Goal: Task Accomplishment & Management: Complete application form

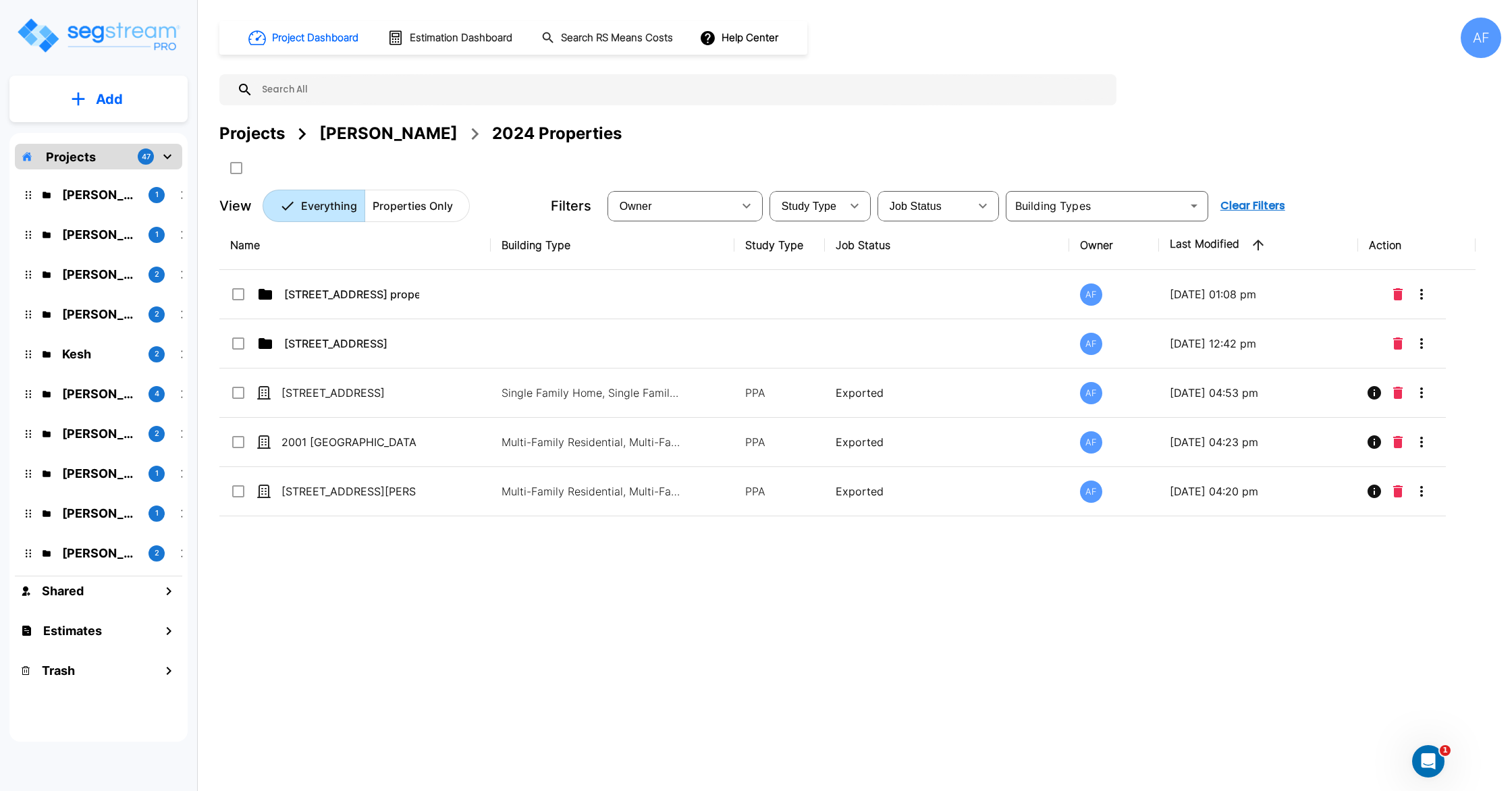
click at [80, 104] on icon "mailbox folders" at bounding box center [78, 99] width 13 height 14
click at [113, 215] on p "Add Estimate" at bounding box center [107, 213] width 69 height 16
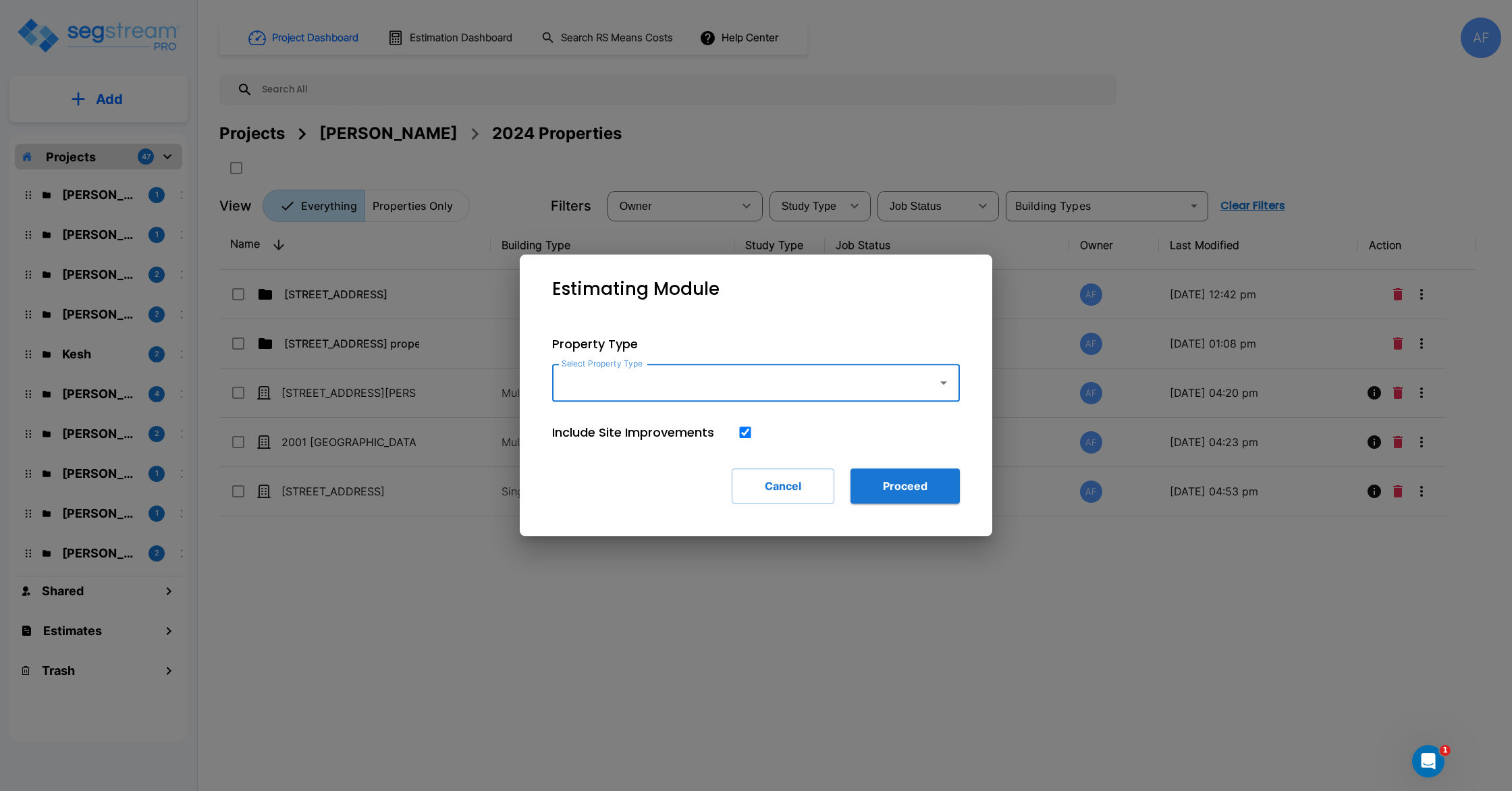
click at [686, 385] on input "Select Property Type" at bounding box center [741, 383] width 367 height 26
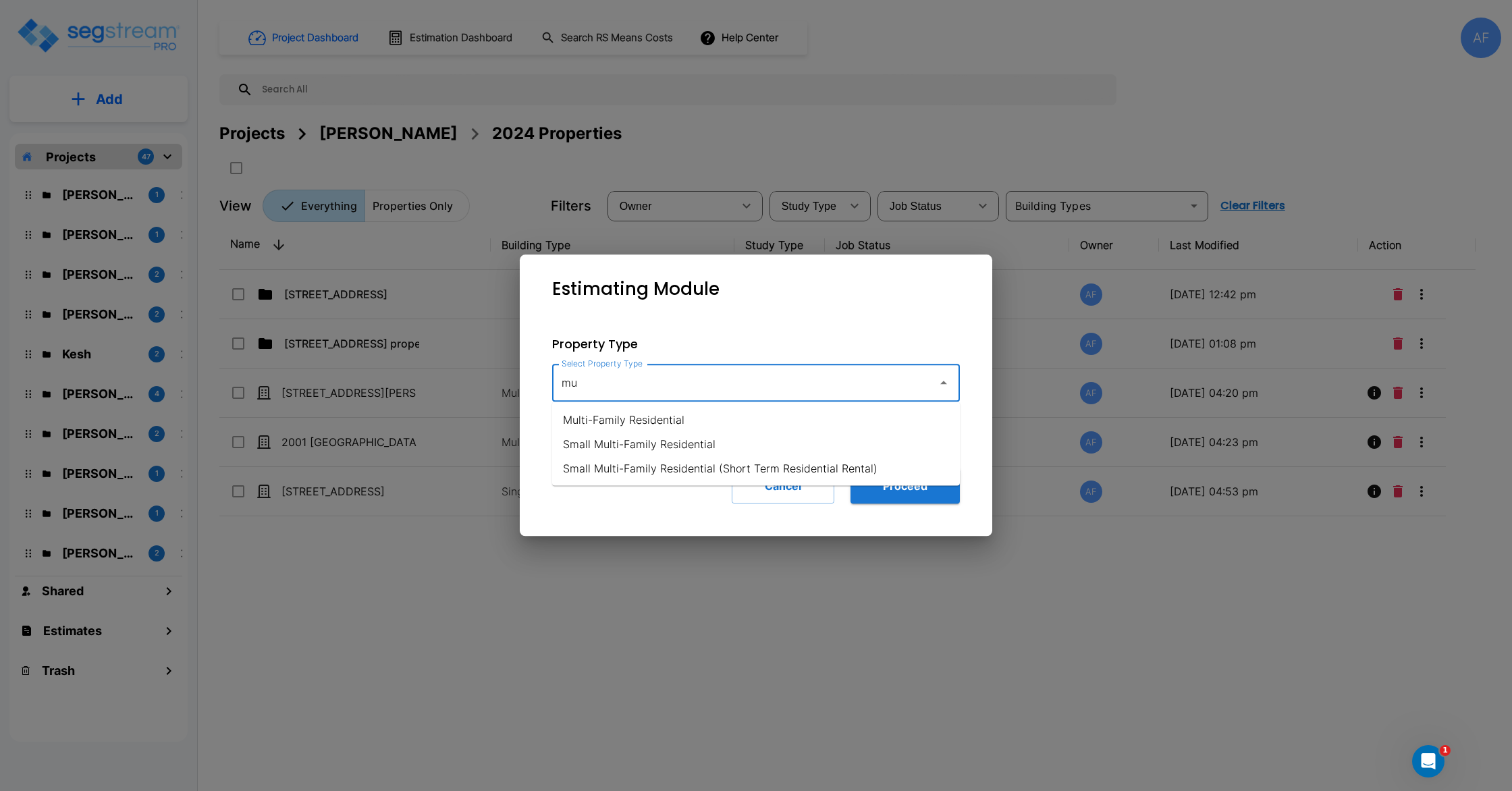
click at [650, 420] on li "Multi-Family Residential" at bounding box center [756, 420] width 408 height 24
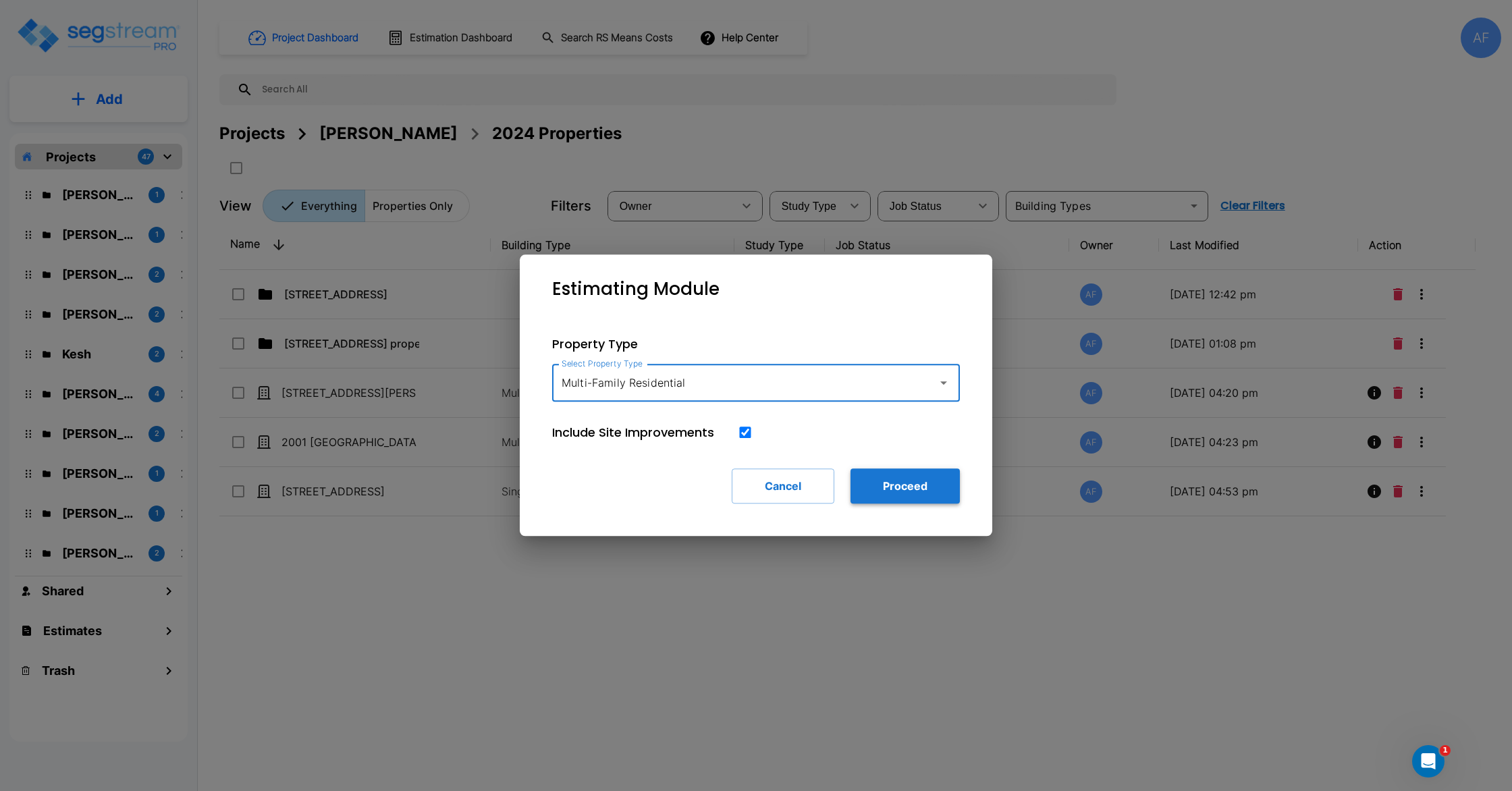
type input "Multi-Family Residential"
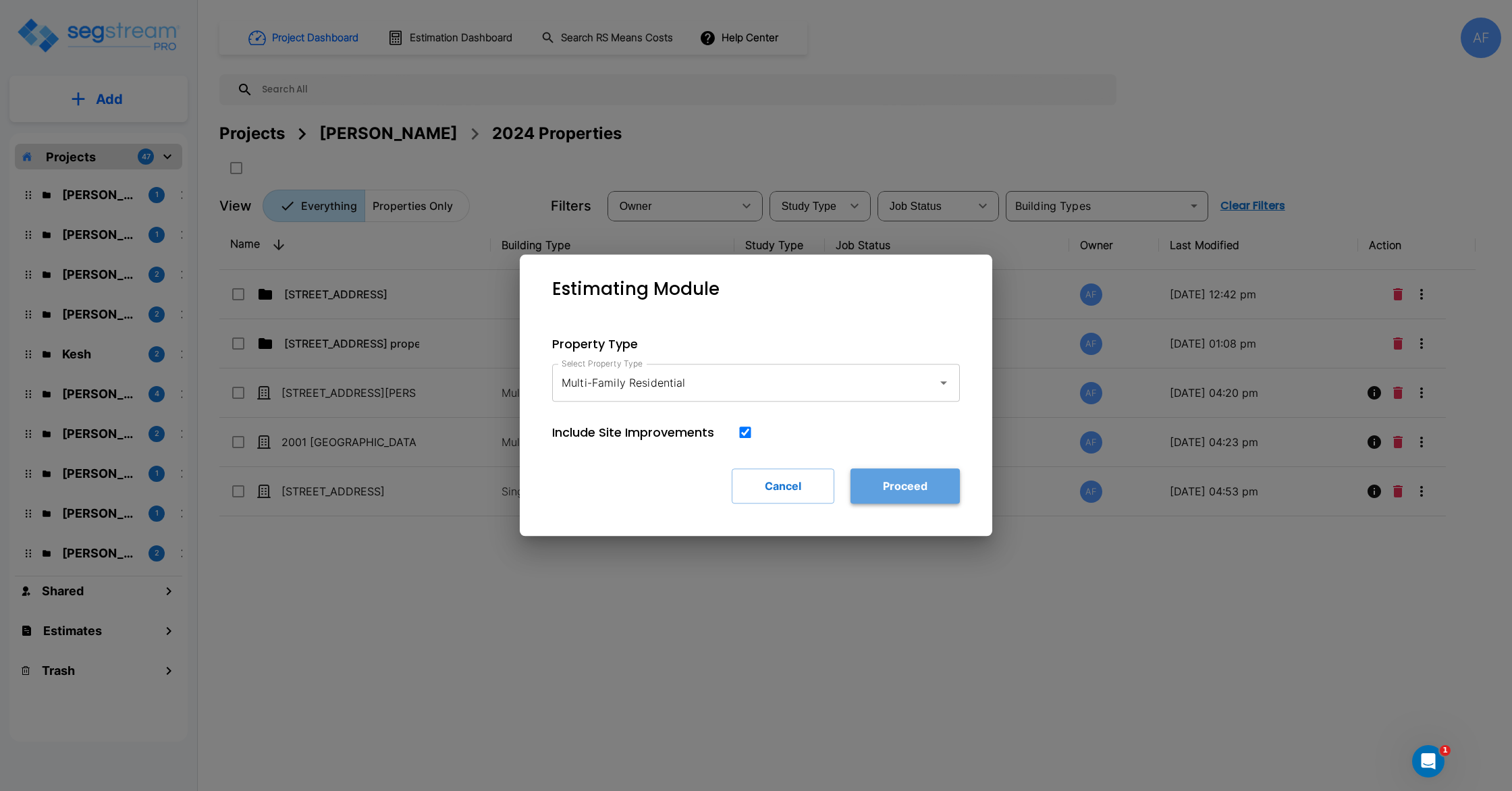
click at [902, 479] on button "Proceed" at bounding box center [905, 486] width 109 height 35
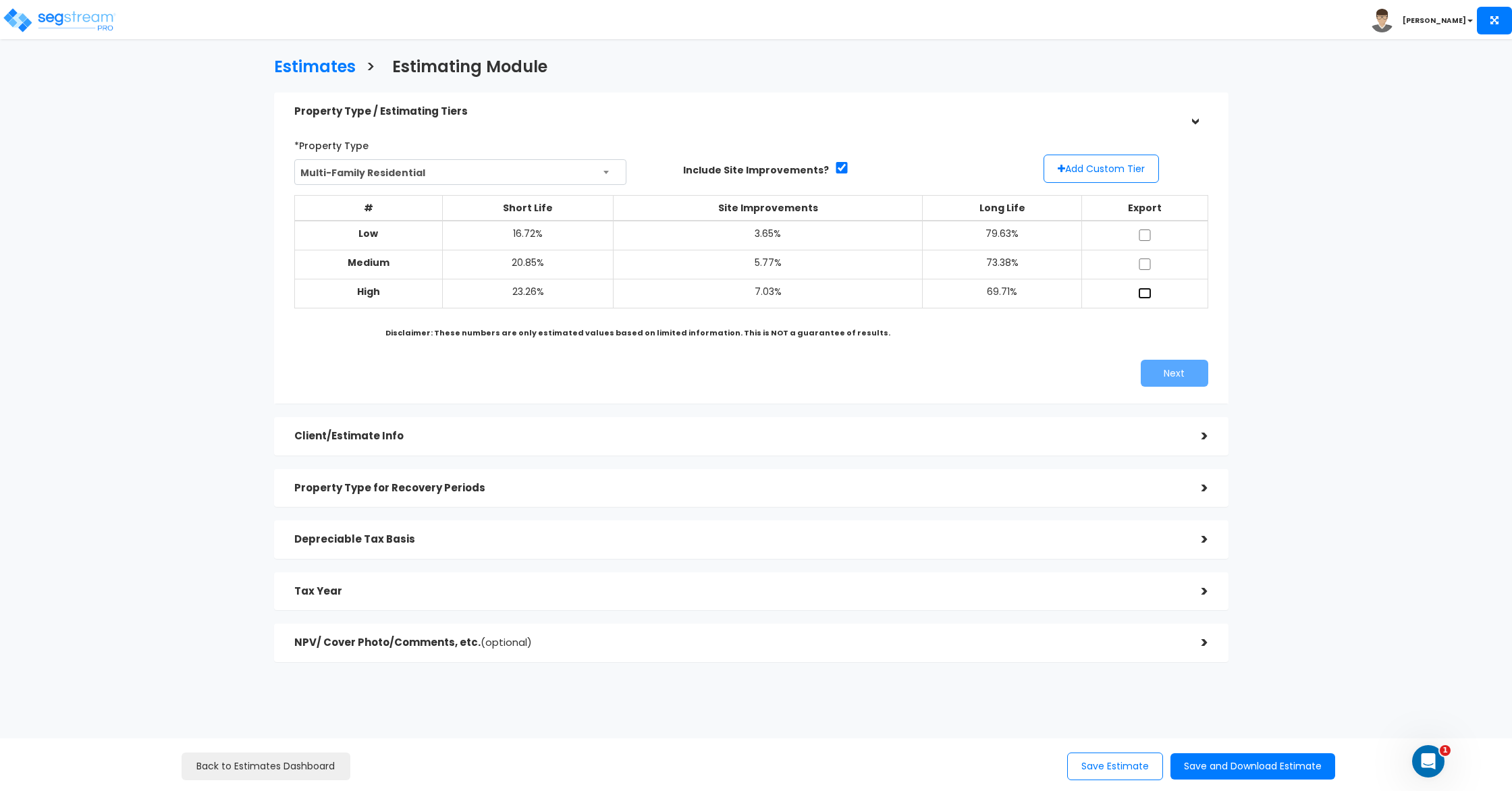
click at [1143, 290] on input "checkbox" at bounding box center [1144, 293] width 13 height 11
checkbox input "true"
click at [1185, 377] on button "Next" at bounding box center [1174, 373] width 68 height 27
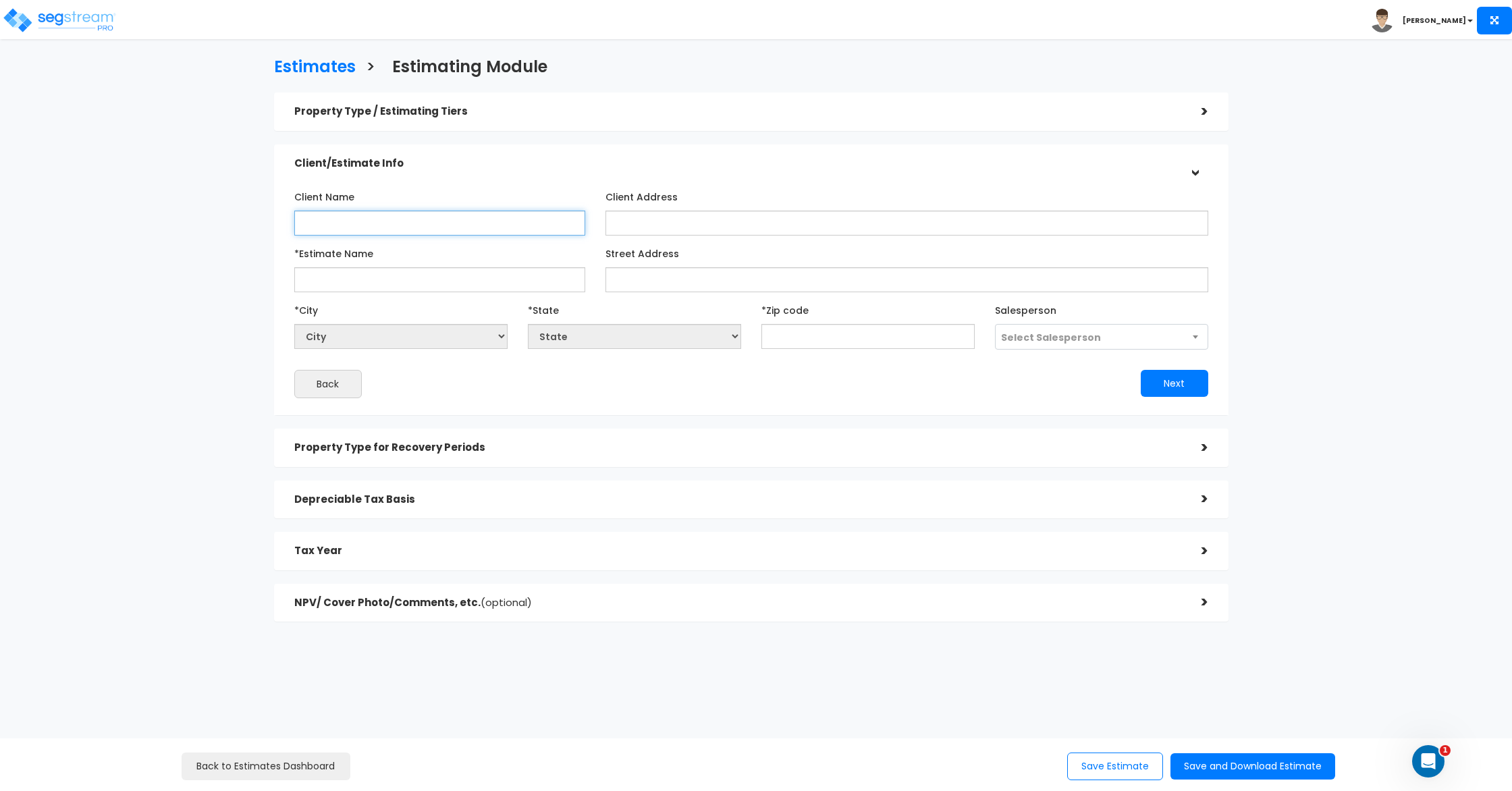
click at [432, 231] on input "Client Name" at bounding box center [440, 223] width 291 height 25
click at [398, 220] on input "Client Name" at bounding box center [440, 223] width 291 height 25
click at [369, 221] on input "Leano" at bounding box center [440, 223] width 291 height 25
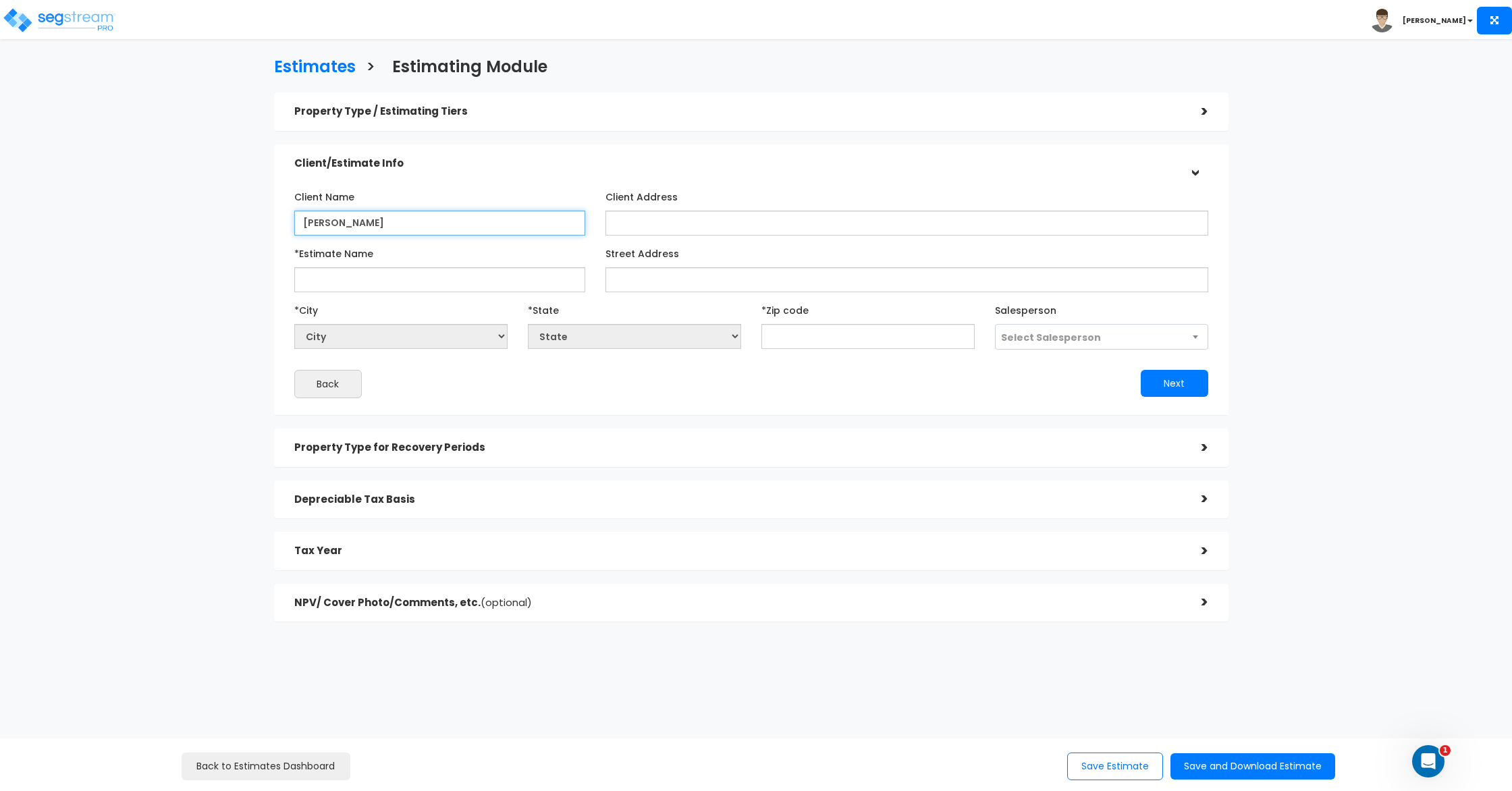
paste input "leonard nwoteh"
type input "[PERSON_NAME]"
click at [385, 279] on input "*Estimate Name" at bounding box center [440, 280] width 291 height 25
paste input "Woodland Ridge Apartments"
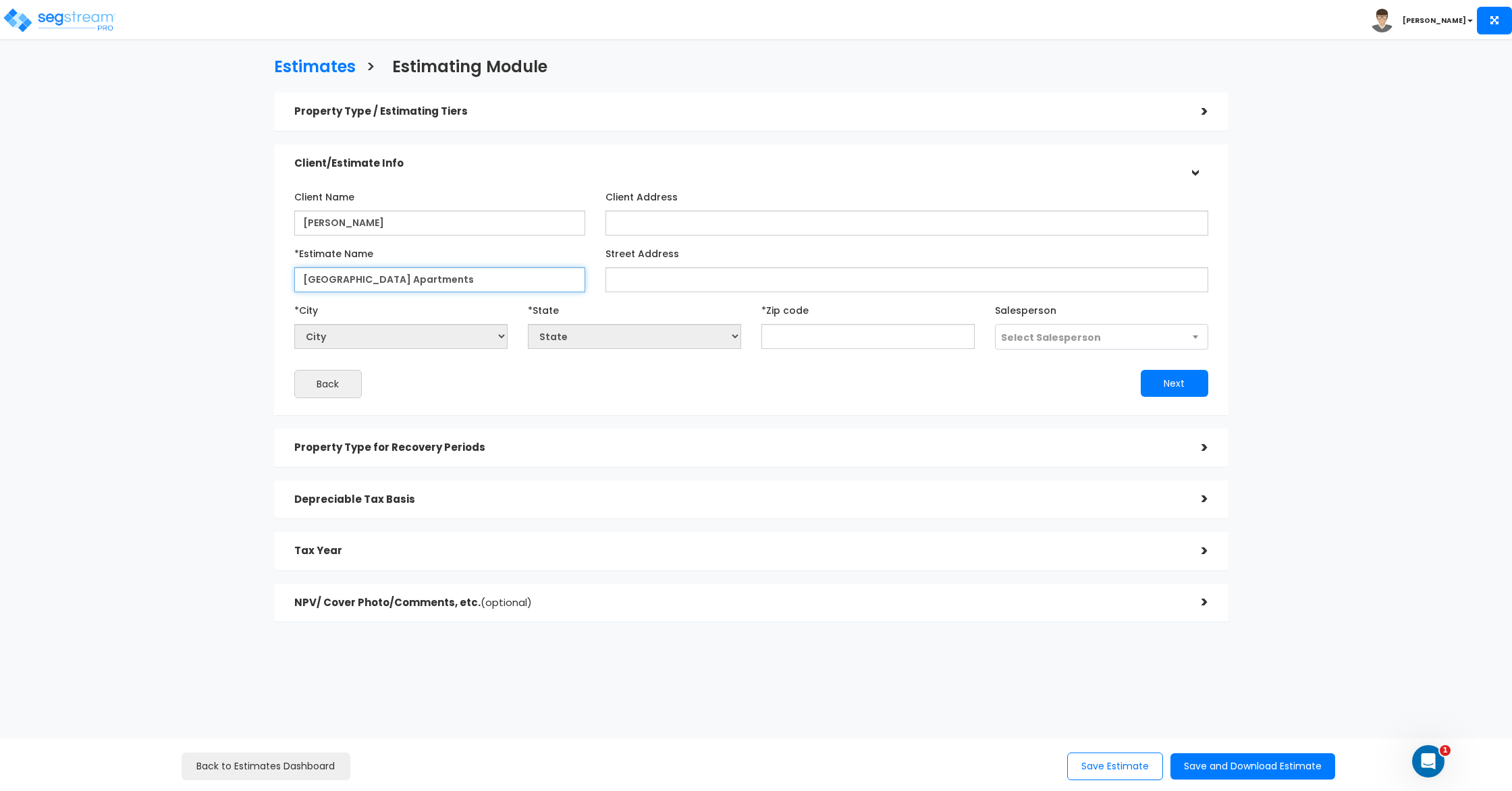
type input "Woodland Ridge Apartments"
click at [582, 399] on div "Client Name Leonard Nwoteh Client Address *Estimate Name Woodland Ridge Apartme…" at bounding box center [751, 292] width 934 height 226
click at [808, 336] on input "text" at bounding box center [868, 337] width 213 height 25
paste input "28348"
type input "28348"
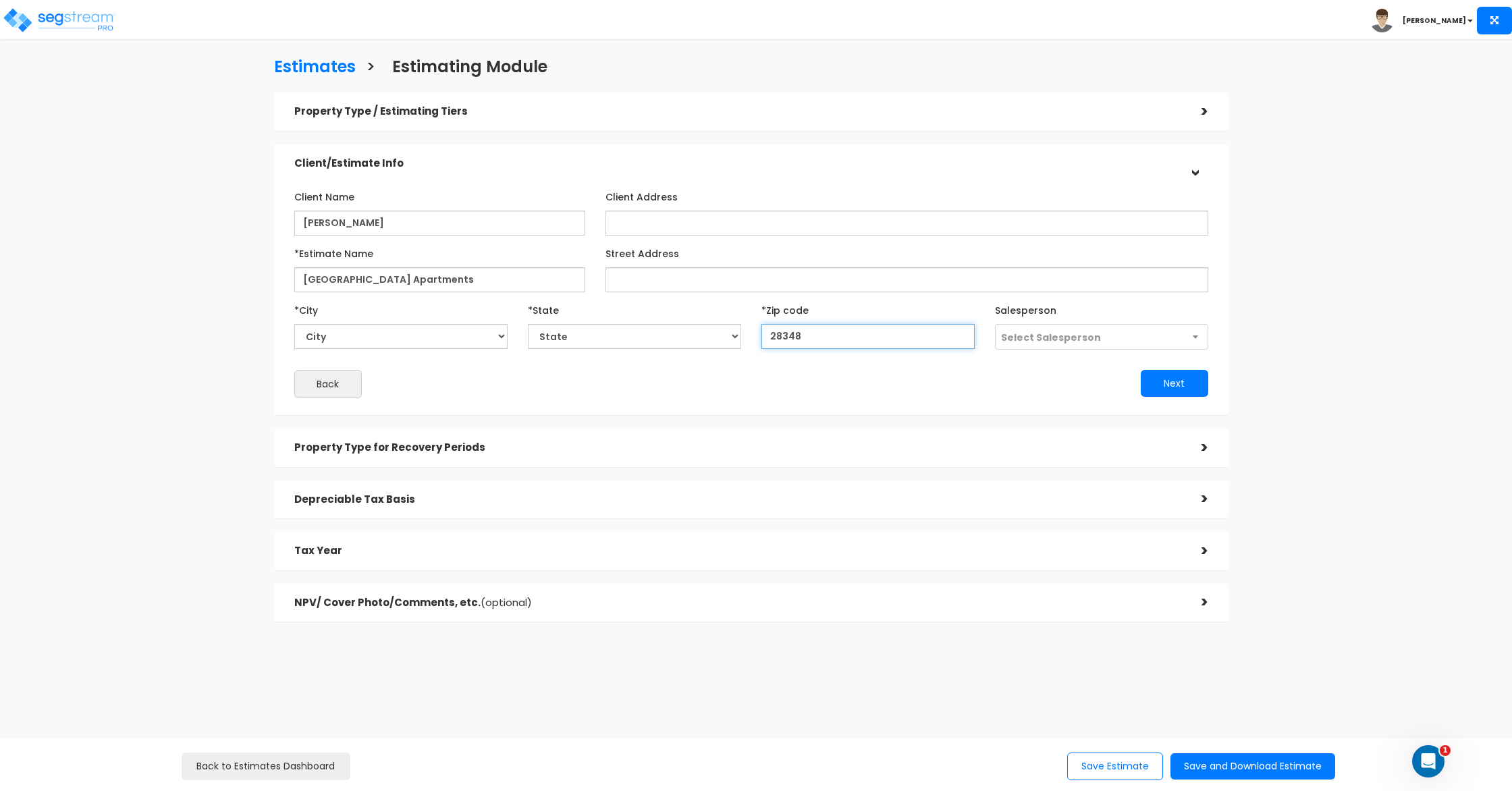
select select "NC"
type input "28348"
click at [1039, 374] on div "Next" at bounding box center [985, 383] width 467 height 27
click at [1182, 385] on button "Next" at bounding box center [1174, 383] width 68 height 27
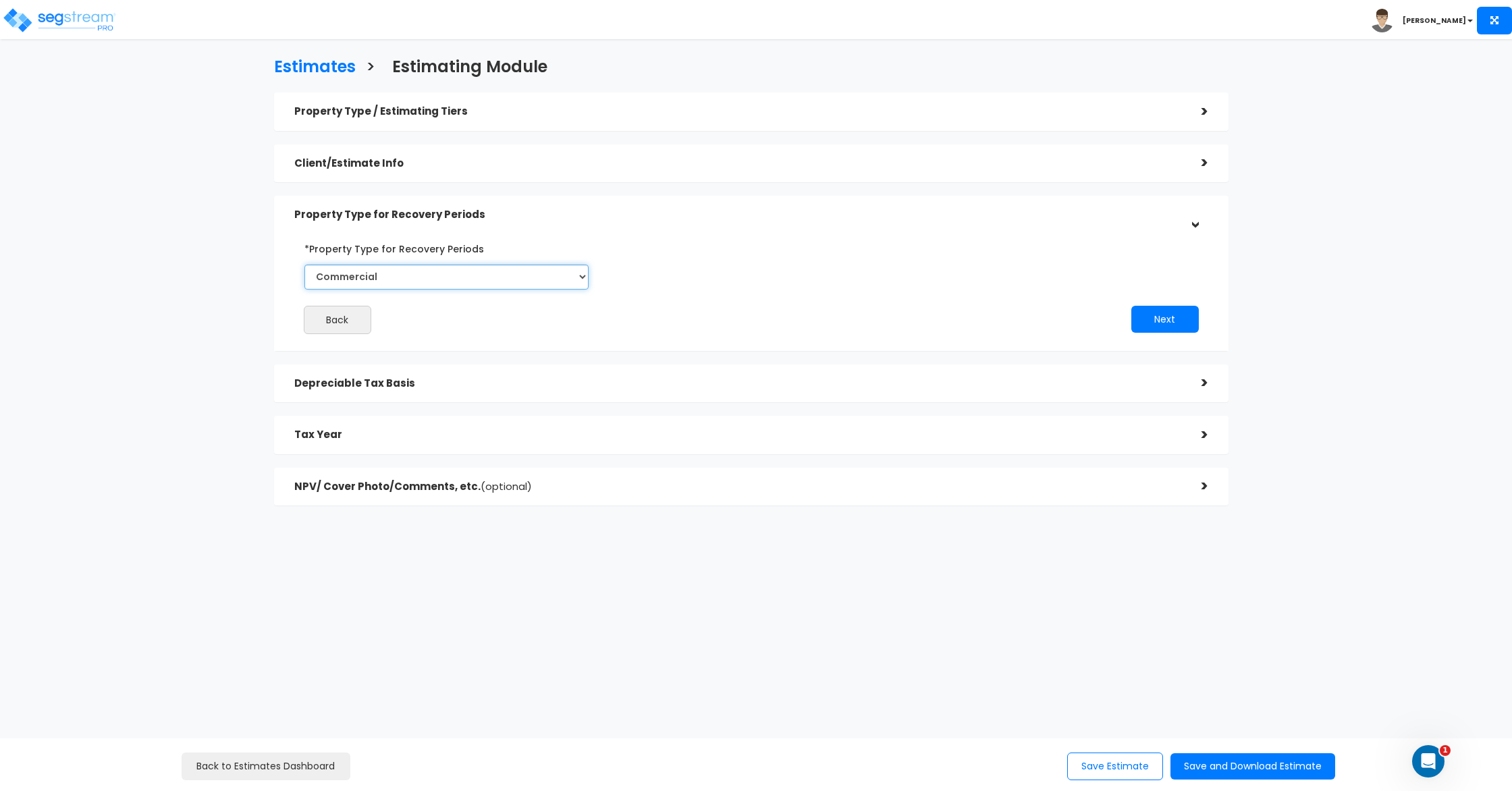
click at [498, 270] on select "Commercial Residential" at bounding box center [447, 277] width 284 height 25
select select "Residential"
click at [304, 265] on select "Commercial Residential" at bounding box center [447, 277] width 284 height 25
click at [1160, 317] on button "Next" at bounding box center [1165, 319] width 68 height 27
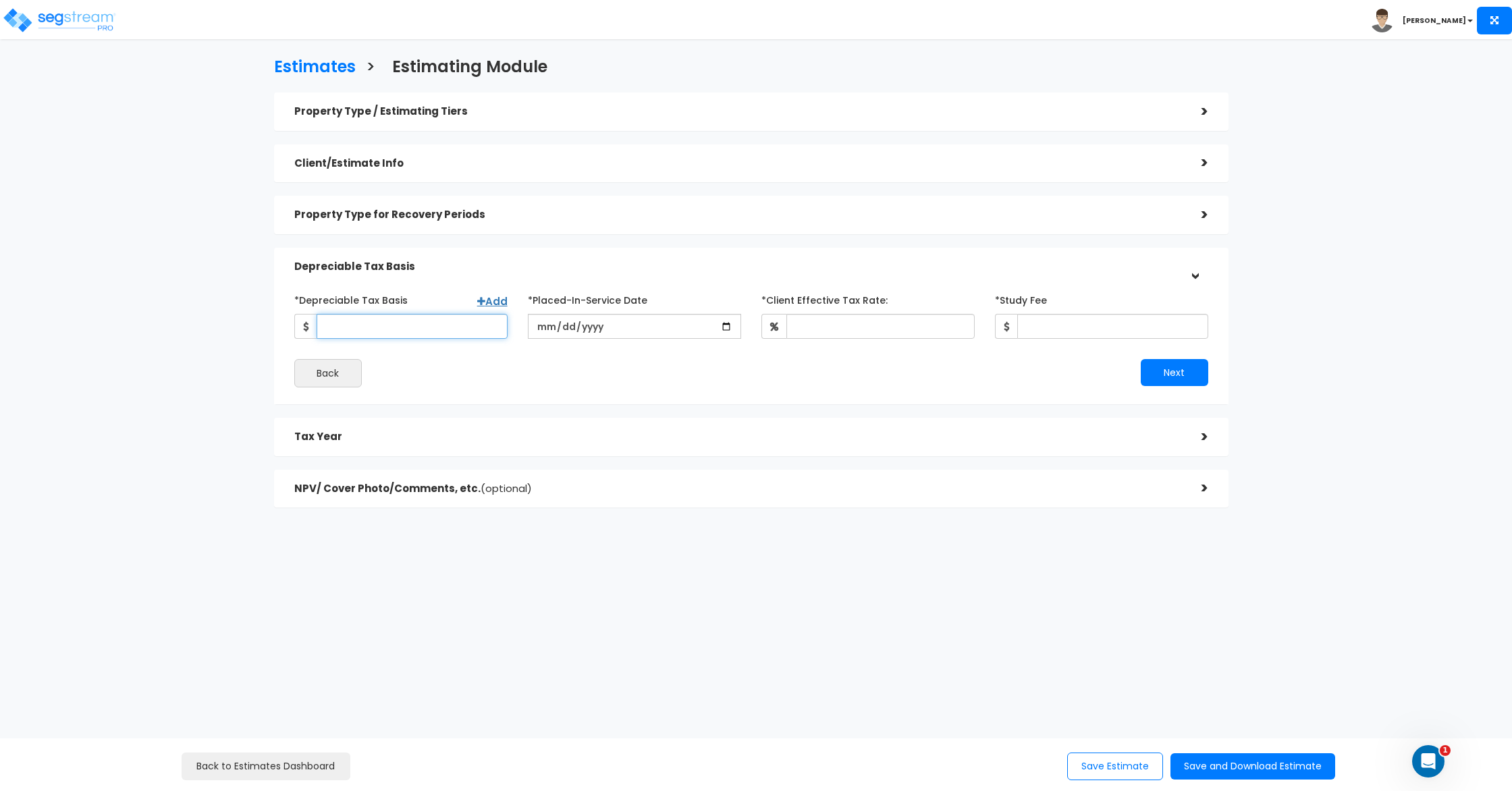
click at [427, 325] on input "*Depreciable Tax Basis" at bounding box center [412, 327] width 191 height 25
type input "6,900"
click at [727, 321] on input "date" at bounding box center [635, 327] width 213 height 25
type input "[DATE]"
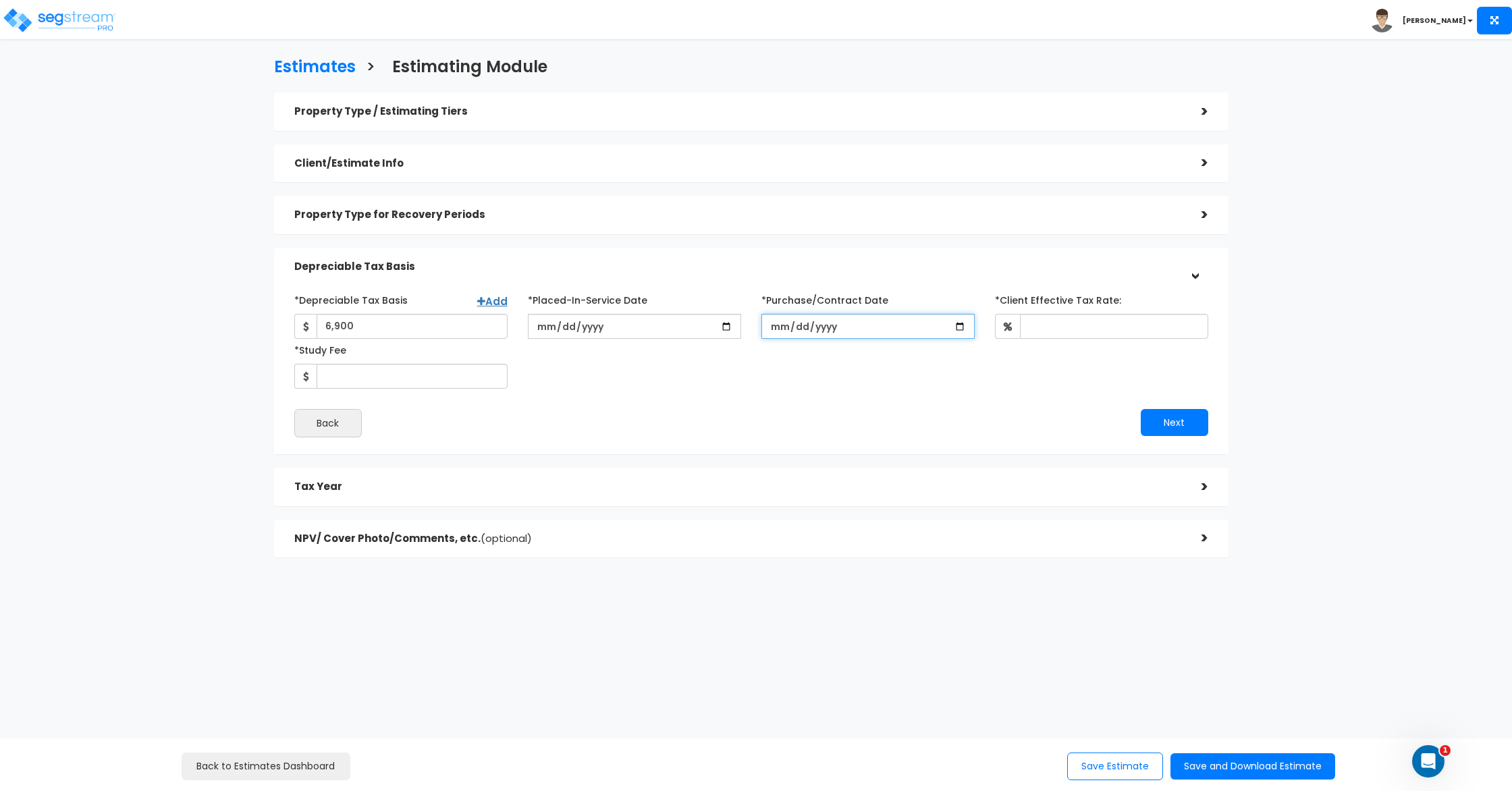
click at [784, 321] on input "*Purchase/Contract Date" at bounding box center [868, 327] width 213 height 25
type input "[DATE]"
drag, startPoint x: 846, startPoint y: 345, endPoint x: 859, endPoint y: 344, distance: 13.0
click at [847, 345] on div "*Depreciable Tax Basis Add 6,900 *Placed-In-Service Date" at bounding box center [751, 339] width 934 height 100
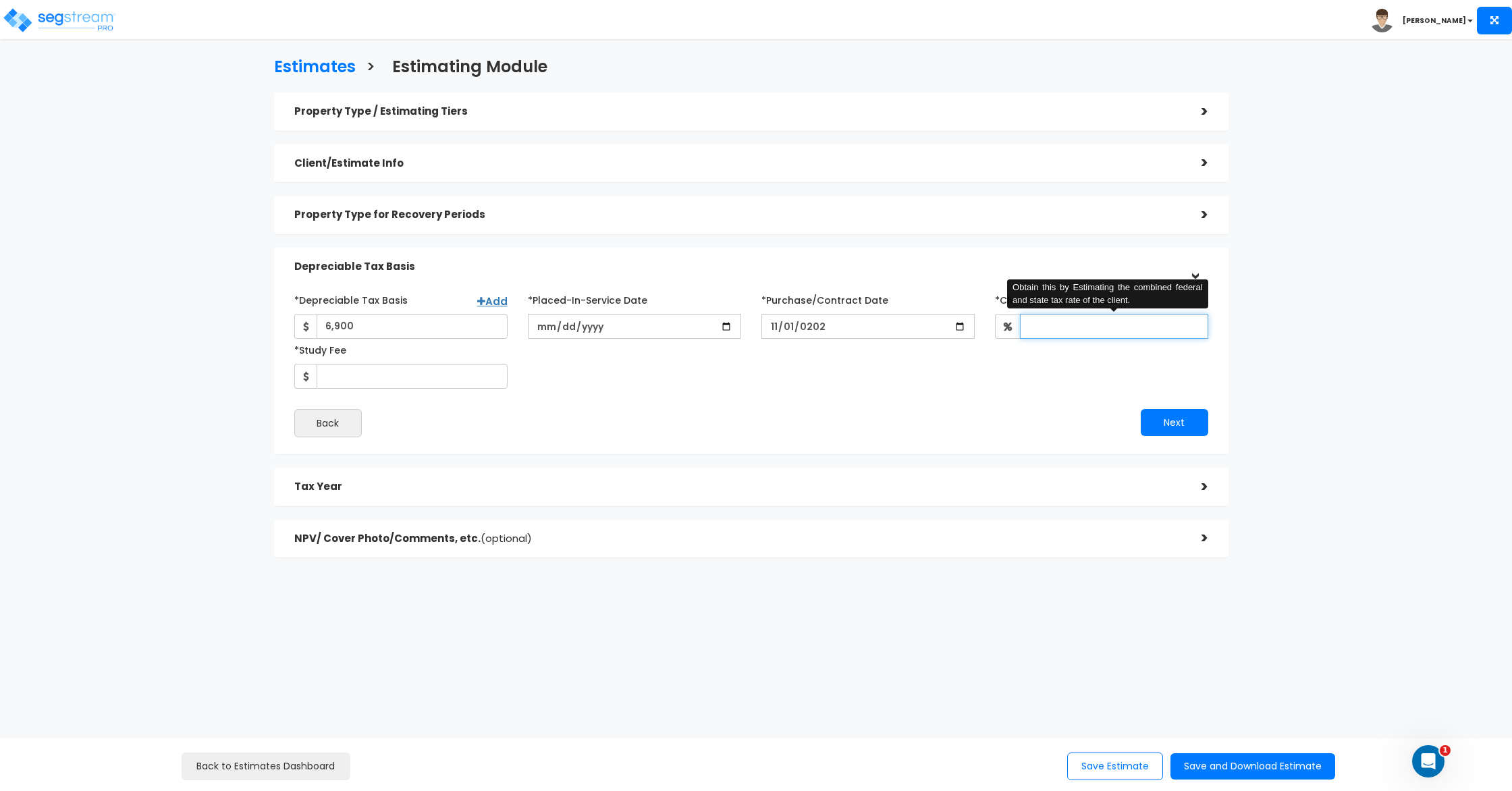
click at [1051, 326] on input "*Client Effective Tax Rate:" at bounding box center [1114, 327] width 188 height 25
type input "30"
click at [992, 381] on div "*Depreciable Tax Basis Add 6,900 *Placed-In-Service Date 30" at bounding box center [751, 339] width 934 height 100
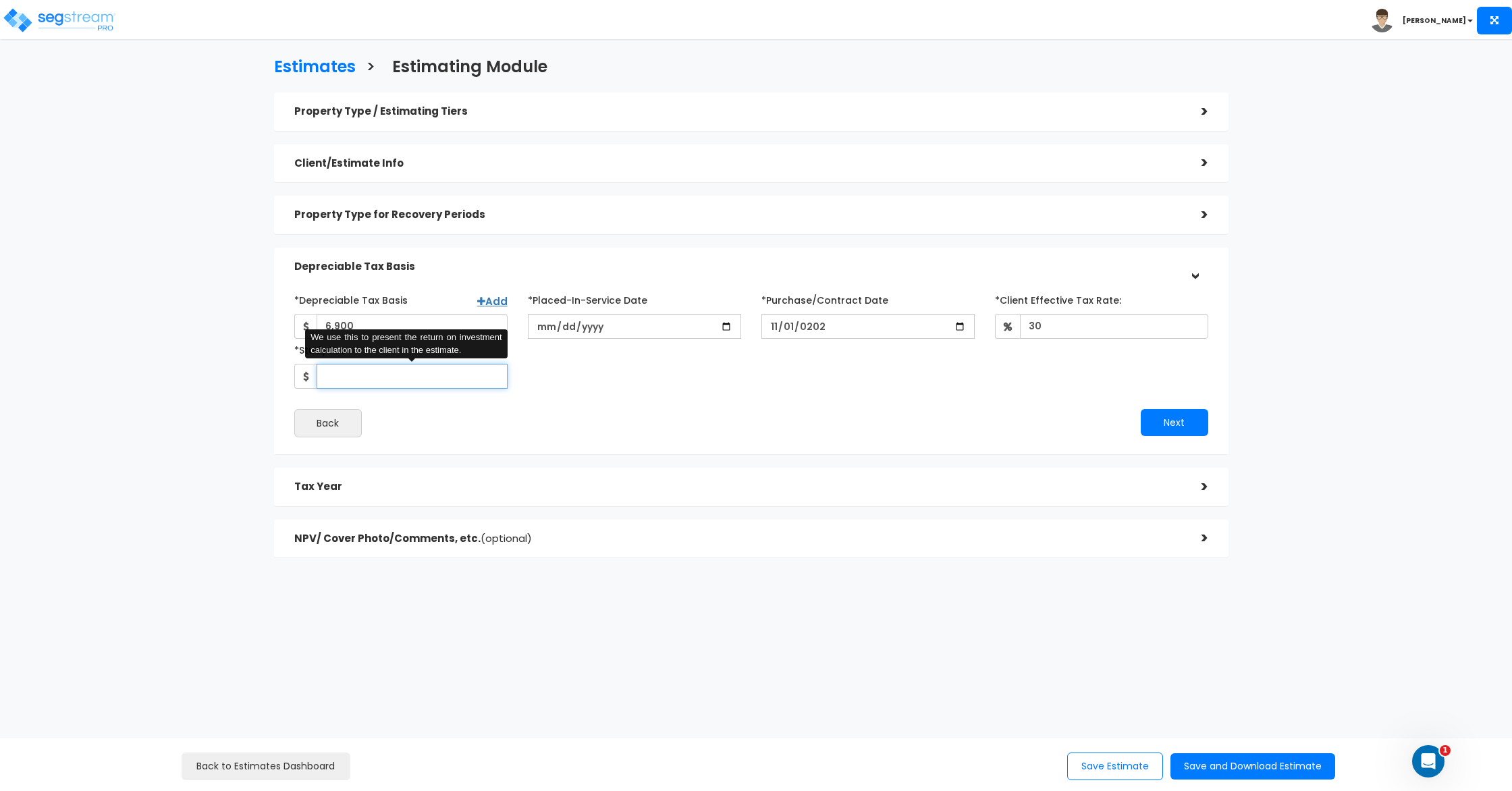
click at [341, 372] on input "*Study Fee" at bounding box center [412, 376] width 191 height 25
type input "5,500"
click at [574, 389] on div "*Depreciable Tax Basis Add 6,900 *Placed-In-Service Date 2025-11-01 30" at bounding box center [751, 363] width 914 height 148
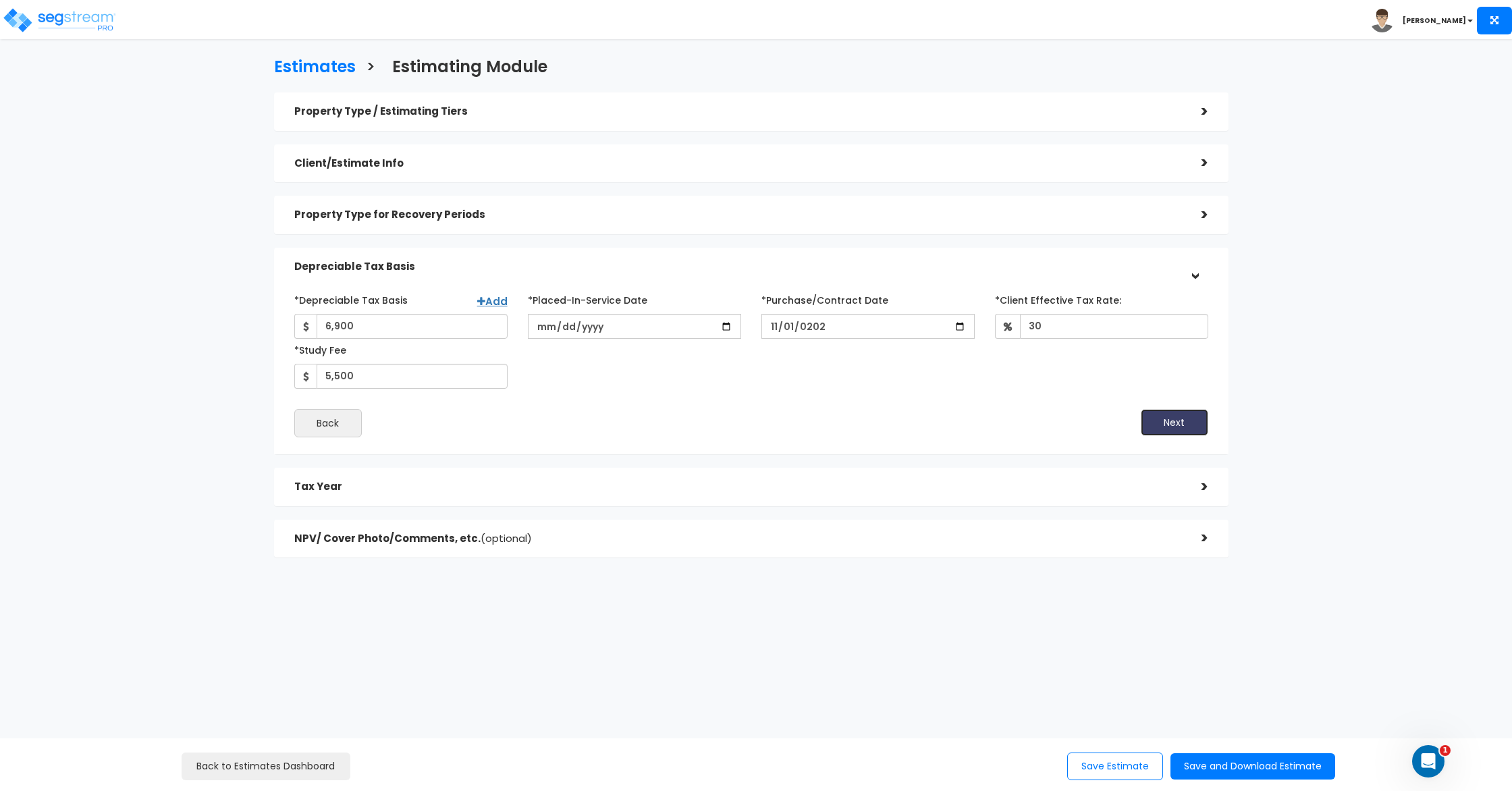
click at [1178, 419] on button "Next" at bounding box center [1174, 422] width 68 height 27
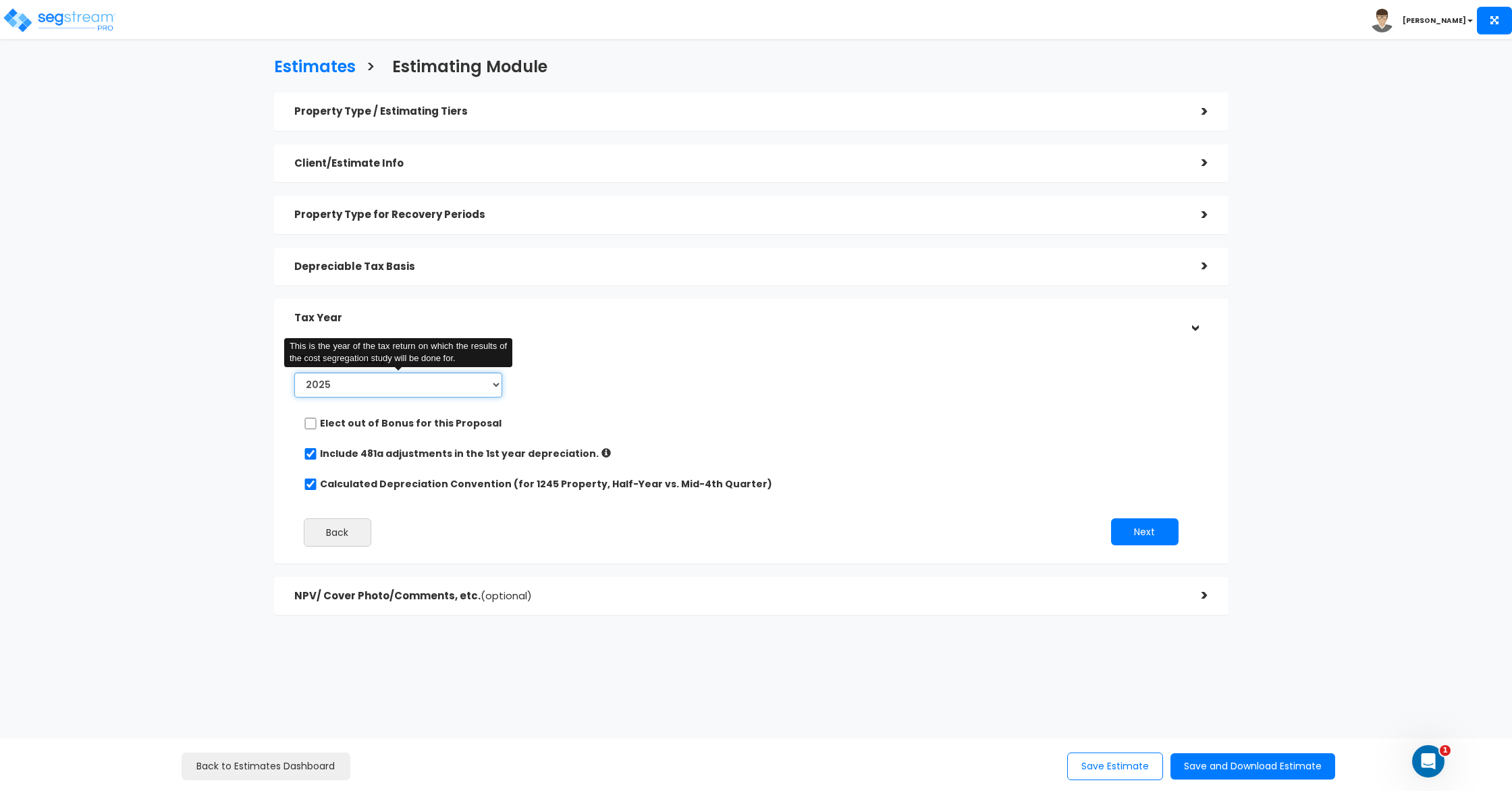
click at [438, 386] on select "2025 2026" at bounding box center [398, 385] width 208 height 25
click at [294, 373] on select "2025 2026" at bounding box center [398, 385] width 208 height 25
click at [1145, 537] on button "Next" at bounding box center [1145, 532] width 68 height 27
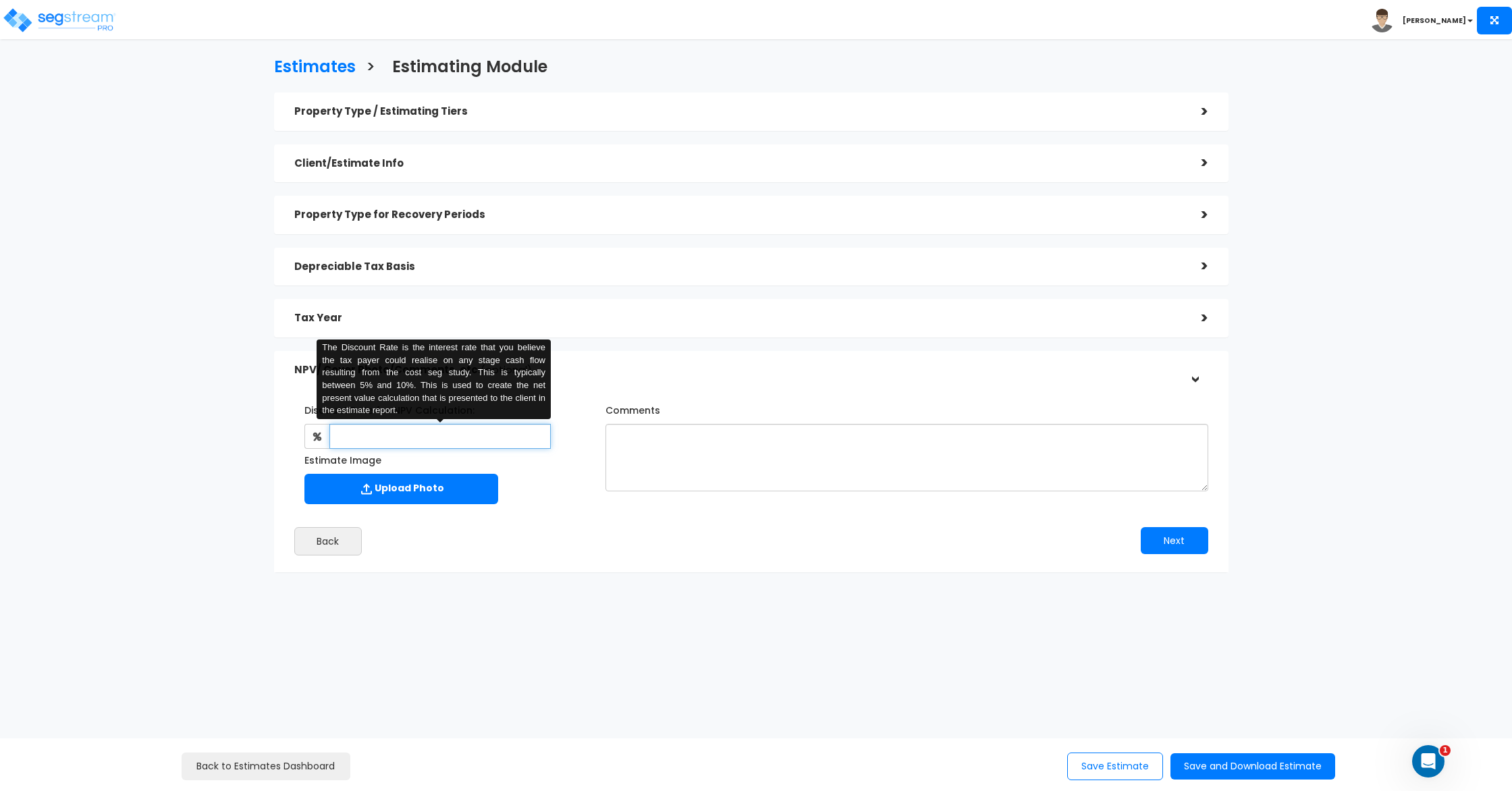
click at [392, 443] on input "text" at bounding box center [440, 436] width 222 height 25
type input "5"
click at [640, 469] on textarea "Comments" at bounding box center [907, 457] width 603 height 68
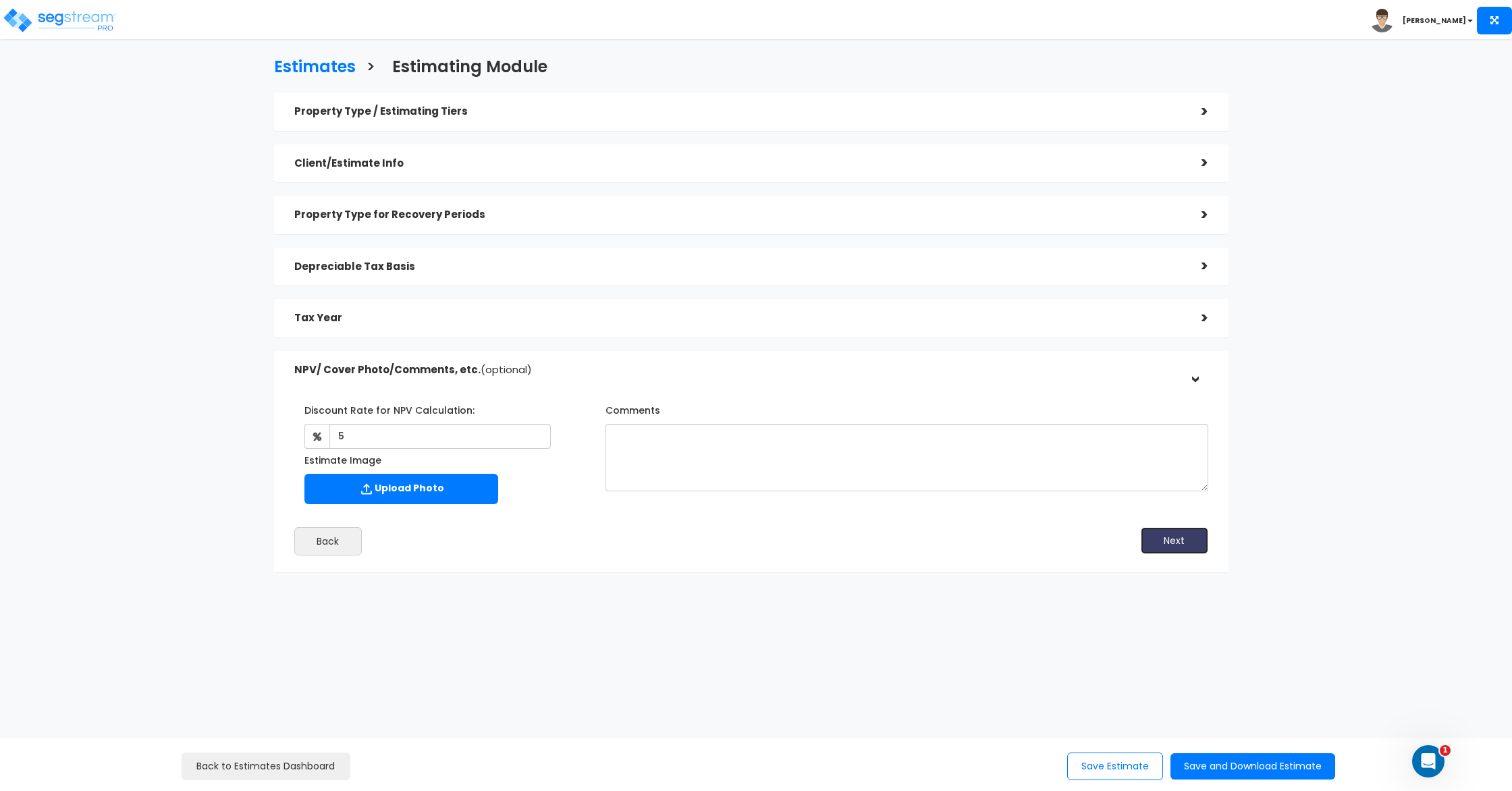
click at [1161, 545] on button "Next" at bounding box center [1174, 541] width 68 height 27
click at [1260, 769] on button "Save and Download Estimate" at bounding box center [1253, 767] width 164 height 26
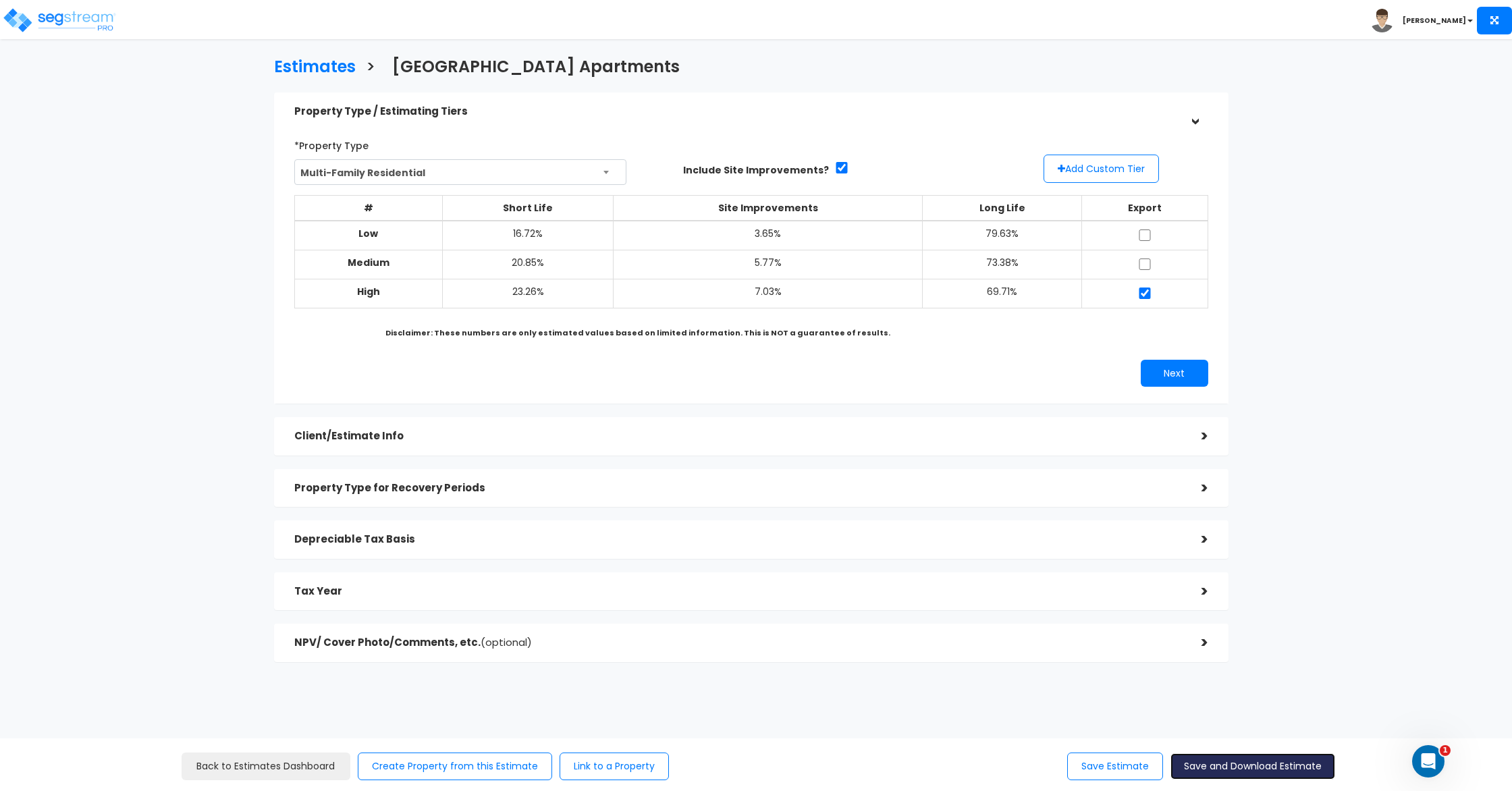
click at [1254, 769] on button "Save and Download Estimate" at bounding box center [1253, 767] width 164 height 26
click at [433, 436] on h5 "Client/Estimate Info" at bounding box center [737, 436] width 887 height 11
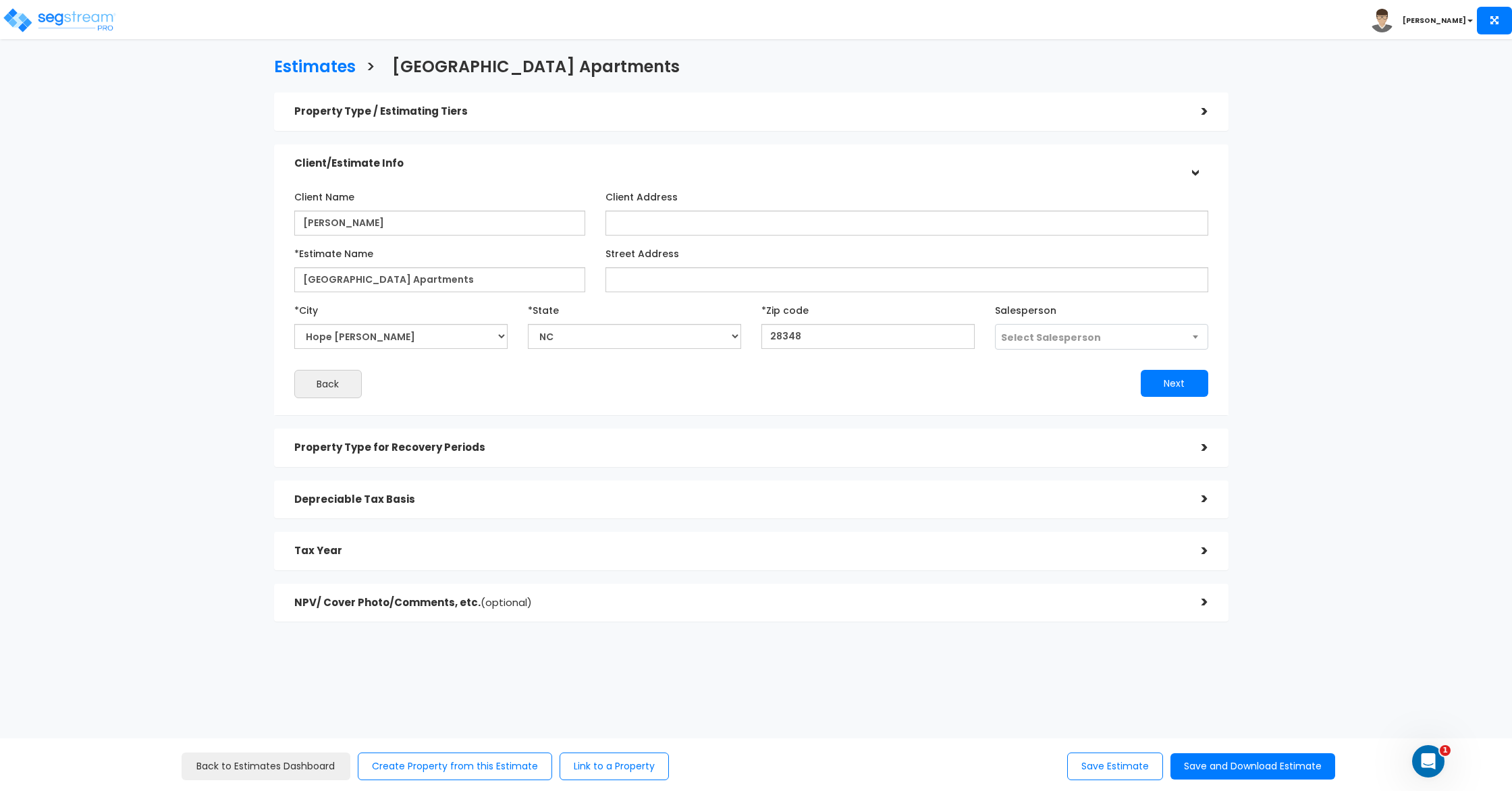
click at [556, 446] on h5 "Property Type for Recovery Periods" at bounding box center [737, 448] width 887 height 11
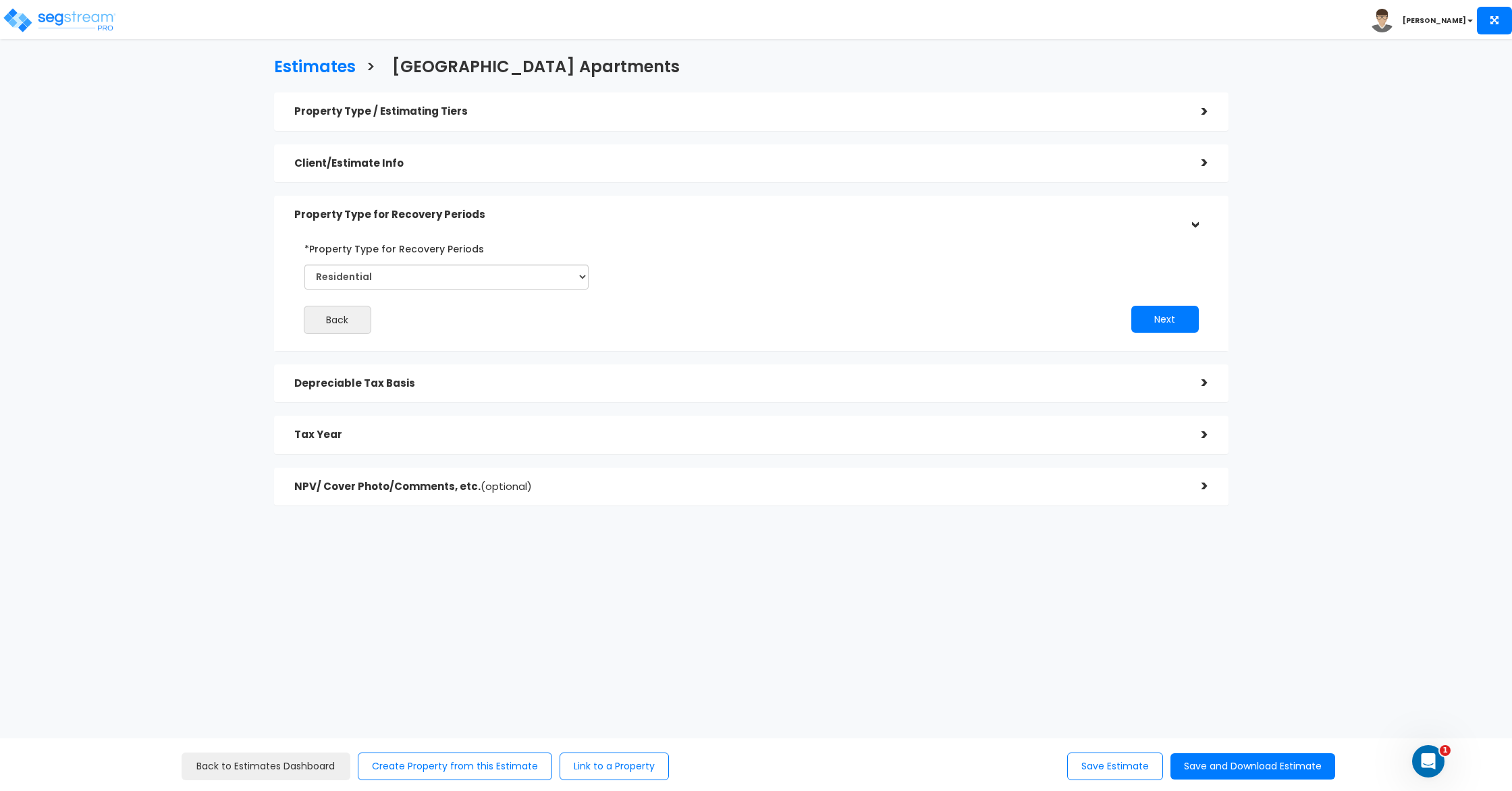
click at [468, 369] on div "Depreciable Tax Basis >" at bounding box center [751, 383] width 955 height 38
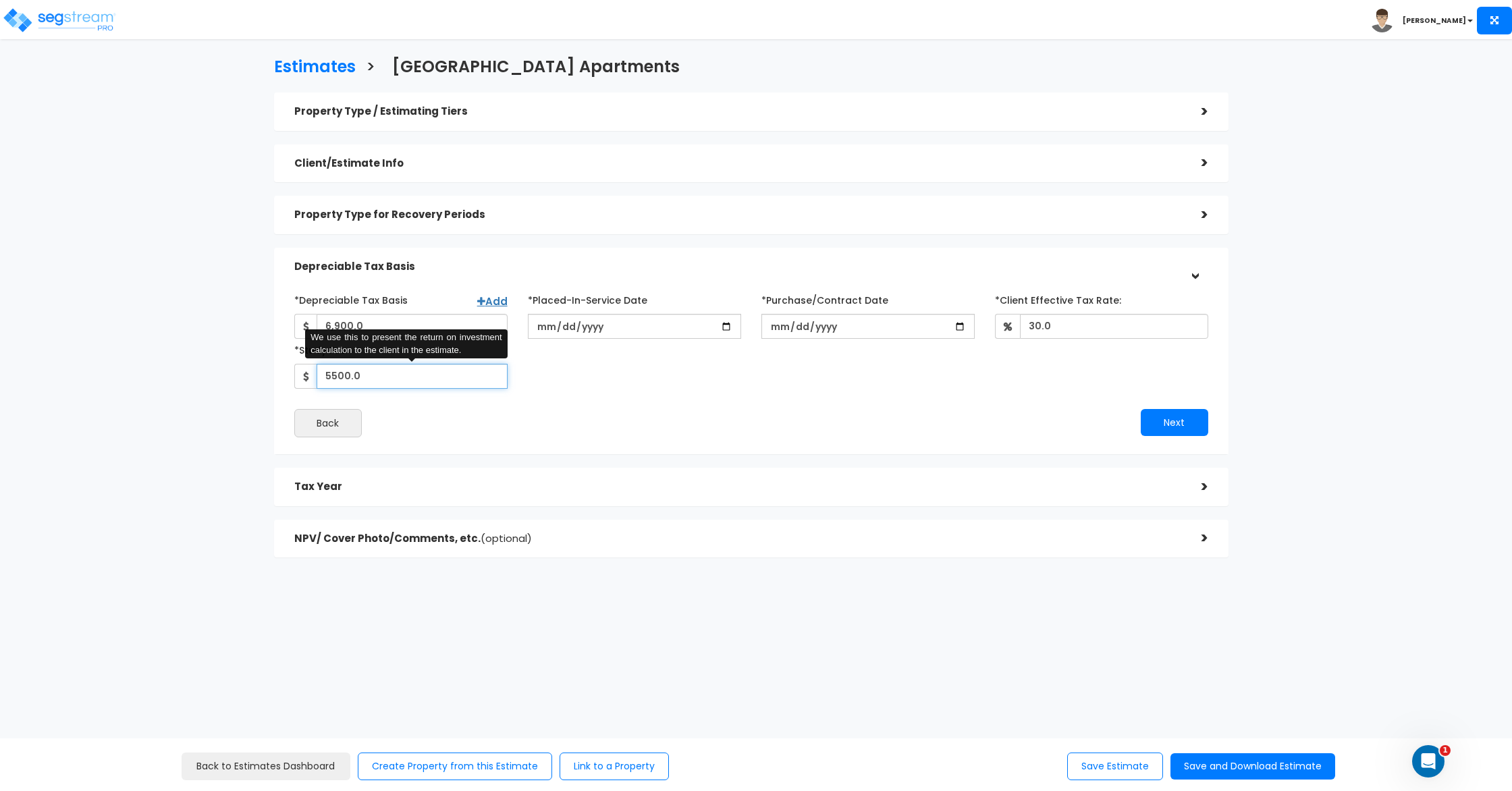
click at [389, 381] on input "5500.0" at bounding box center [412, 376] width 191 height 25
type input "5500"
click at [372, 316] on input "6,900.0" at bounding box center [412, 327] width 191 height 25
drag, startPoint x: 351, startPoint y: 324, endPoint x: 403, endPoint y: 322, distance: 52.0
click at [351, 324] on input "6,900.0" at bounding box center [412, 327] width 191 height 25
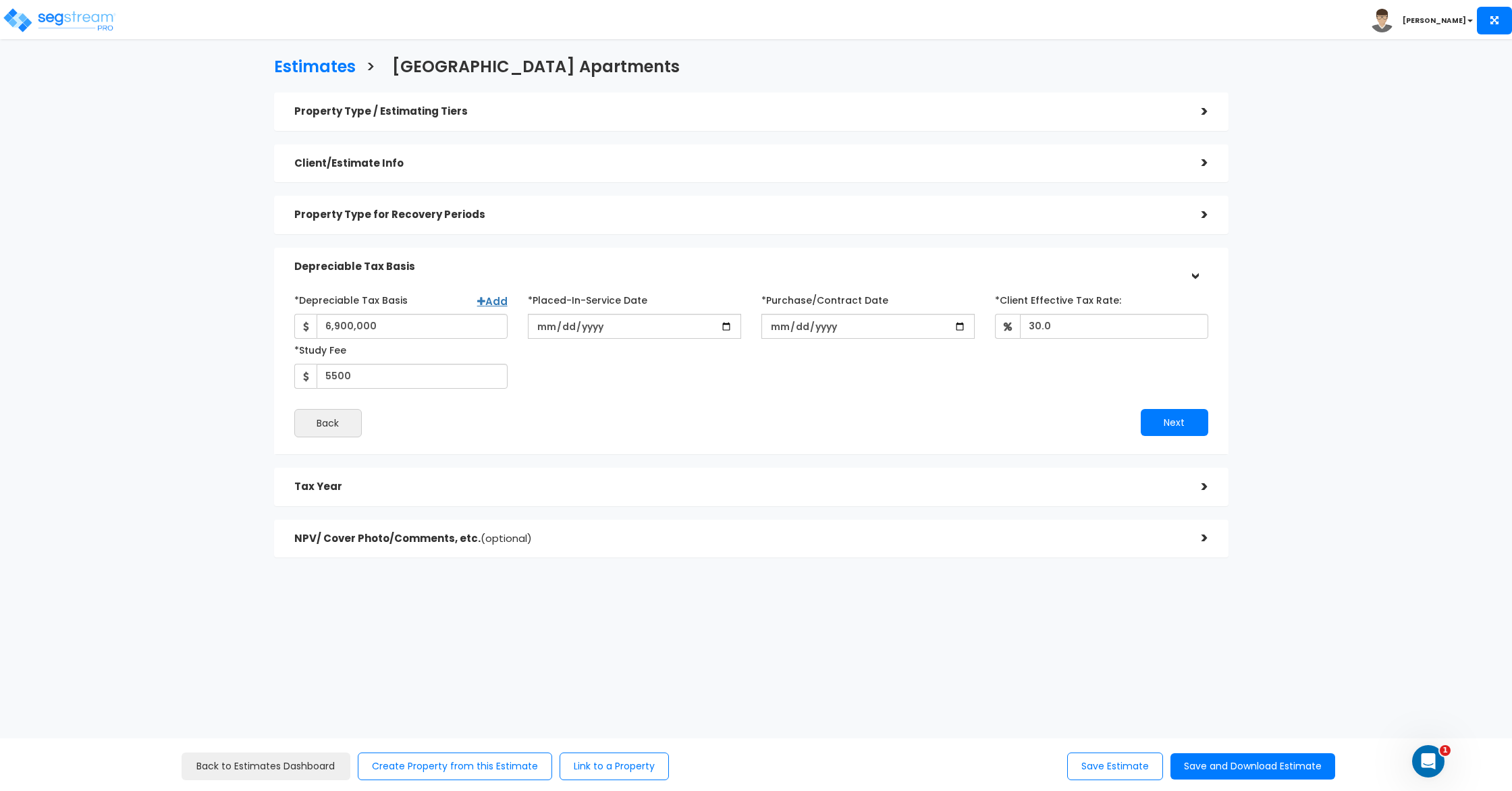
click at [683, 383] on div "*Depreciable Tax Basis Add 6,900,000 *Placed-In-Service Date 2025-11-01" at bounding box center [751, 339] width 934 height 100
click at [1169, 422] on button "Next" at bounding box center [1174, 422] width 68 height 27
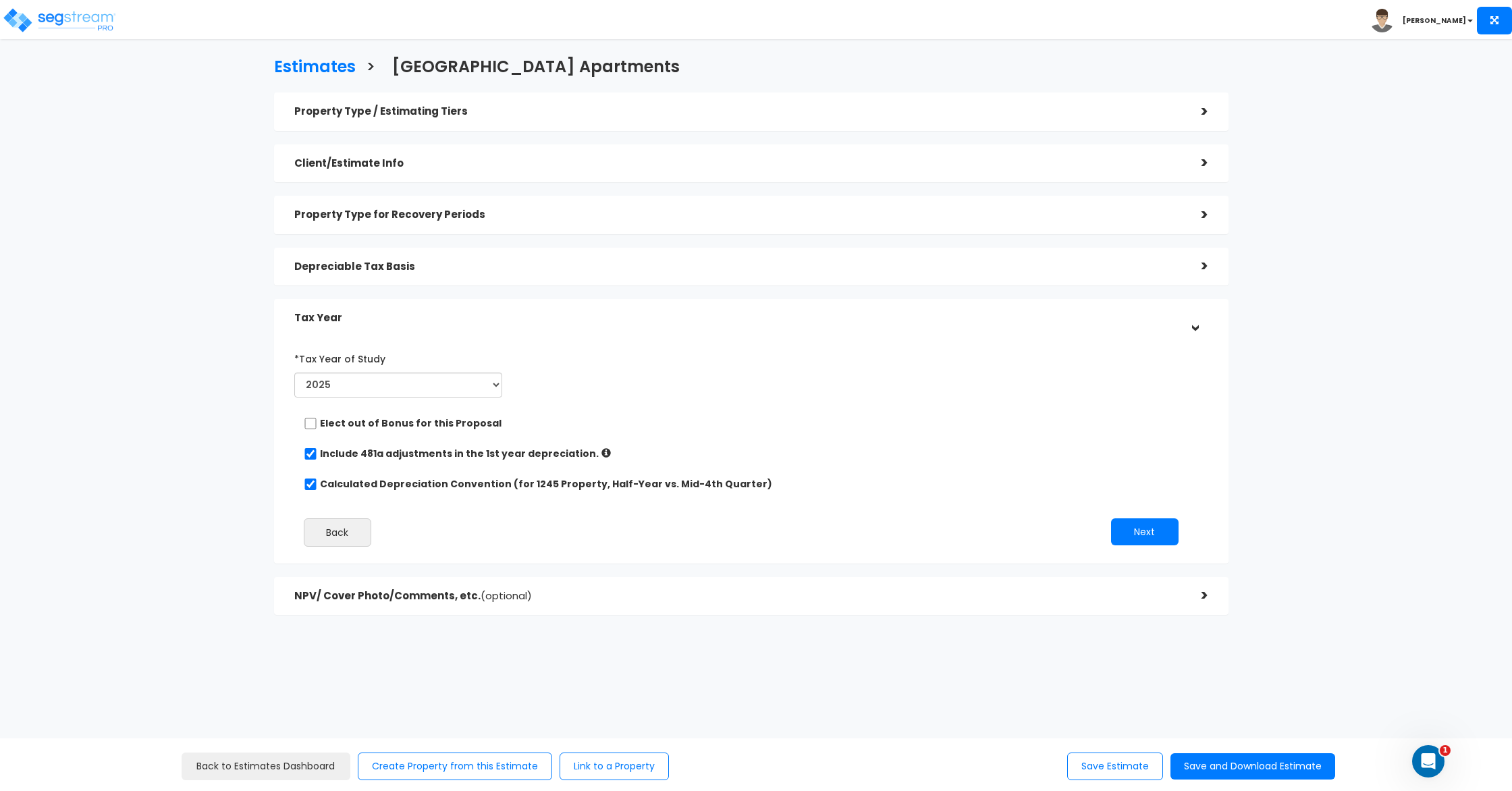
click at [422, 275] on div "Depreciable Tax Basis" at bounding box center [737, 267] width 887 height 25
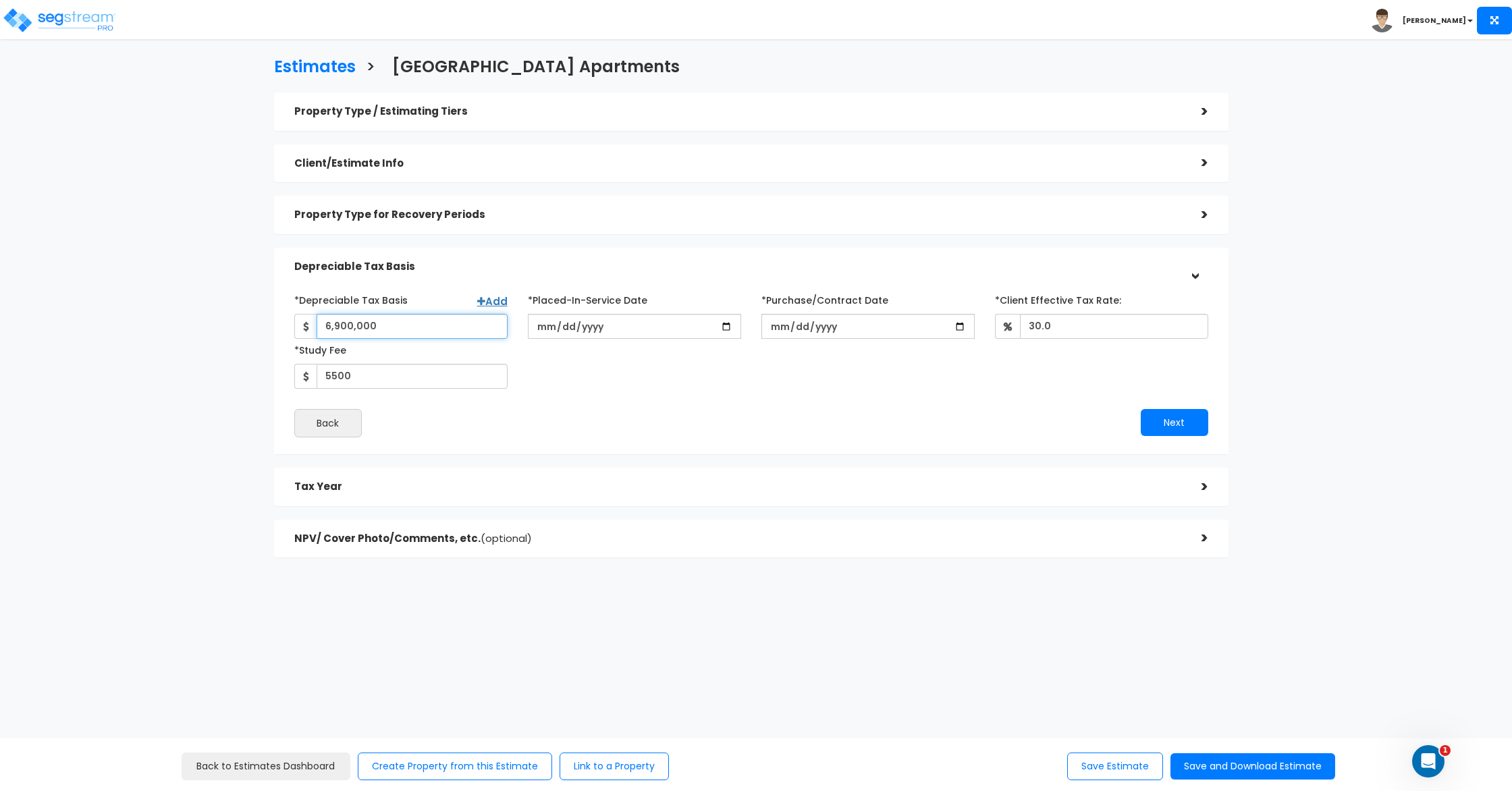
click at [348, 323] on input "6,900,000" at bounding box center [412, 327] width 191 height 25
type input "6,906,900"
click at [619, 373] on div "*Depreciable Tax Basis Add 6,906,900 *Placed-In-Service Date 2025-11-01" at bounding box center [751, 339] width 934 height 100
click at [339, 376] on input "5500" at bounding box center [412, 376] width 191 height 25
type input "5,600"
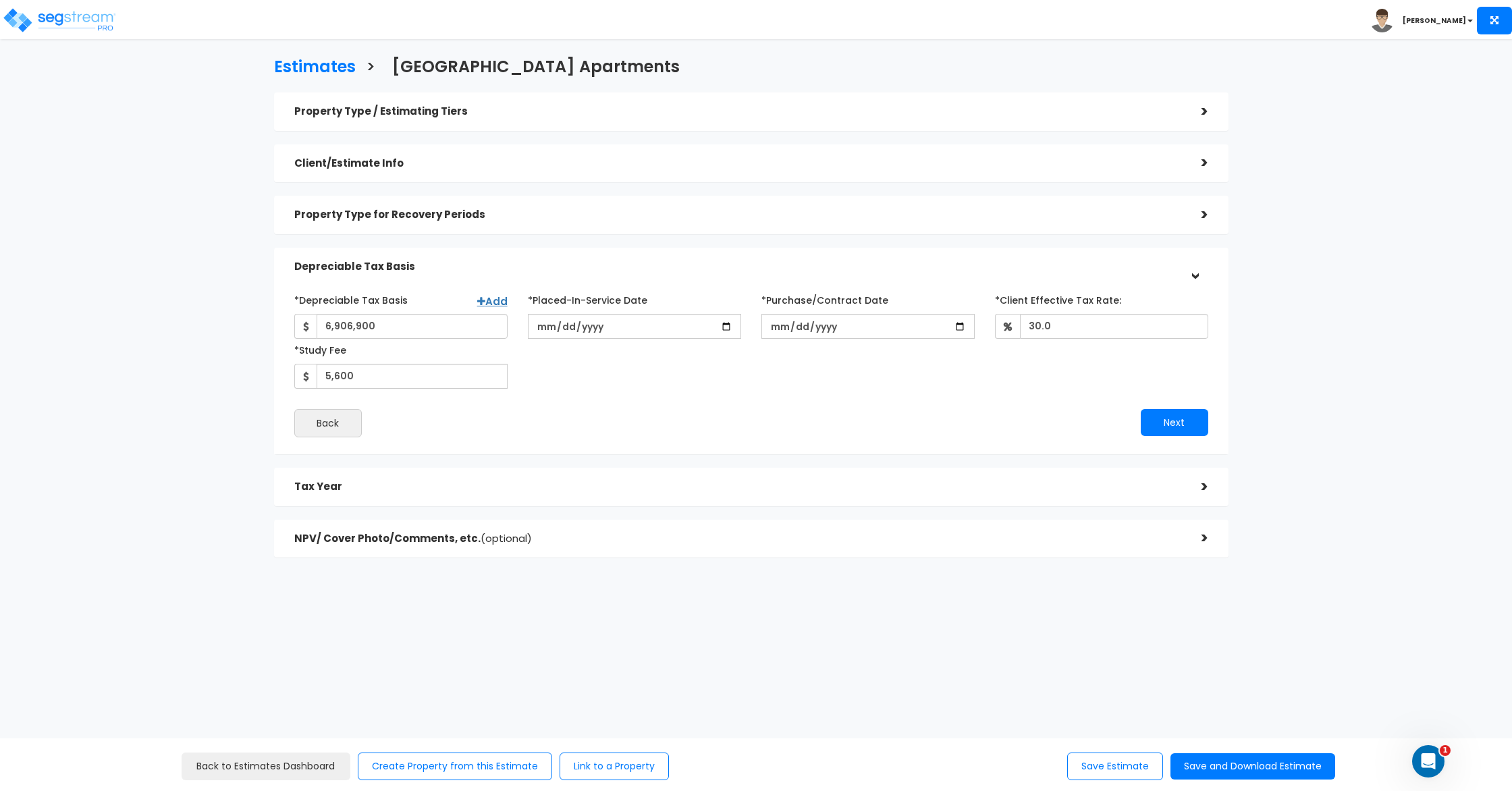
click at [530, 404] on div "*Depreciable Tax Basis Add 6,906,900 *Placed-In-Service Date 2025-11-01" at bounding box center [751, 363] width 914 height 148
click at [1170, 424] on button "Next" at bounding box center [1174, 422] width 68 height 27
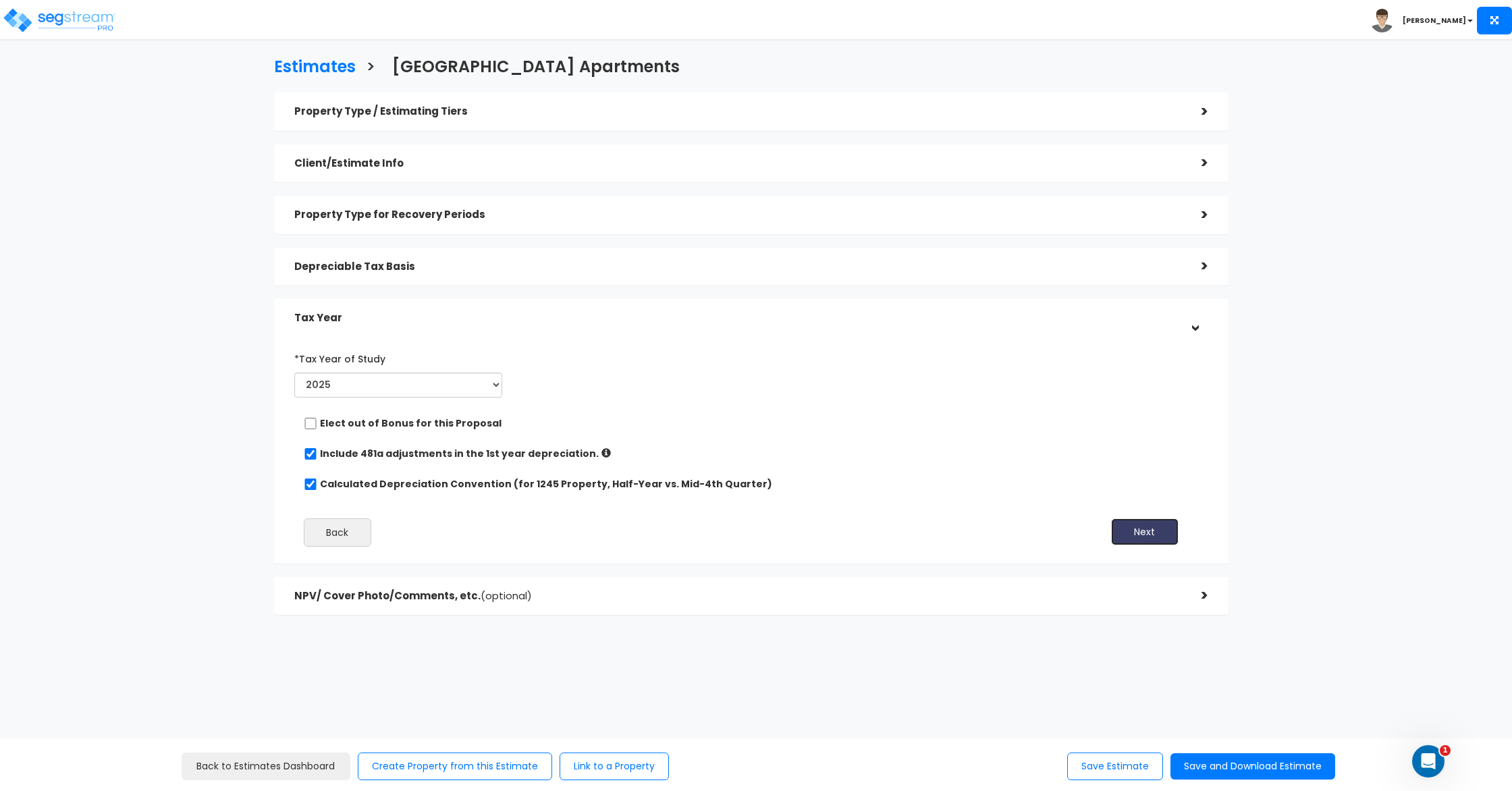
click at [1163, 542] on button "Next" at bounding box center [1145, 532] width 68 height 27
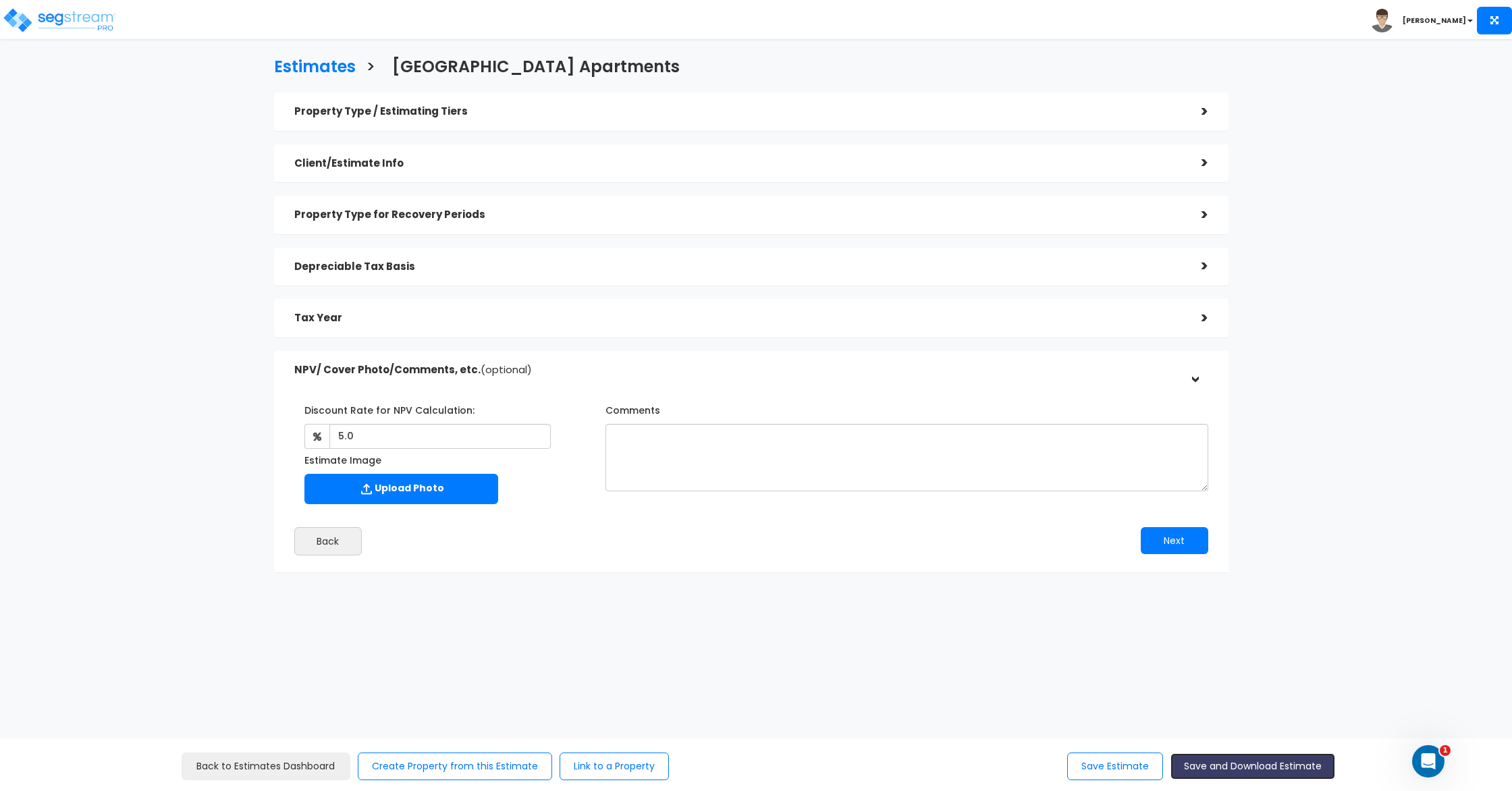
click at [1256, 767] on button "Save and Download Estimate" at bounding box center [1253, 767] width 164 height 26
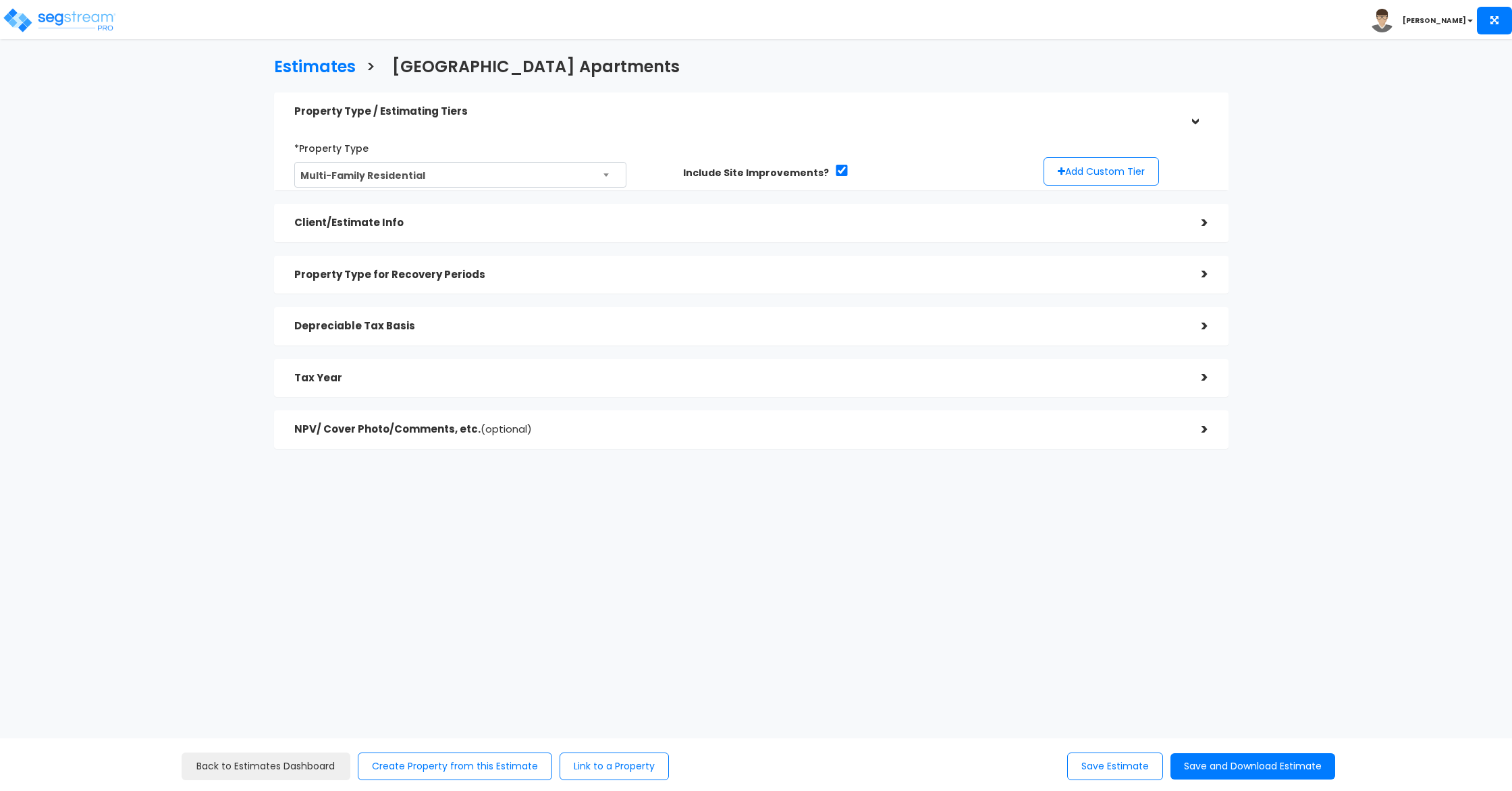
select select "NC"
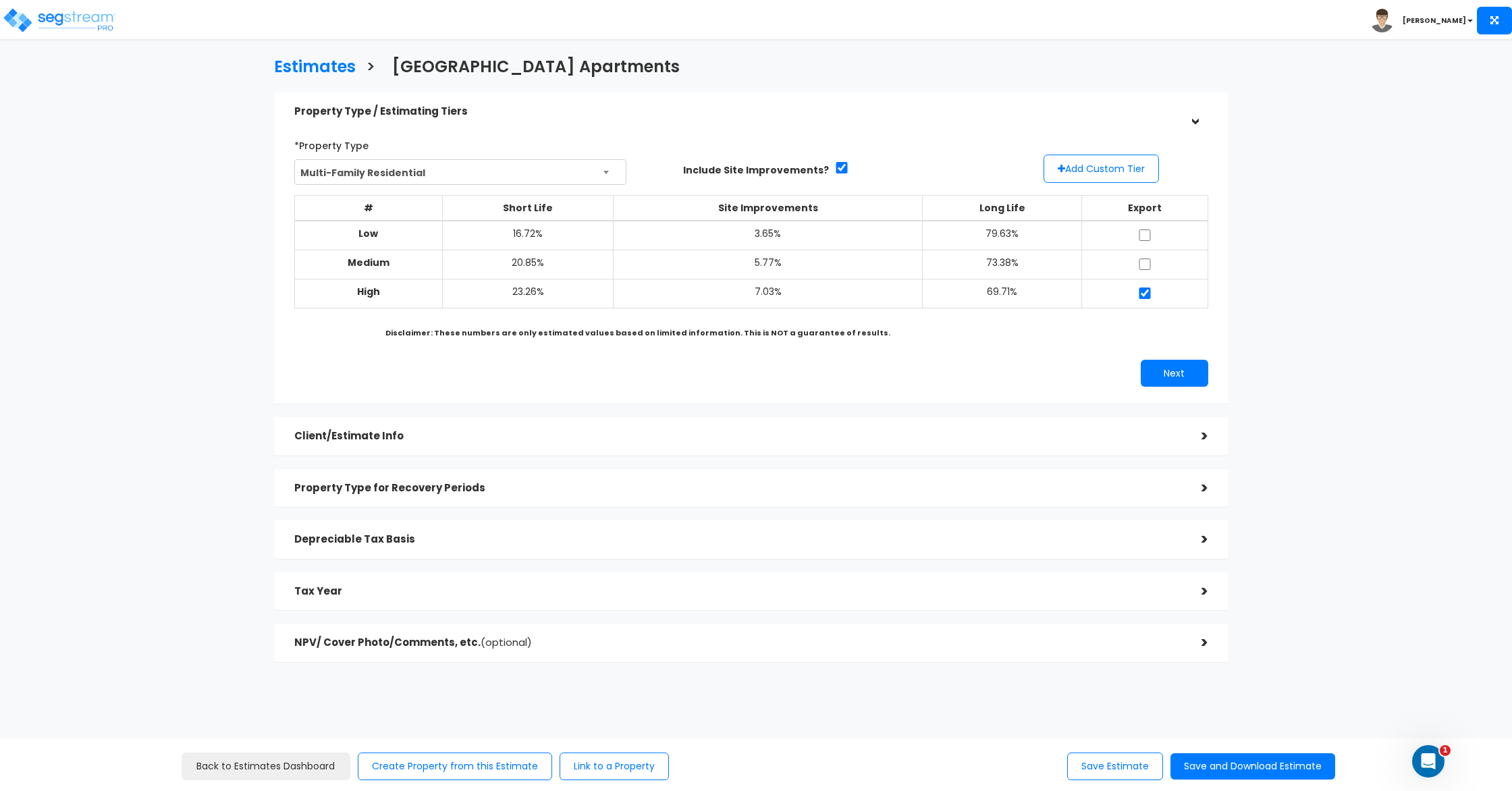
click at [579, 447] on div "Client/Estimate Info" at bounding box center [737, 436] width 887 height 25
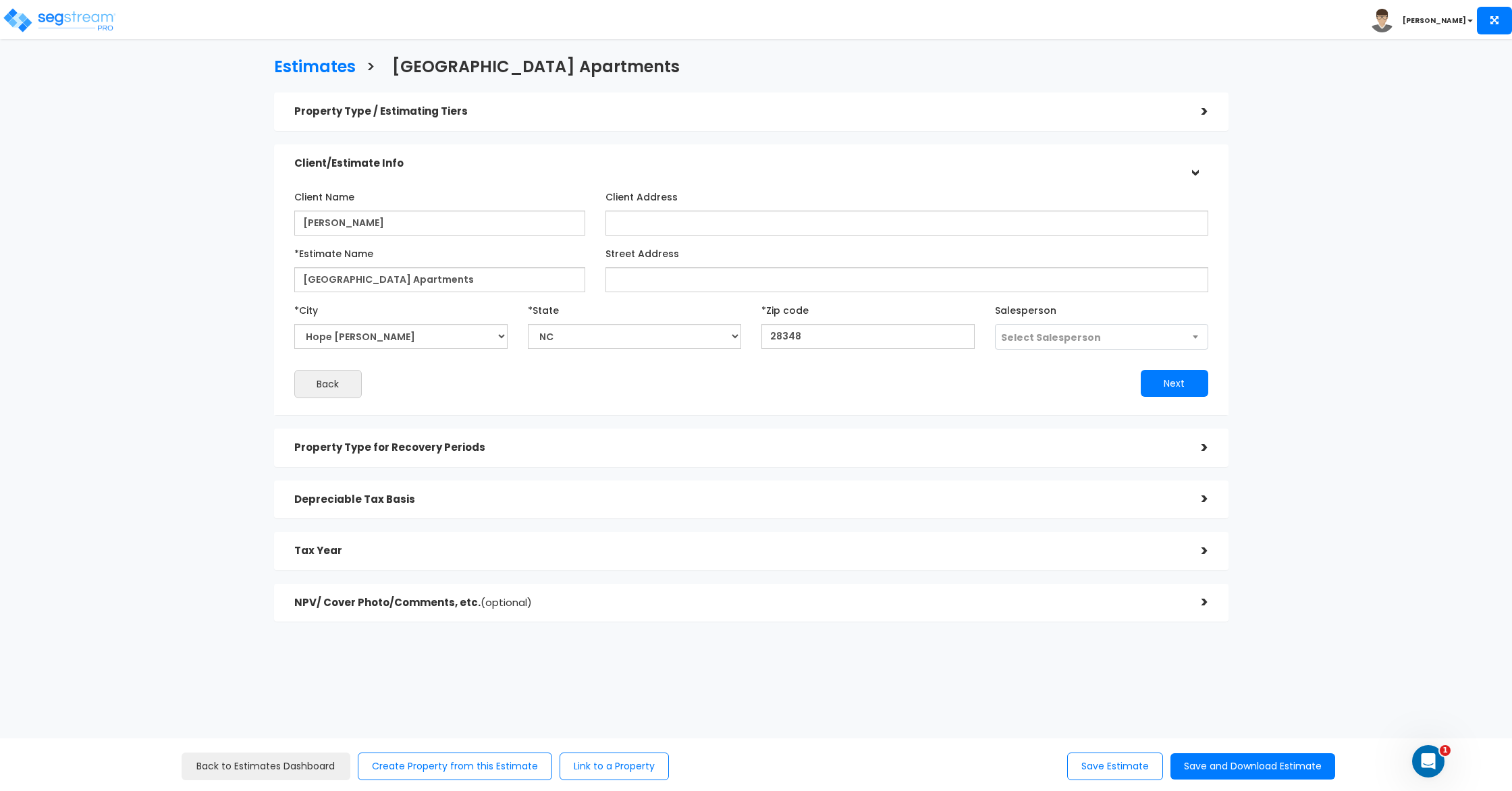
click at [452, 491] on div "Depreciable Tax Basis" at bounding box center [737, 500] width 887 height 25
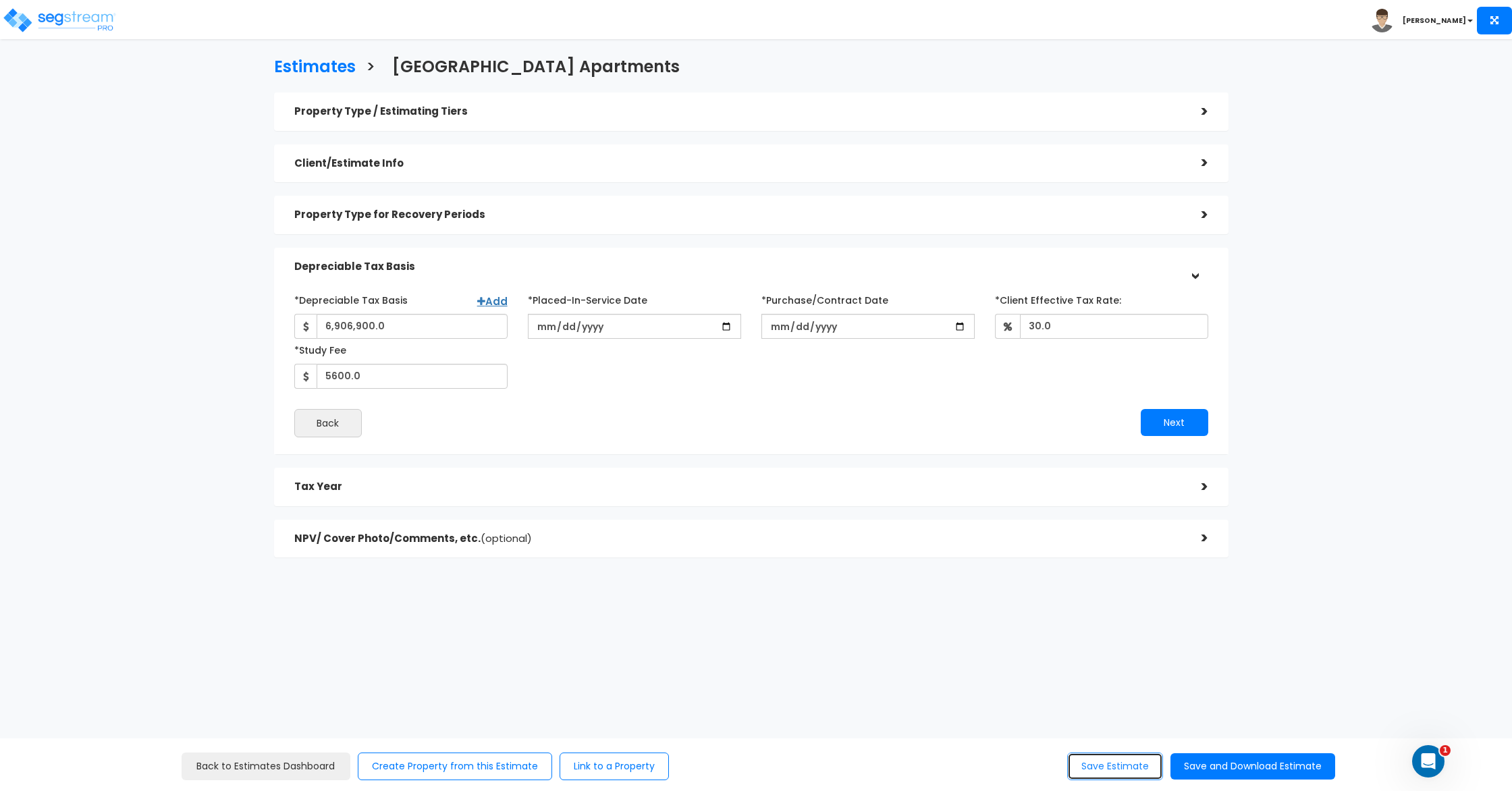
click at [1113, 769] on button "Save Estimate" at bounding box center [1116, 767] width 96 height 28
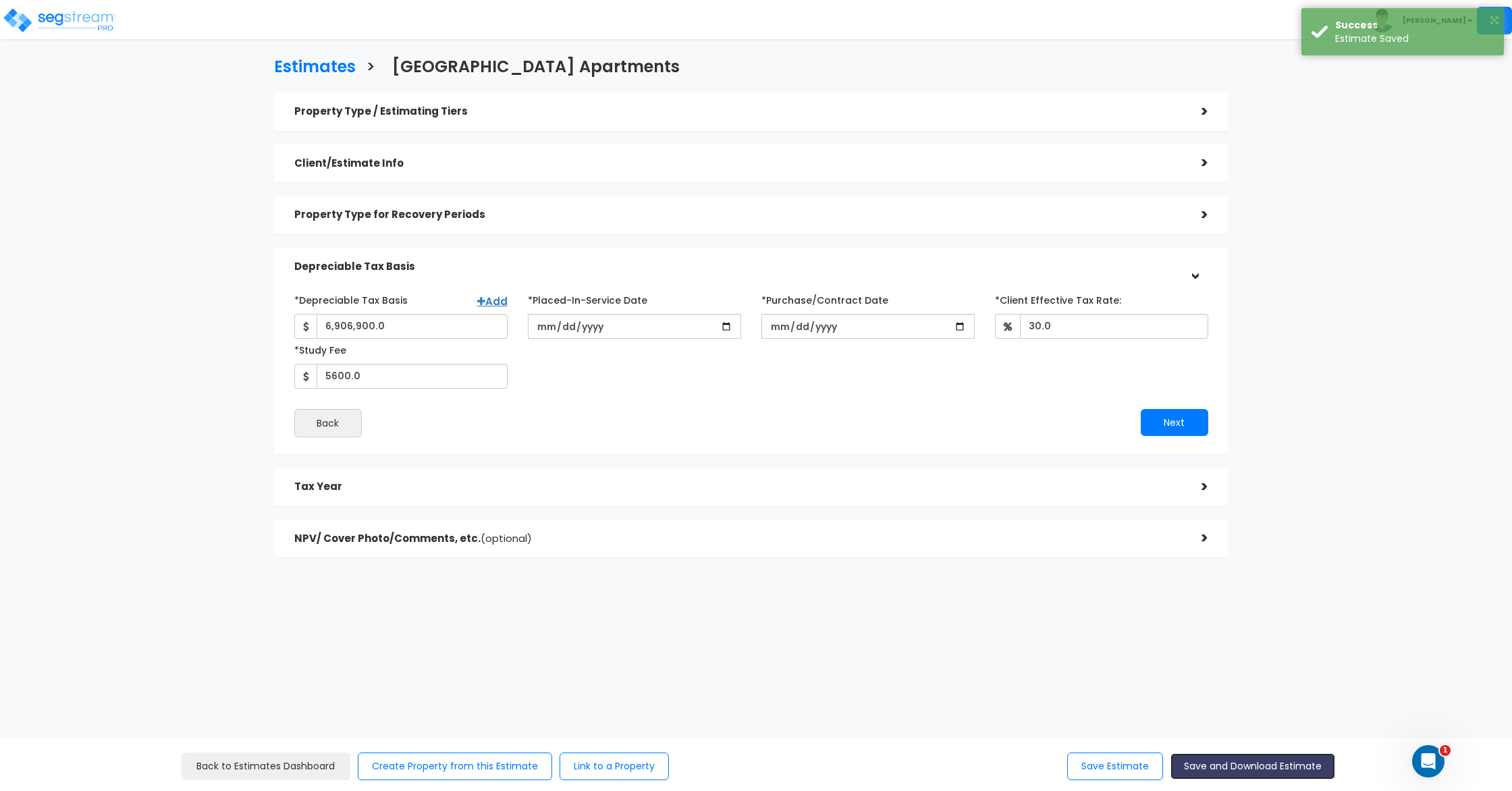
click at [1211, 769] on button "Save and Download Estimate" at bounding box center [1253, 767] width 164 height 26
click at [1237, 758] on button "Save and Download Estimate" at bounding box center [1253, 767] width 164 height 26
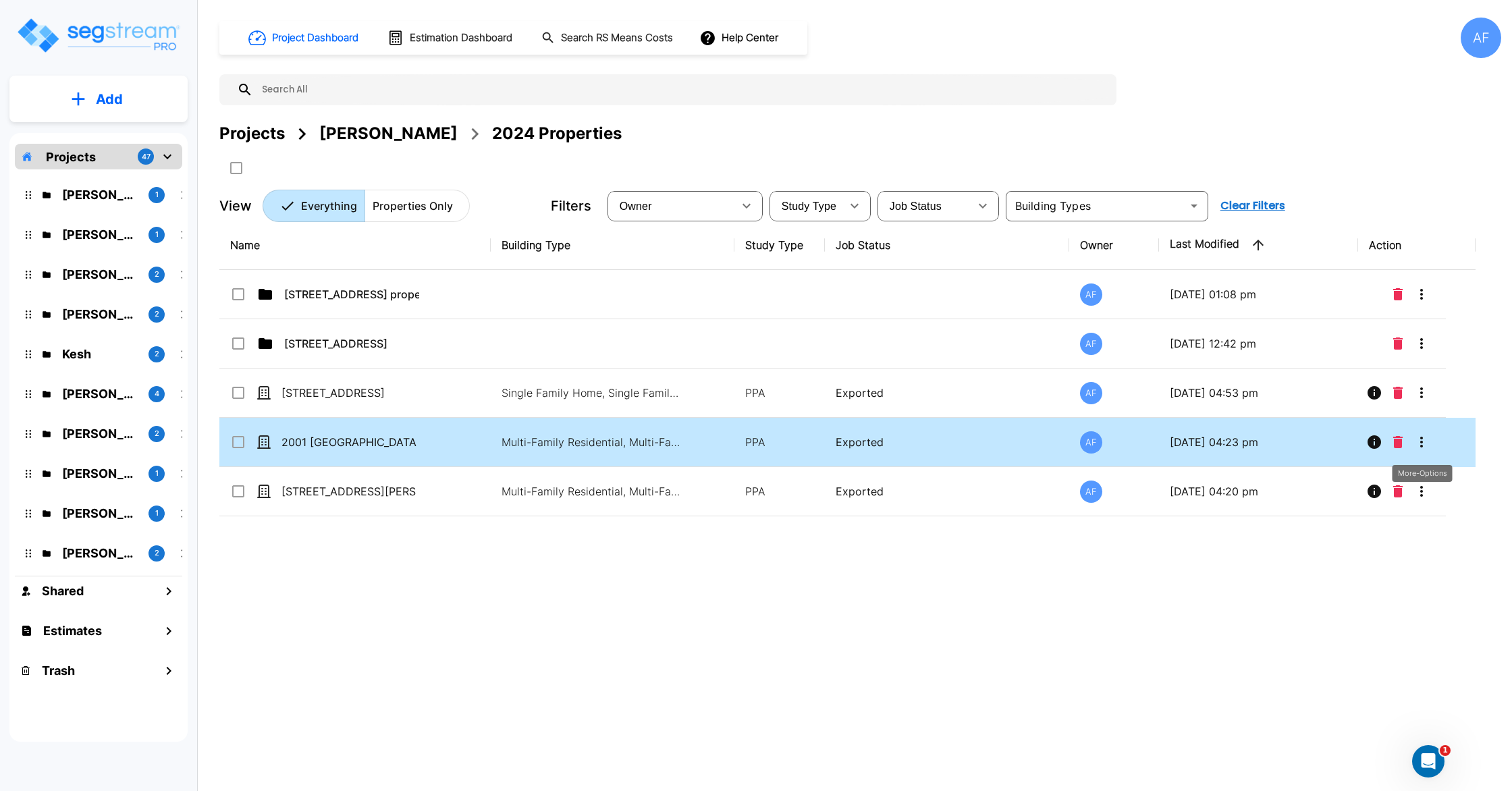
click at [1417, 443] on icon "More-Options" at bounding box center [1421, 442] width 16 height 16
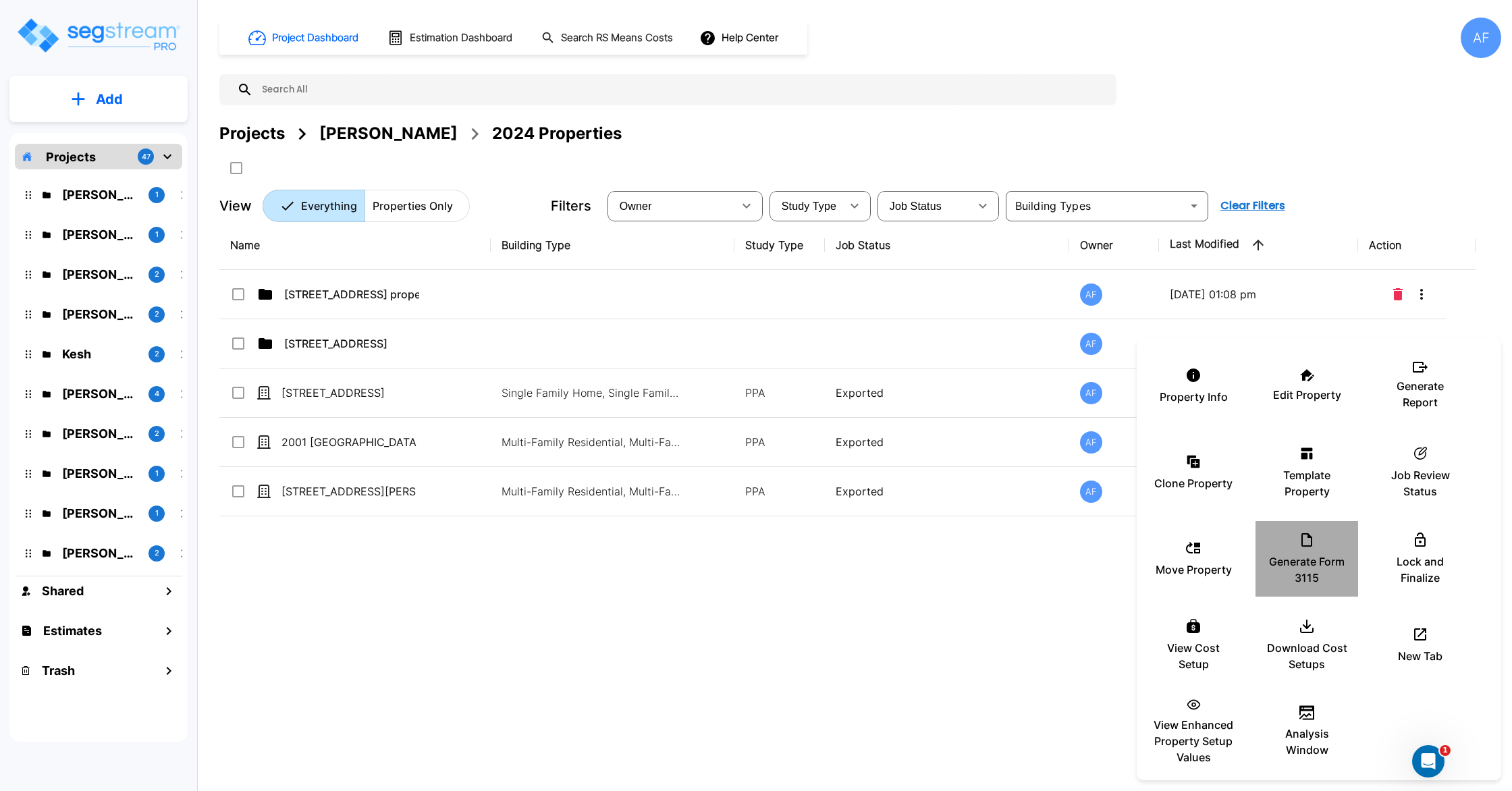
click at [1323, 554] on p "Generate Form 3115" at bounding box center [1307, 569] width 81 height 33
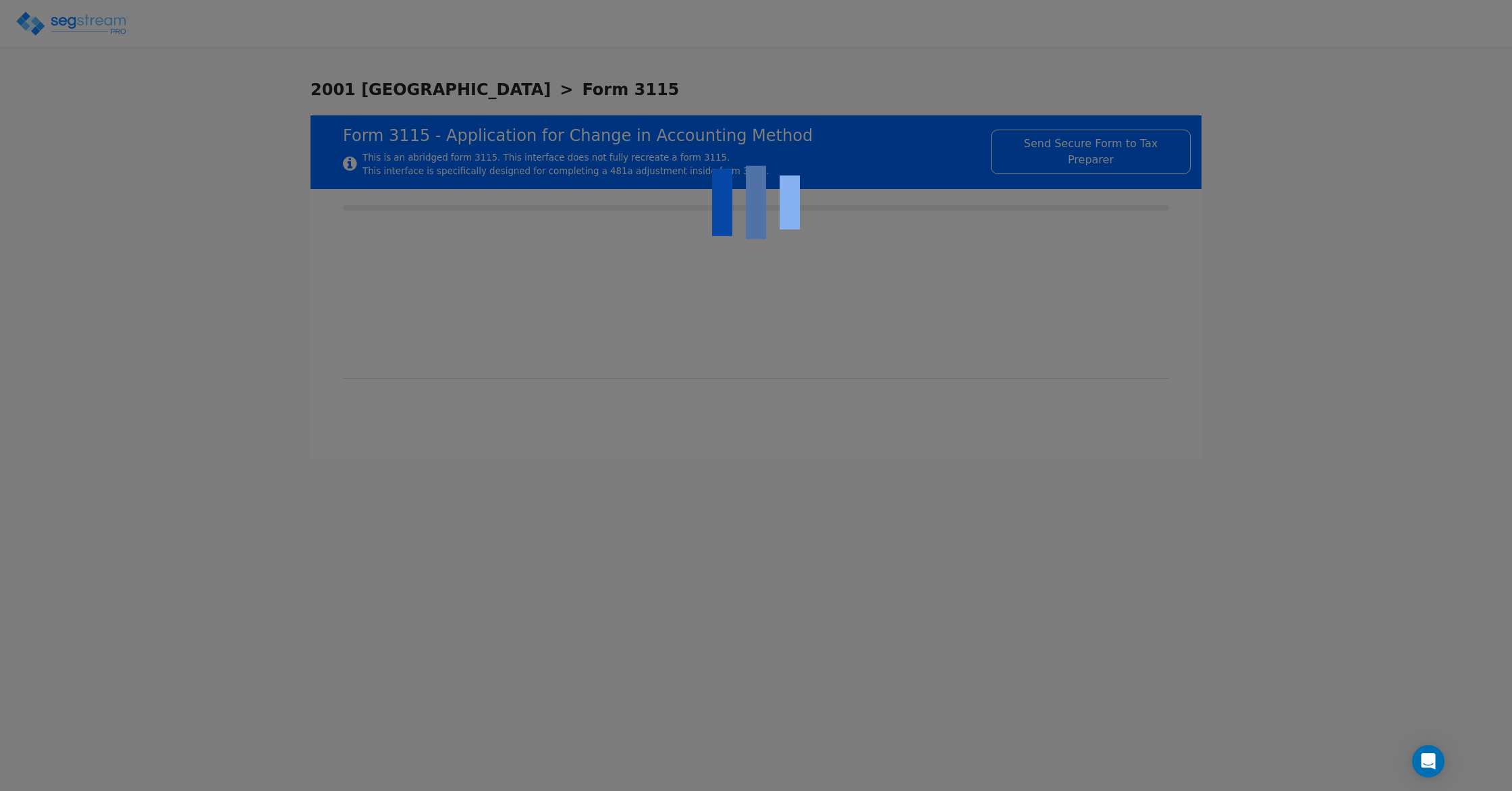
checkbox input "true"
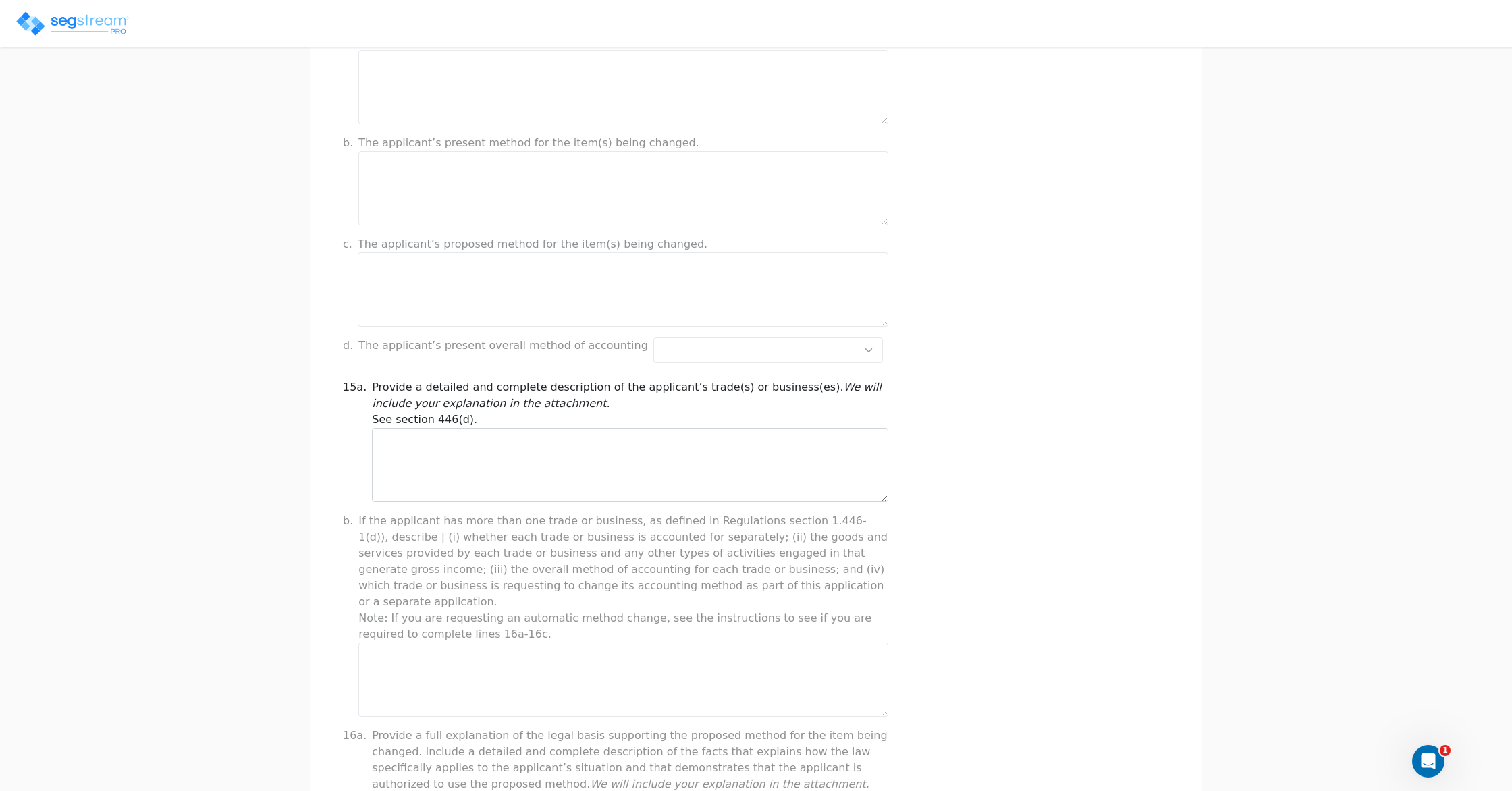
scroll to position [817, 0]
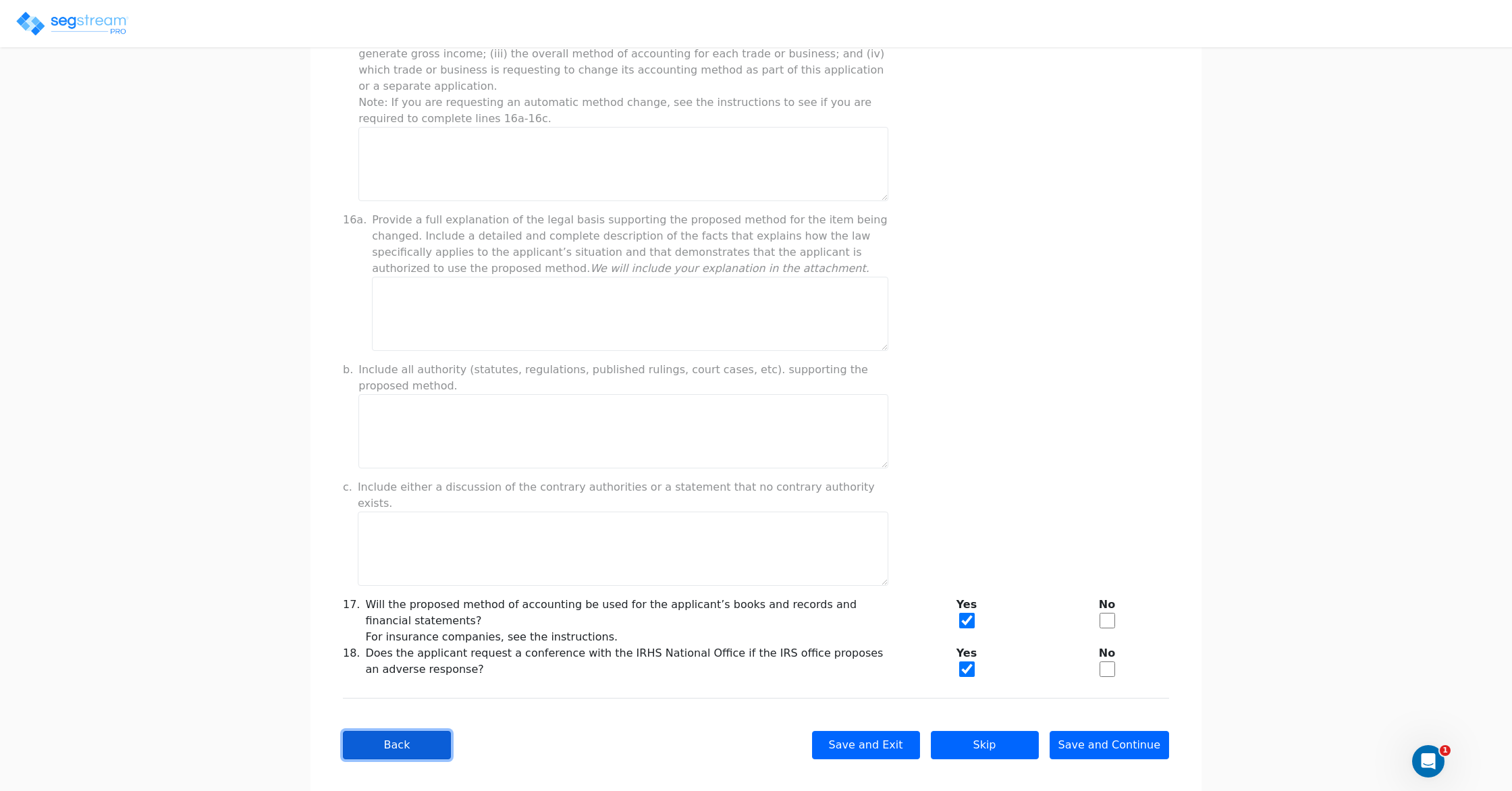
click at [387, 731] on button "Back" at bounding box center [396, 745] width 108 height 29
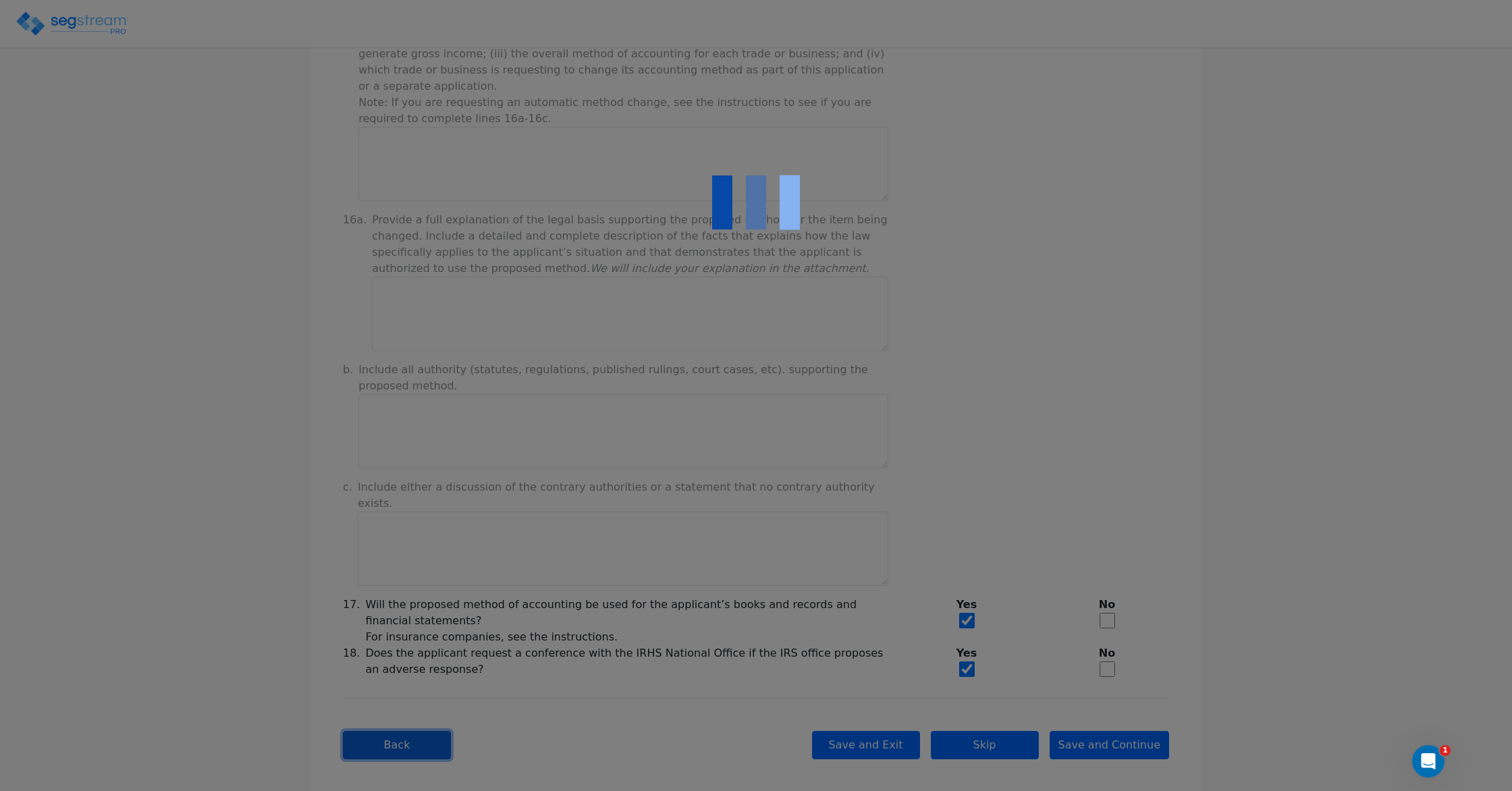
checkbox input "true"
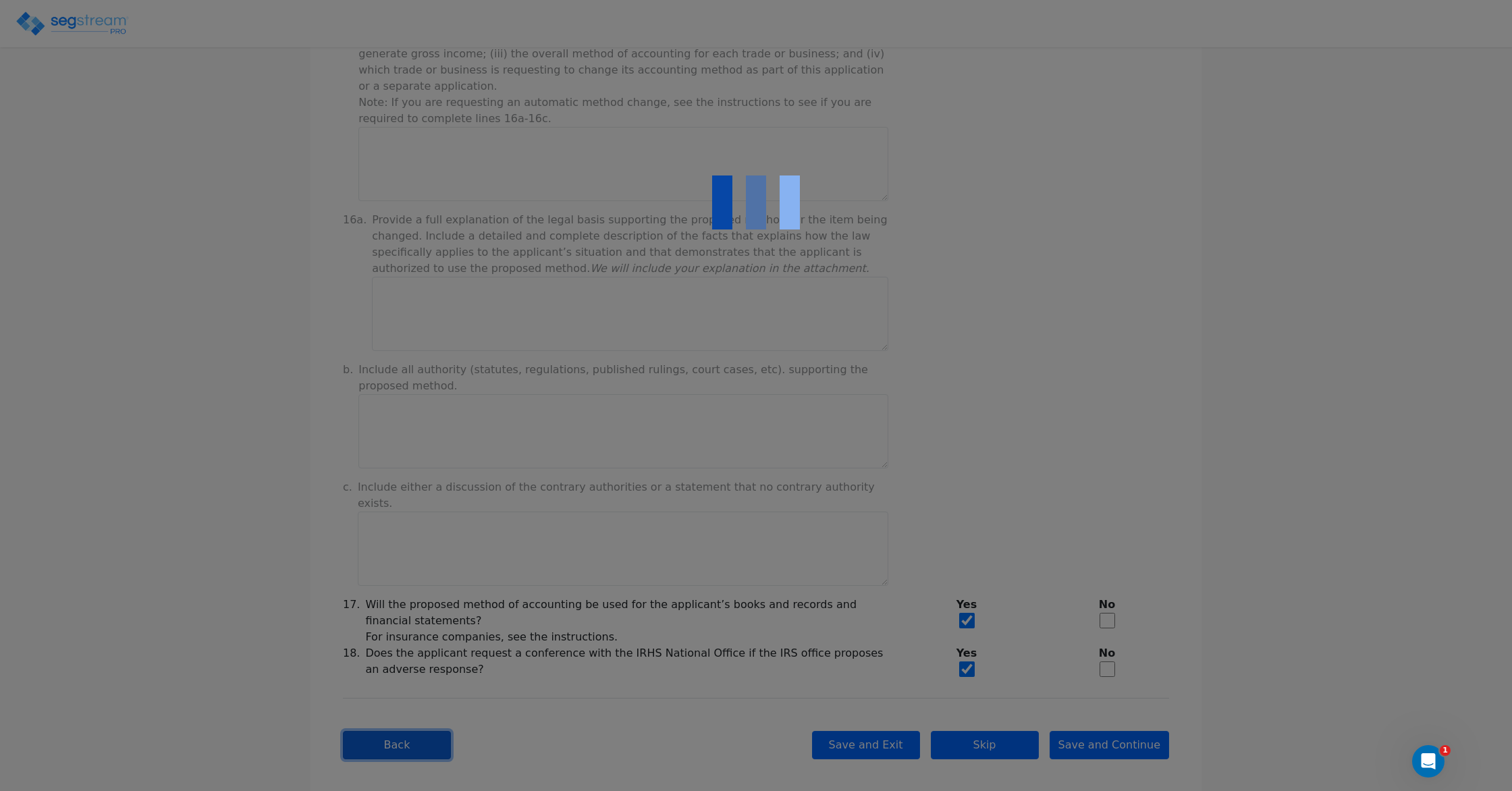
checkbox input "true"
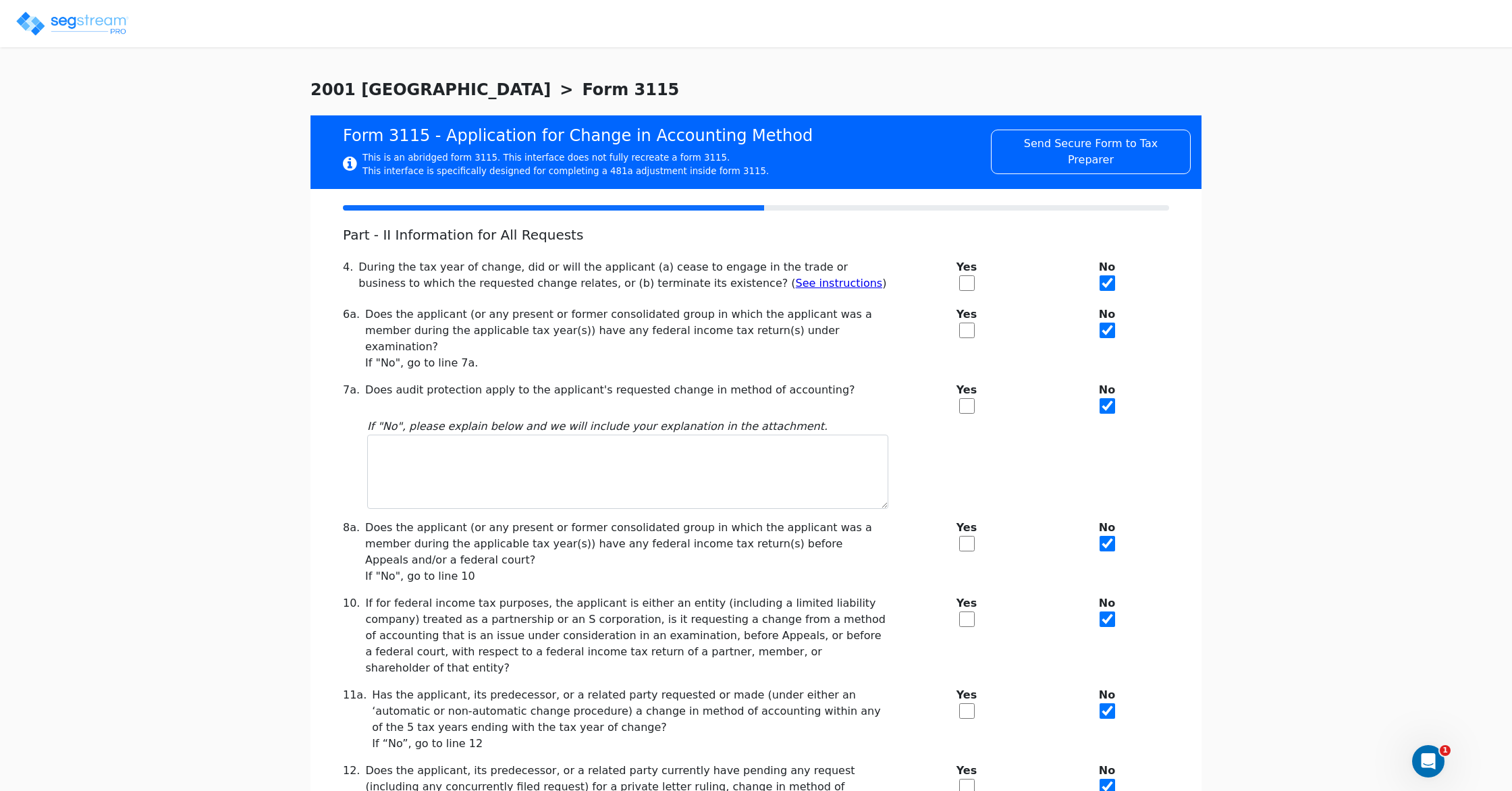
scroll to position [113, 0]
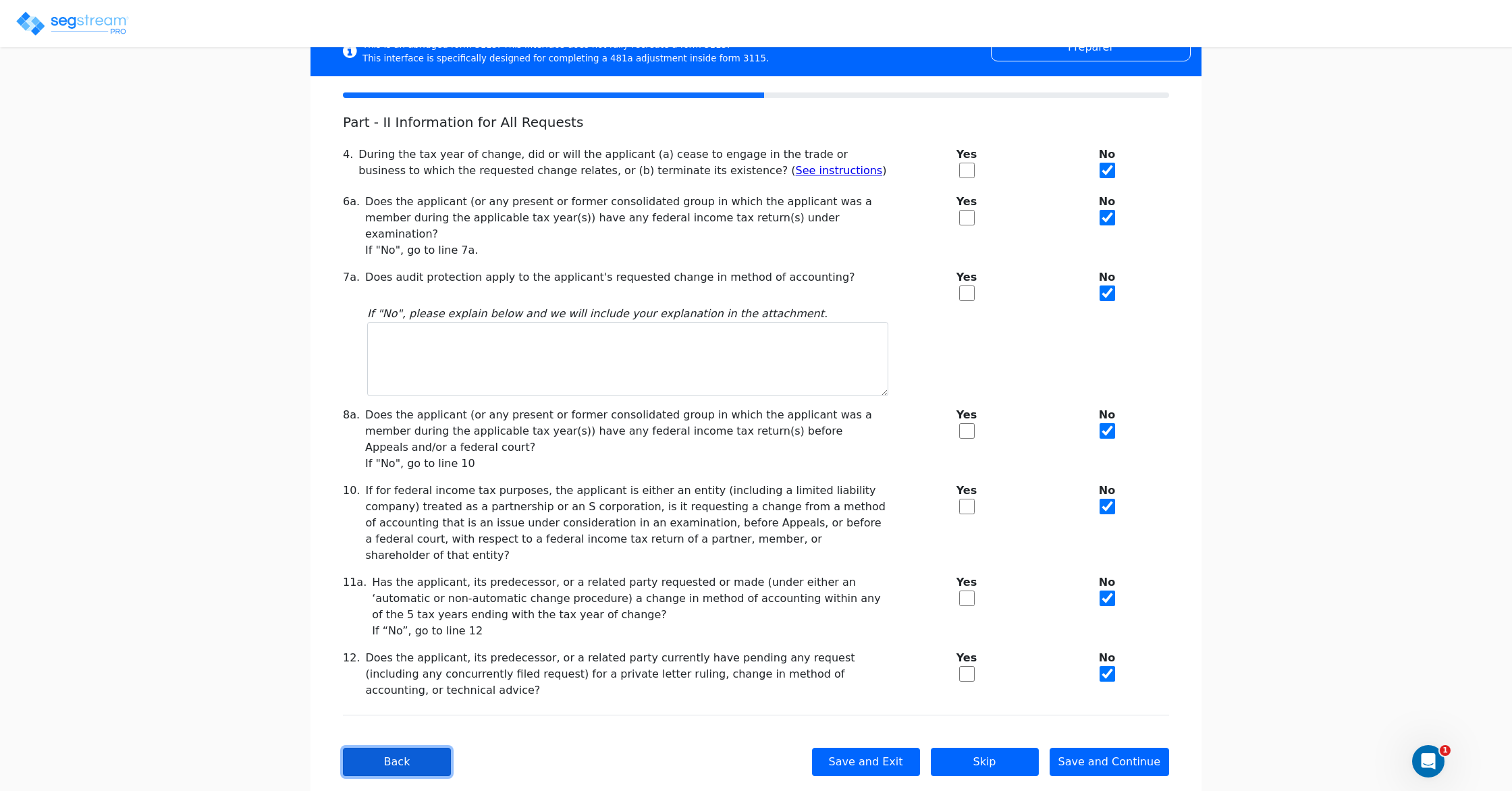
click at [408, 748] on button "Back" at bounding box center [396, 762] width 108 height 29
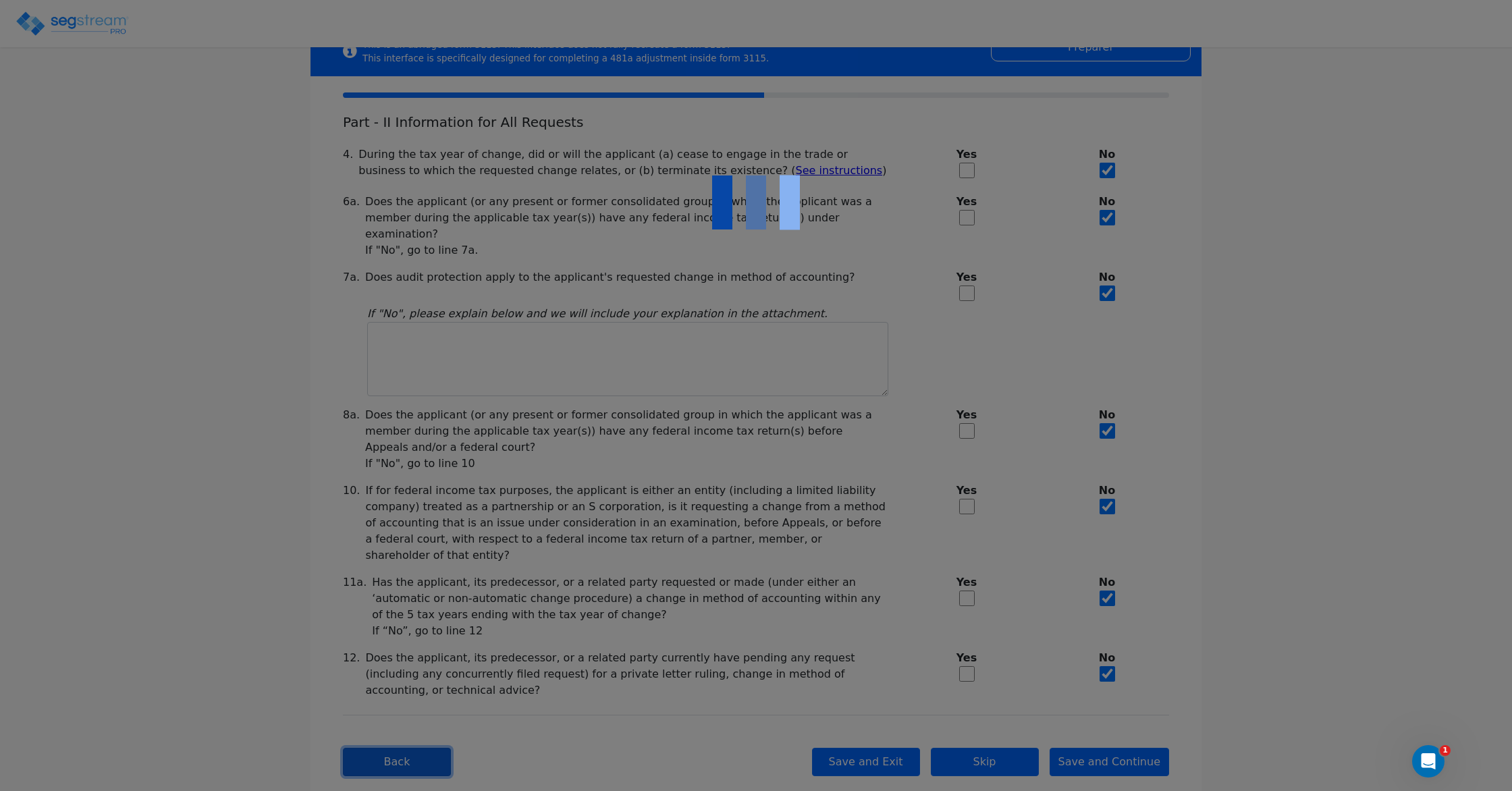
checkbox input "true"
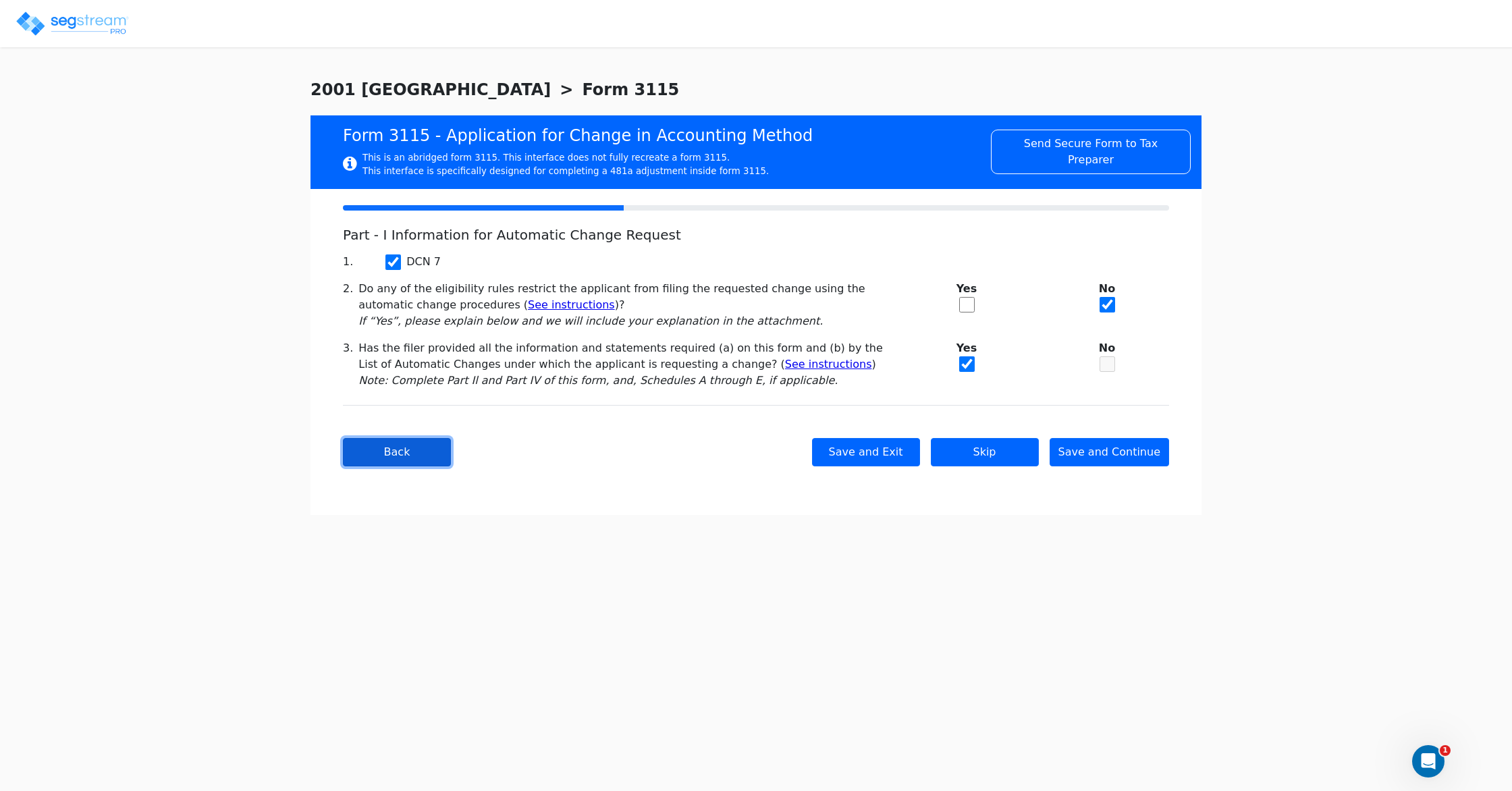
click at [393, 457] on button "Back" at bounding box center [396, 452] width 108 height 29
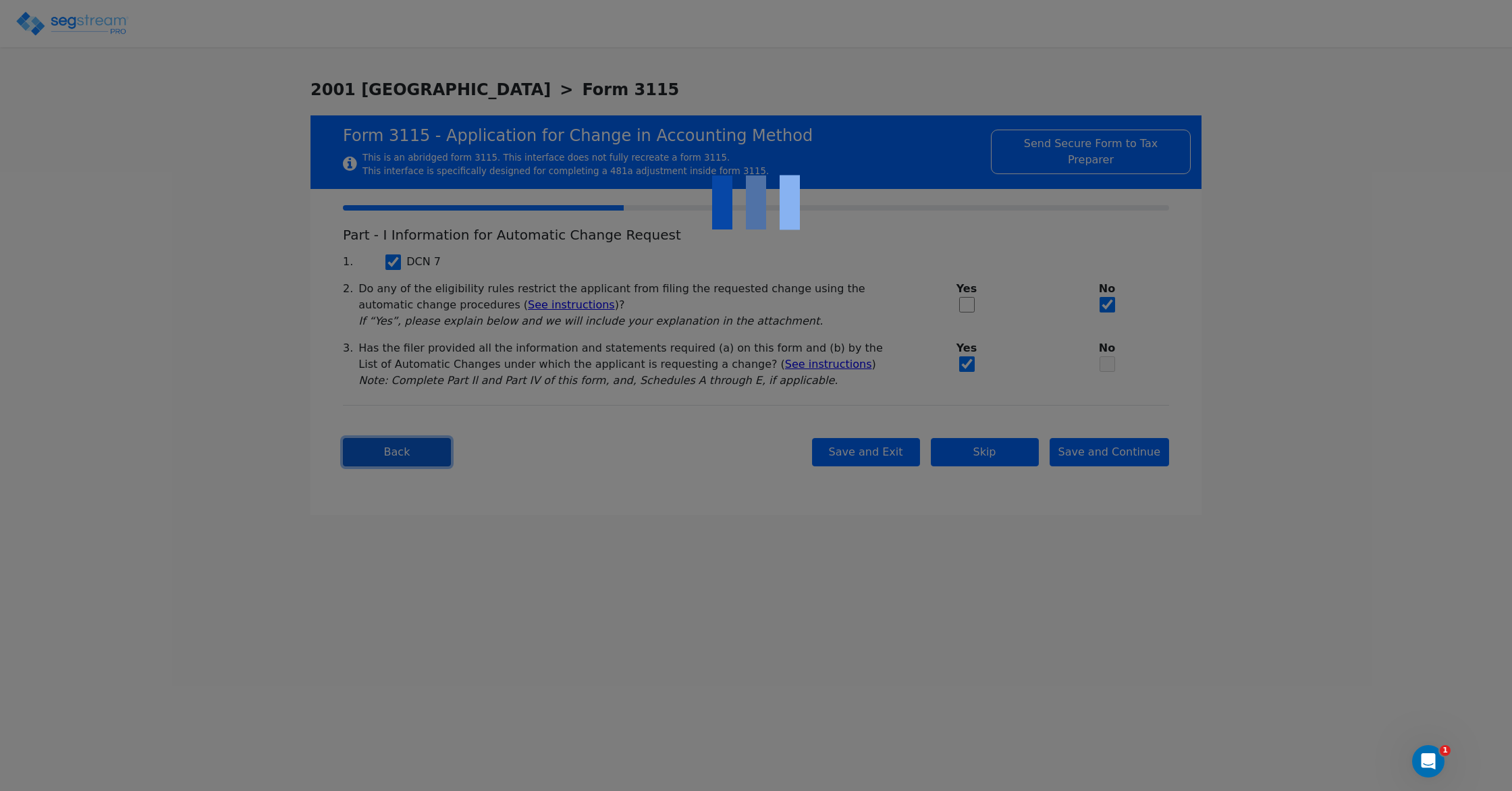
type input "2001 PARK EQUITIES LLC"
type input "[DATE]"
select select "Residential"
select select "Individual"
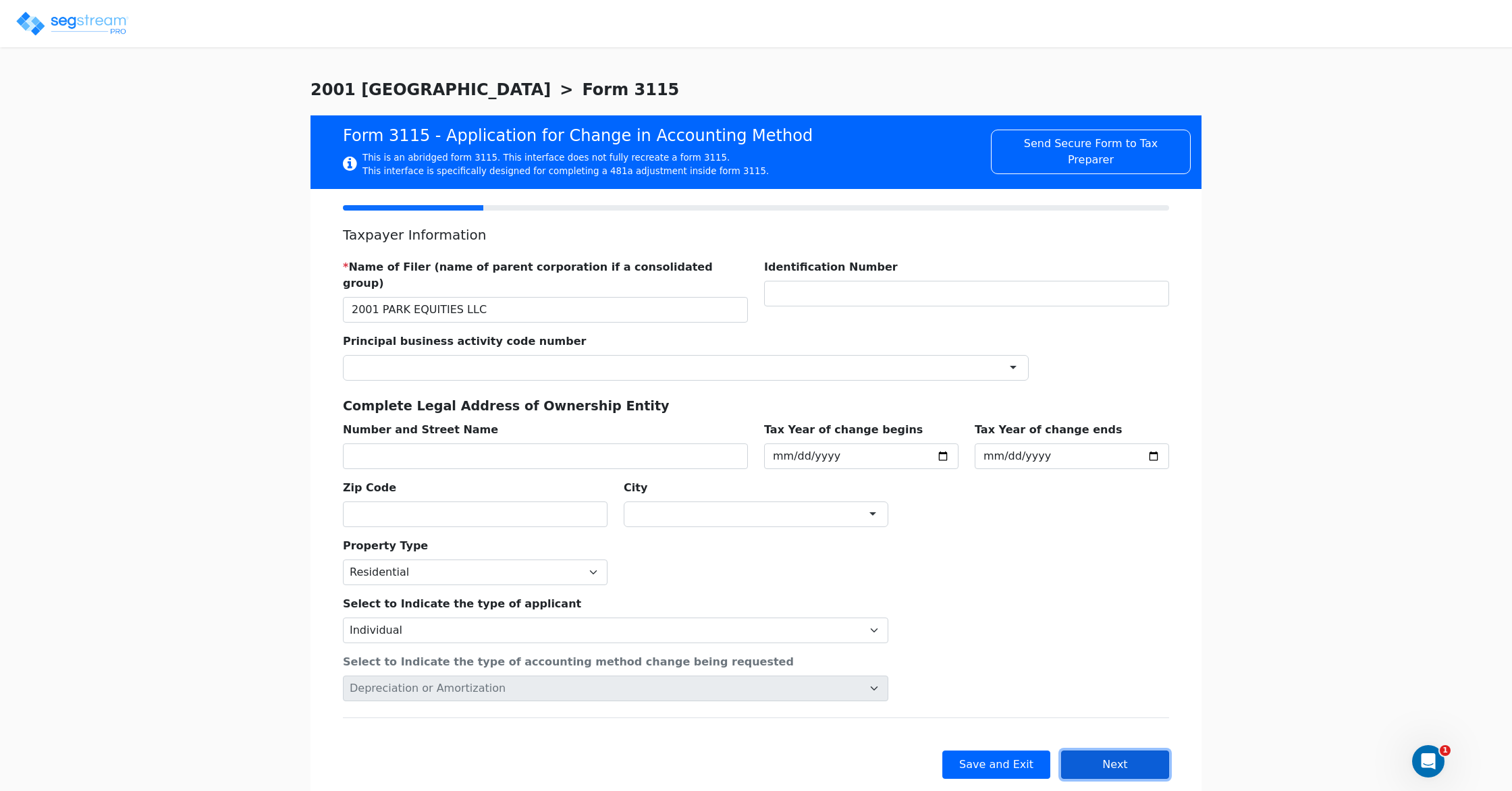
click at [1111, 753] on button "Next" at bounding box center [1115, 765] width 108 height 29
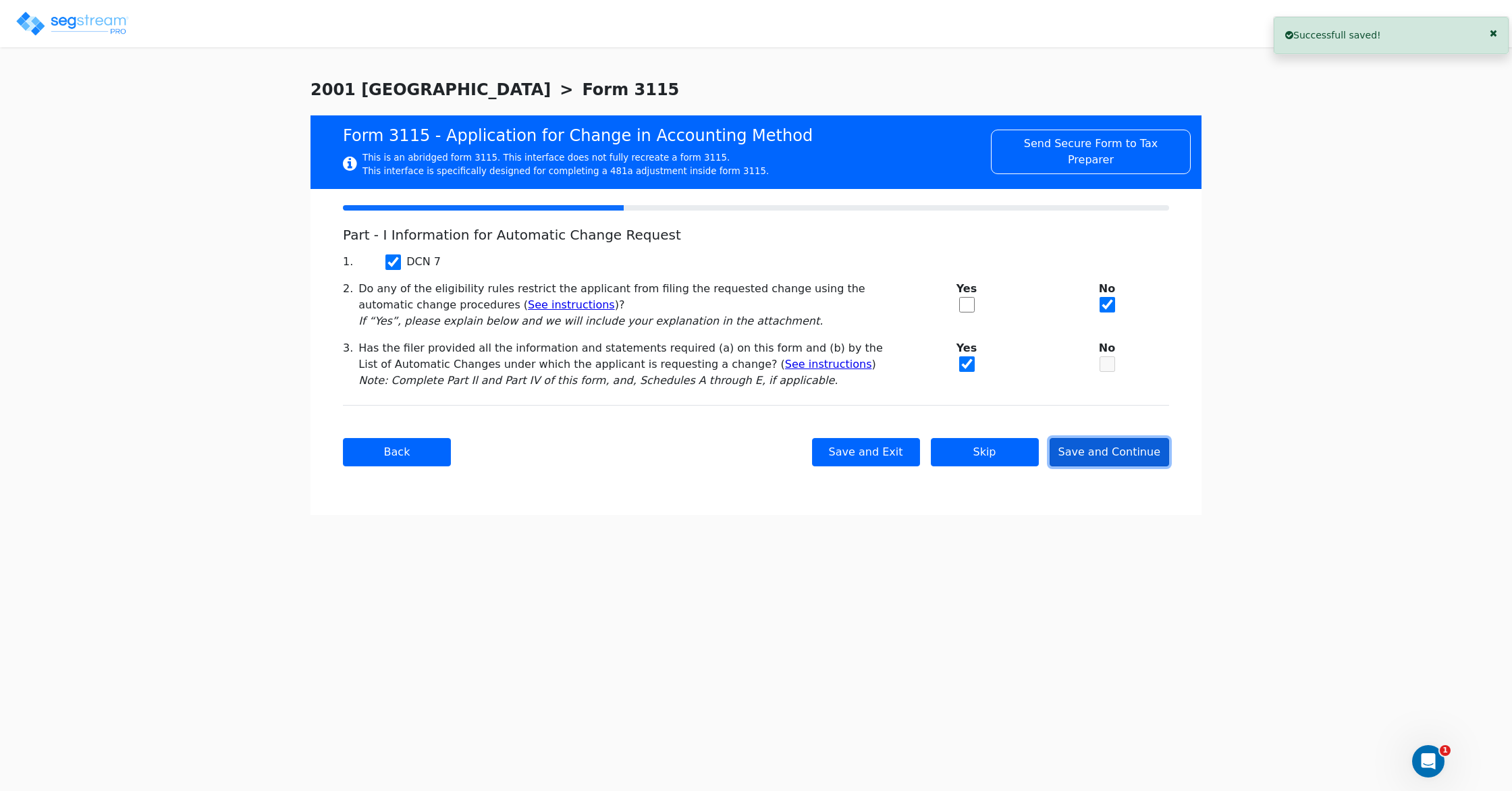
click at [1116, 449] on button "Save and Continue" at bounding box center [1110, 452] width 120 height 29
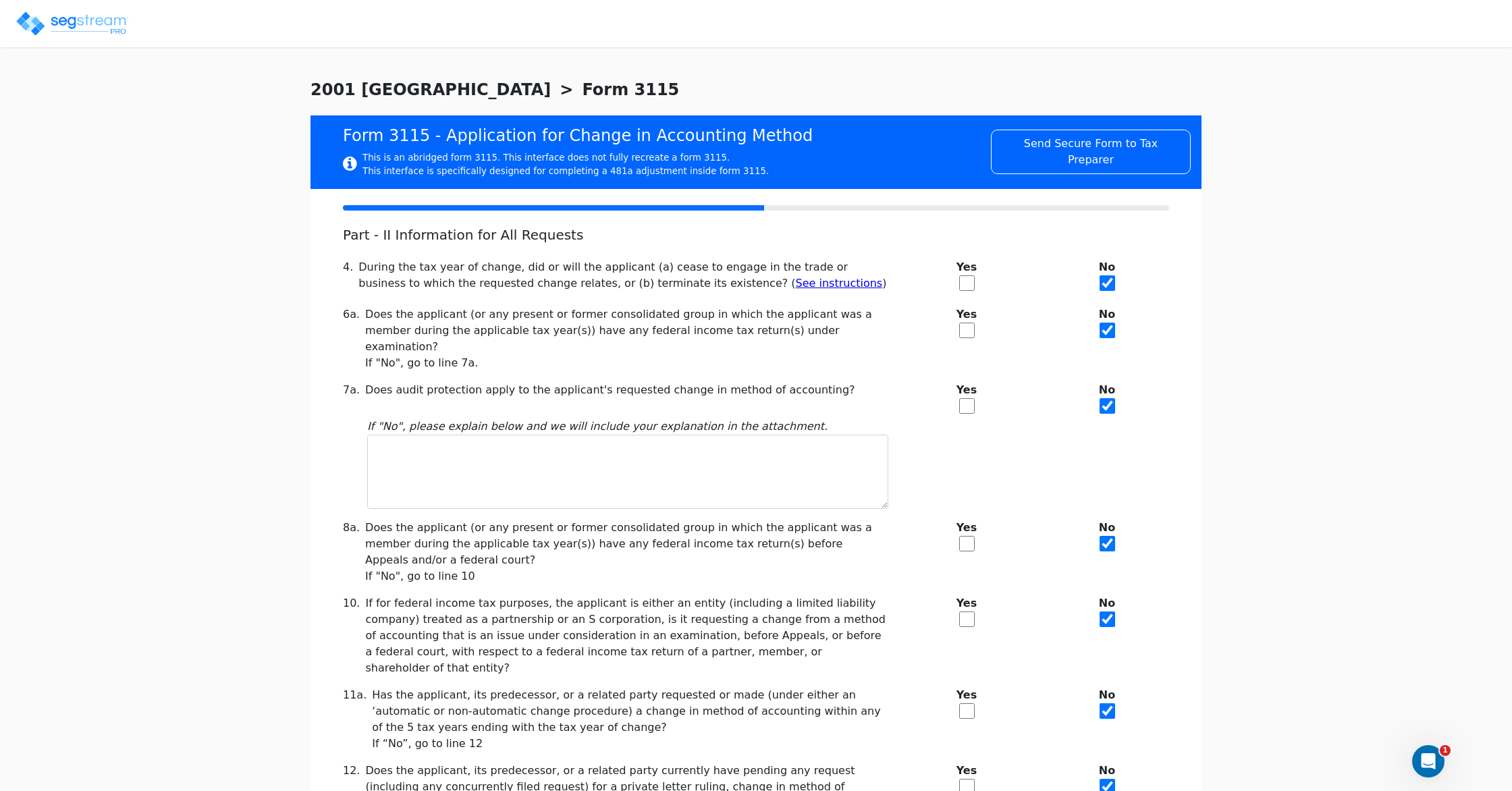
scroll to position [113, 0]
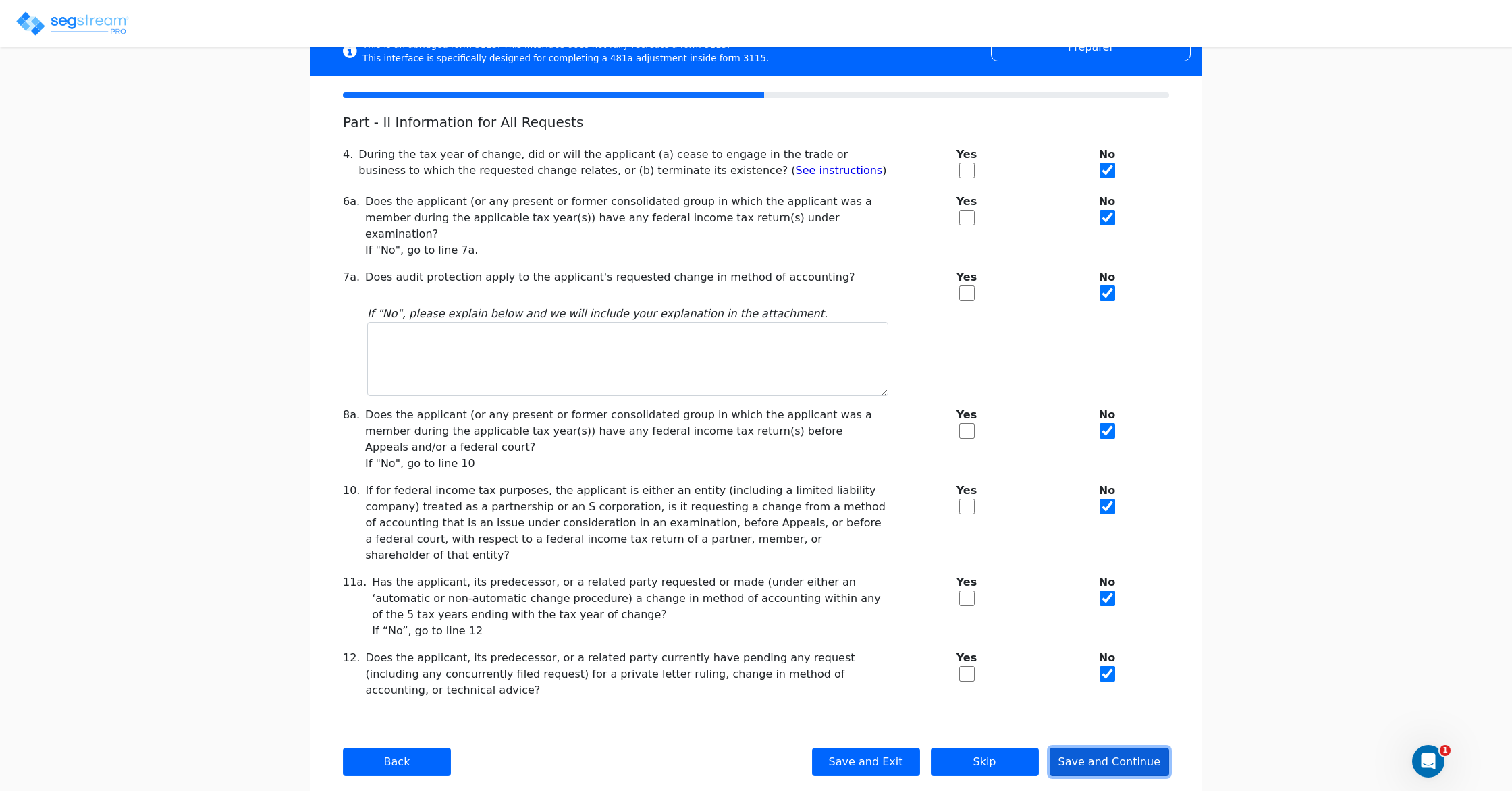
click at [1142, 748] on button "Save and Continue" at bounding box center [1110, 762] width 120 height 29
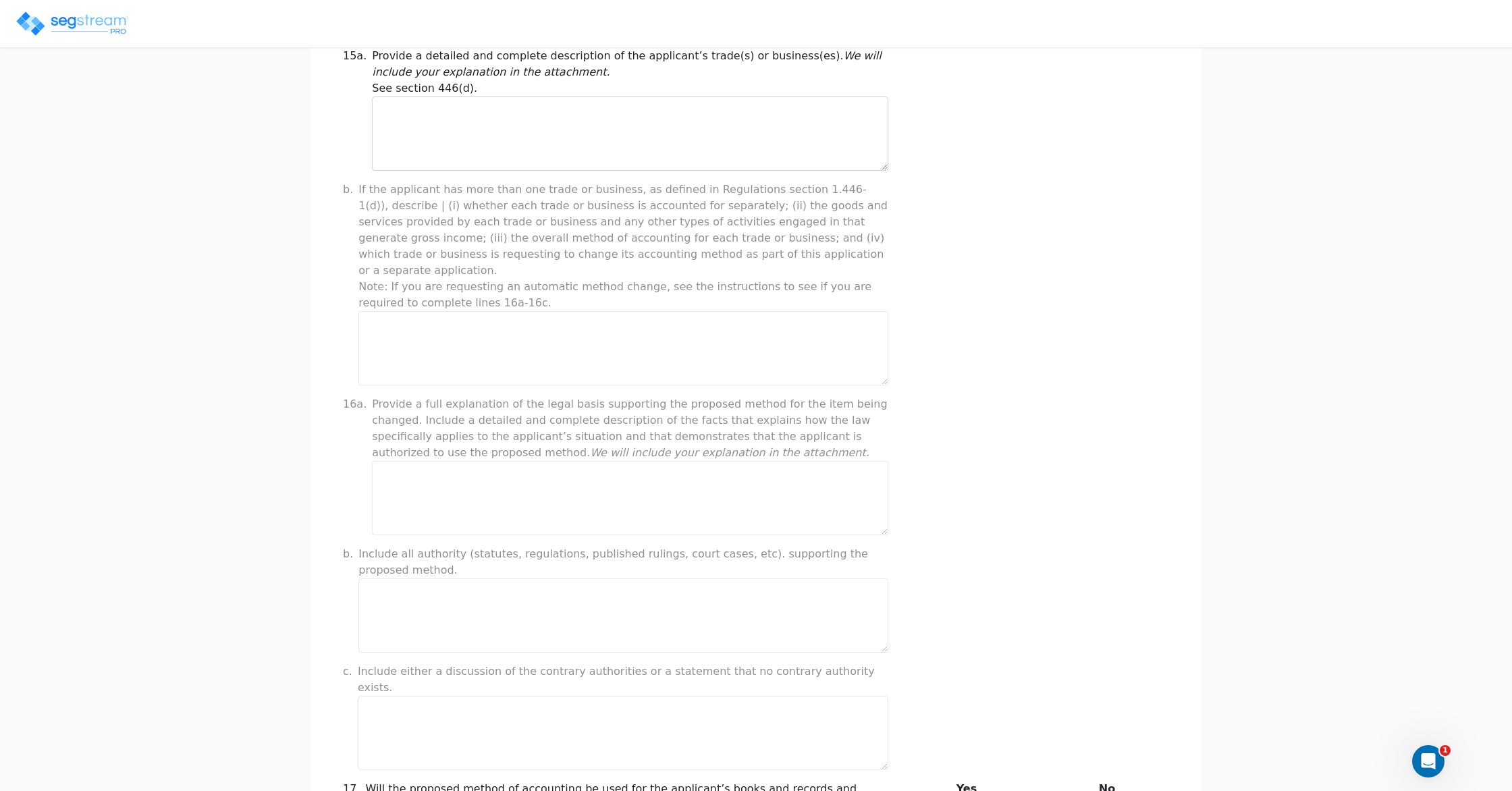
scroll to position [817, 0]
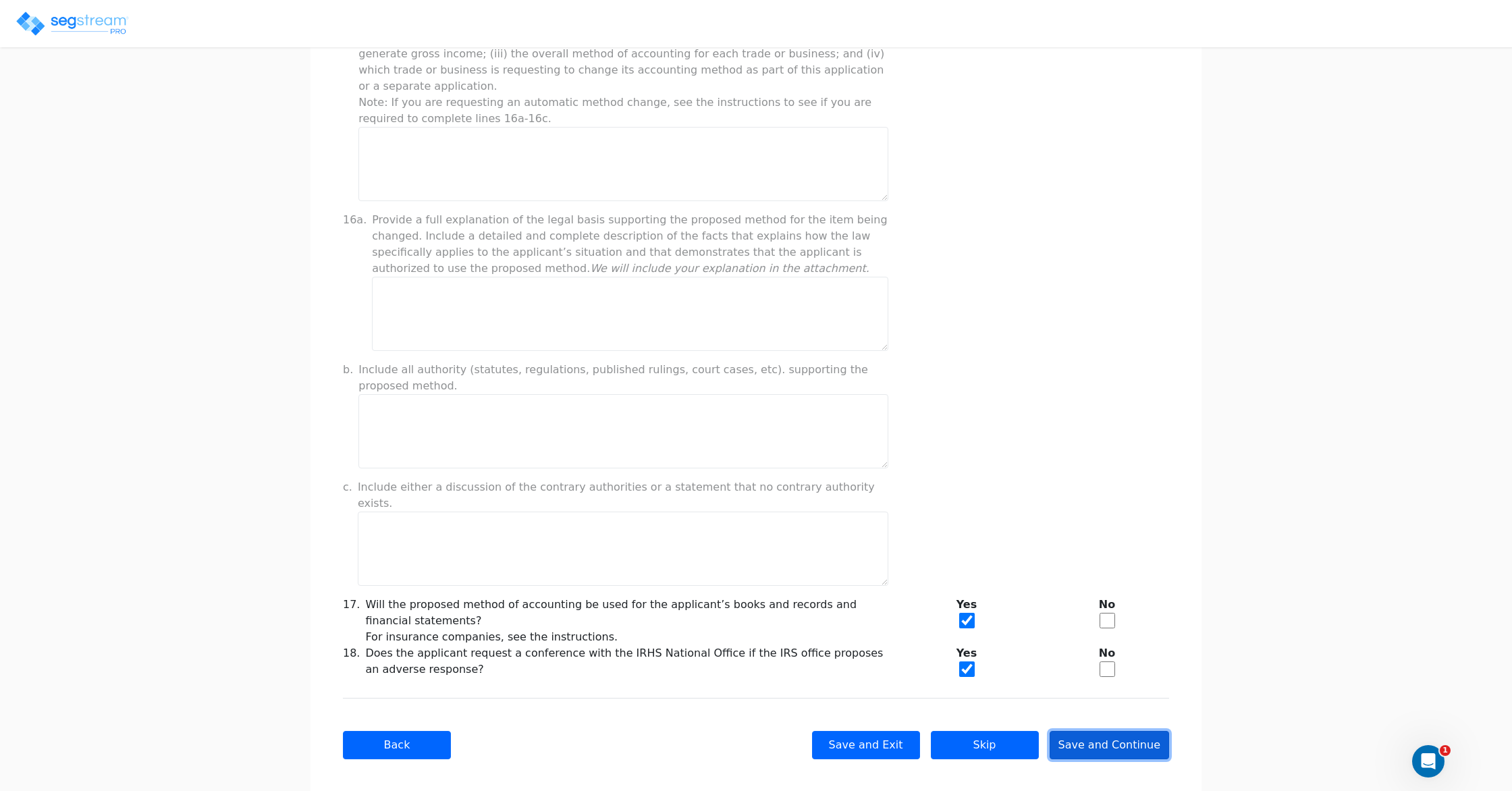
click at [1106, 731] on button "Save and Continue" at bounding box center [1110, 745] width 120 height 29
type input "-137,355.98"
checkbox input "true"
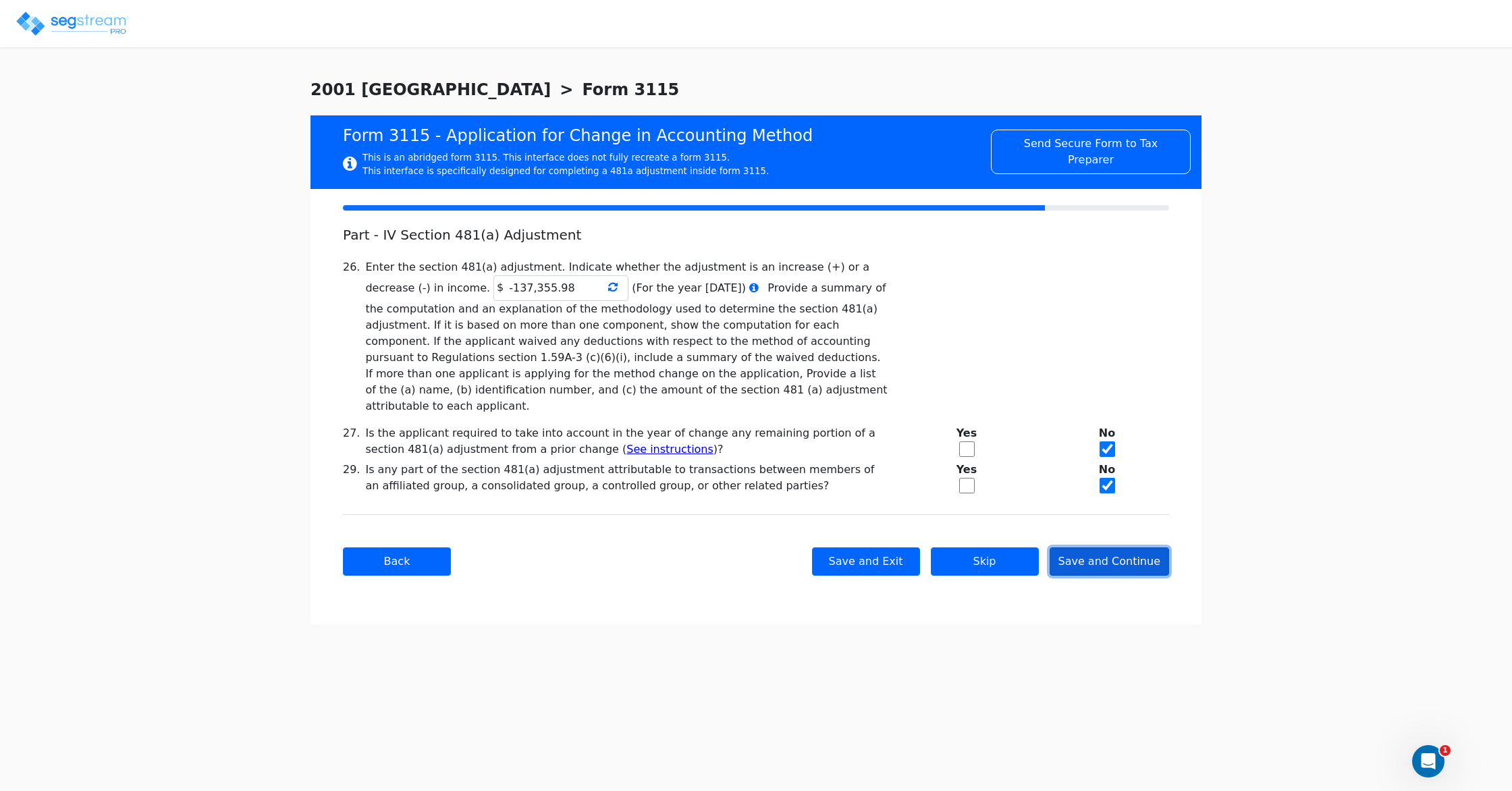
scroll to position [0, 0]
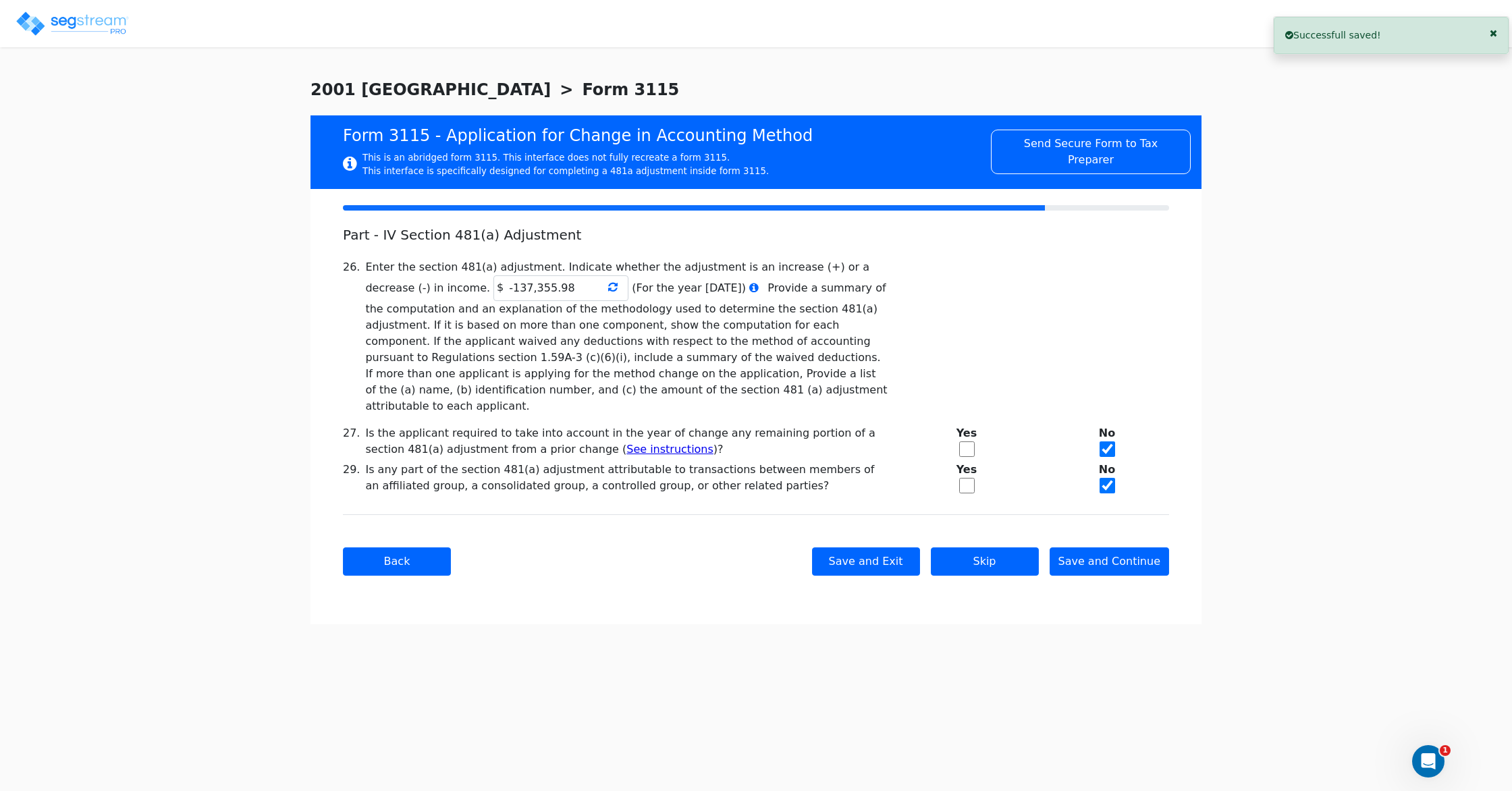
click at [608, 287] on icon at bounding box center [613, 287] width 10 height 11
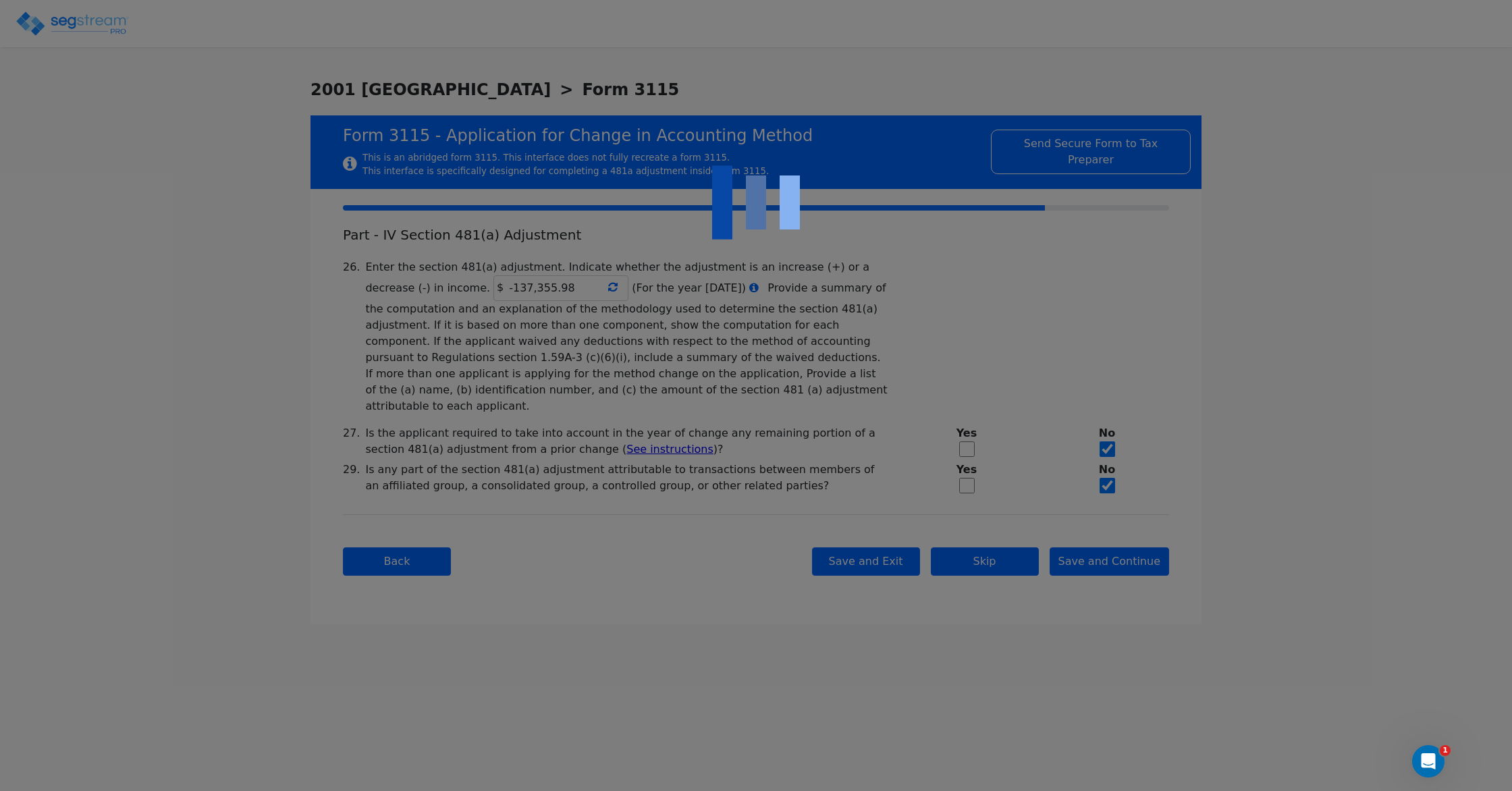
type input "-137,355.98"
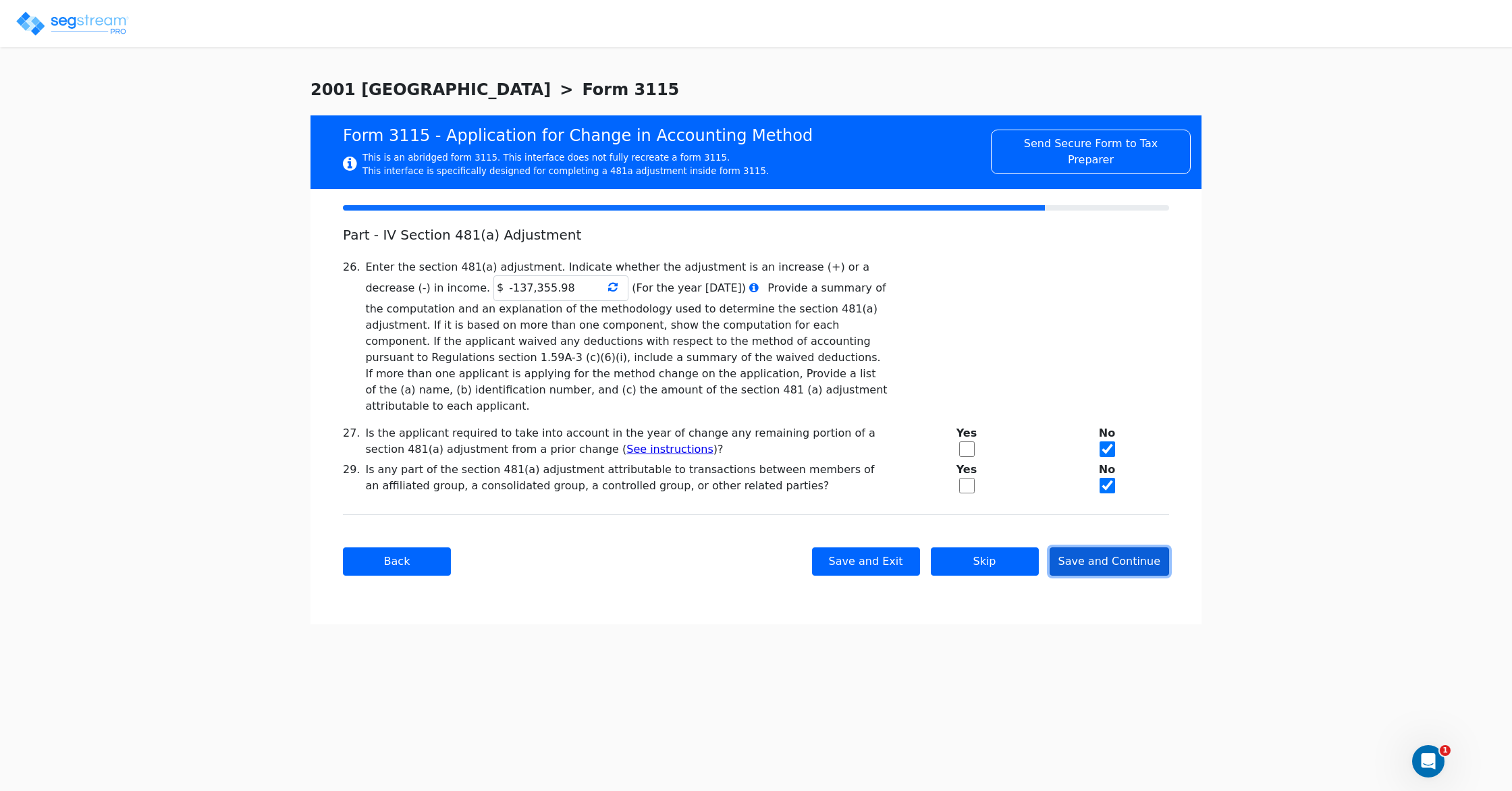
click at [1072, 548] on button "Save and Continue" at bounding box center [1110, 562] width 120 height 29
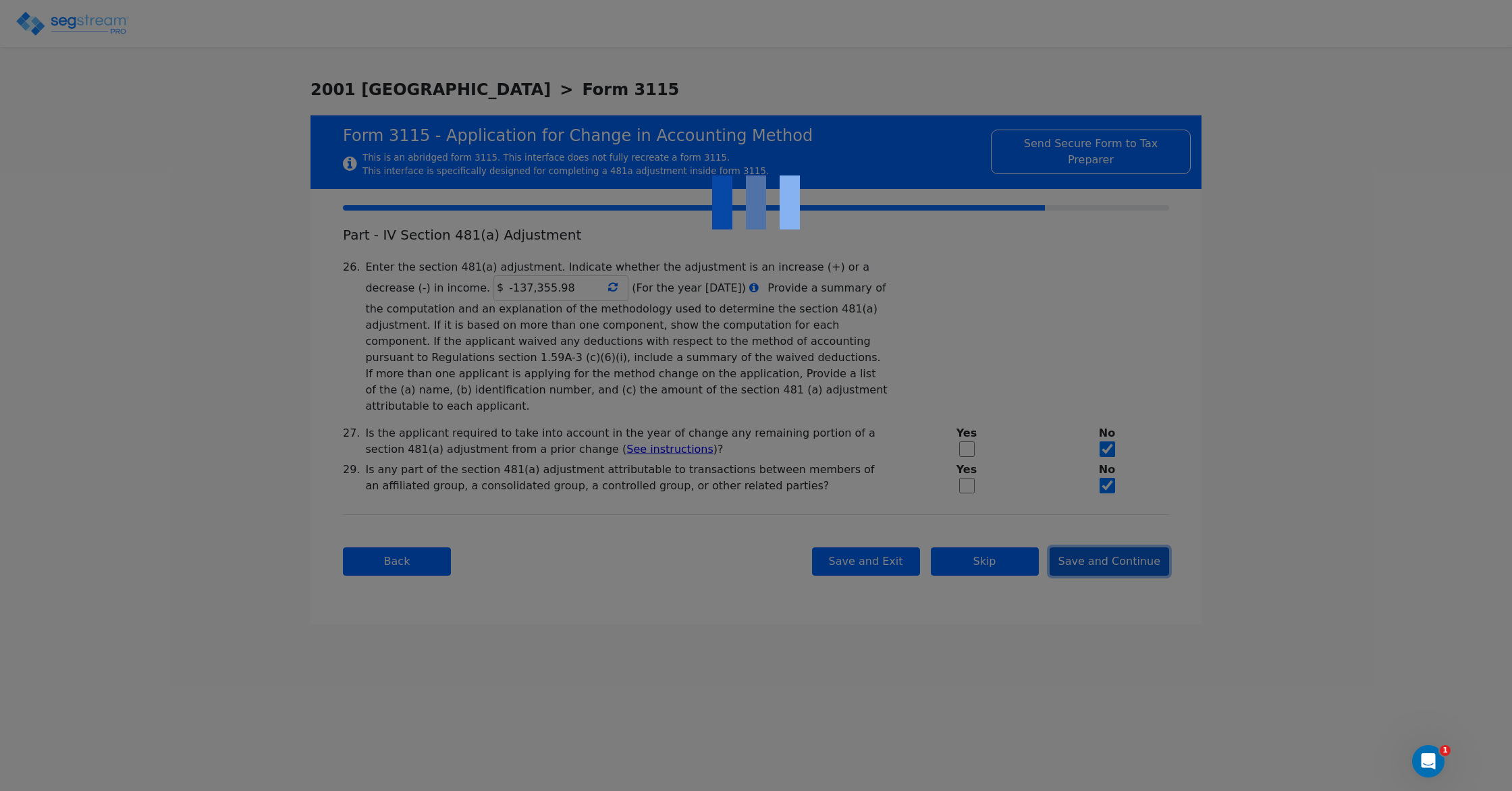
checkbox input "true"
type input "RENTAL REAL ESTATE"
type input "RESIDENTIAL"
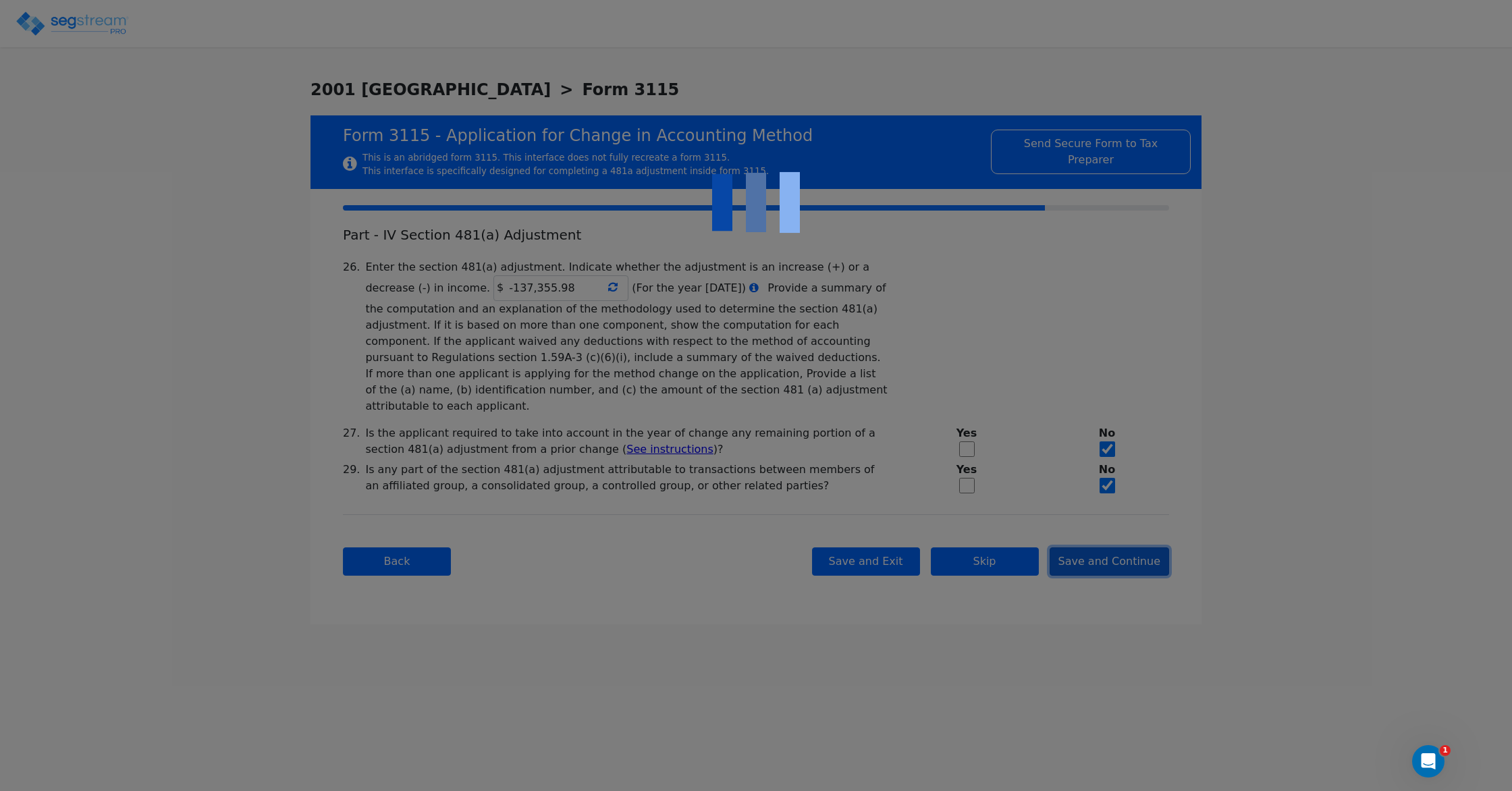
type input "2021"
type input "RENTAL"
type input "N/A"
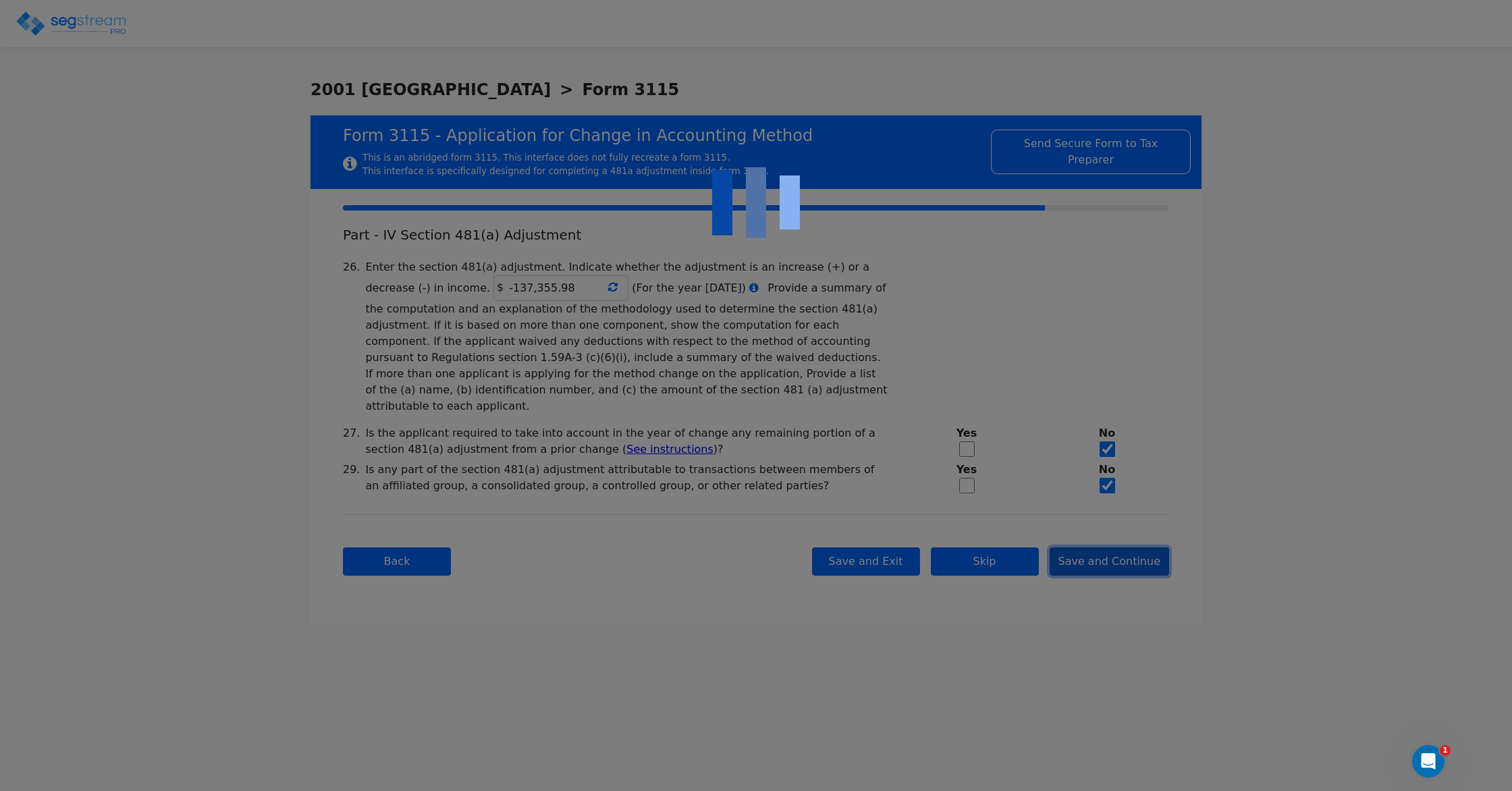
checkbox input "true"
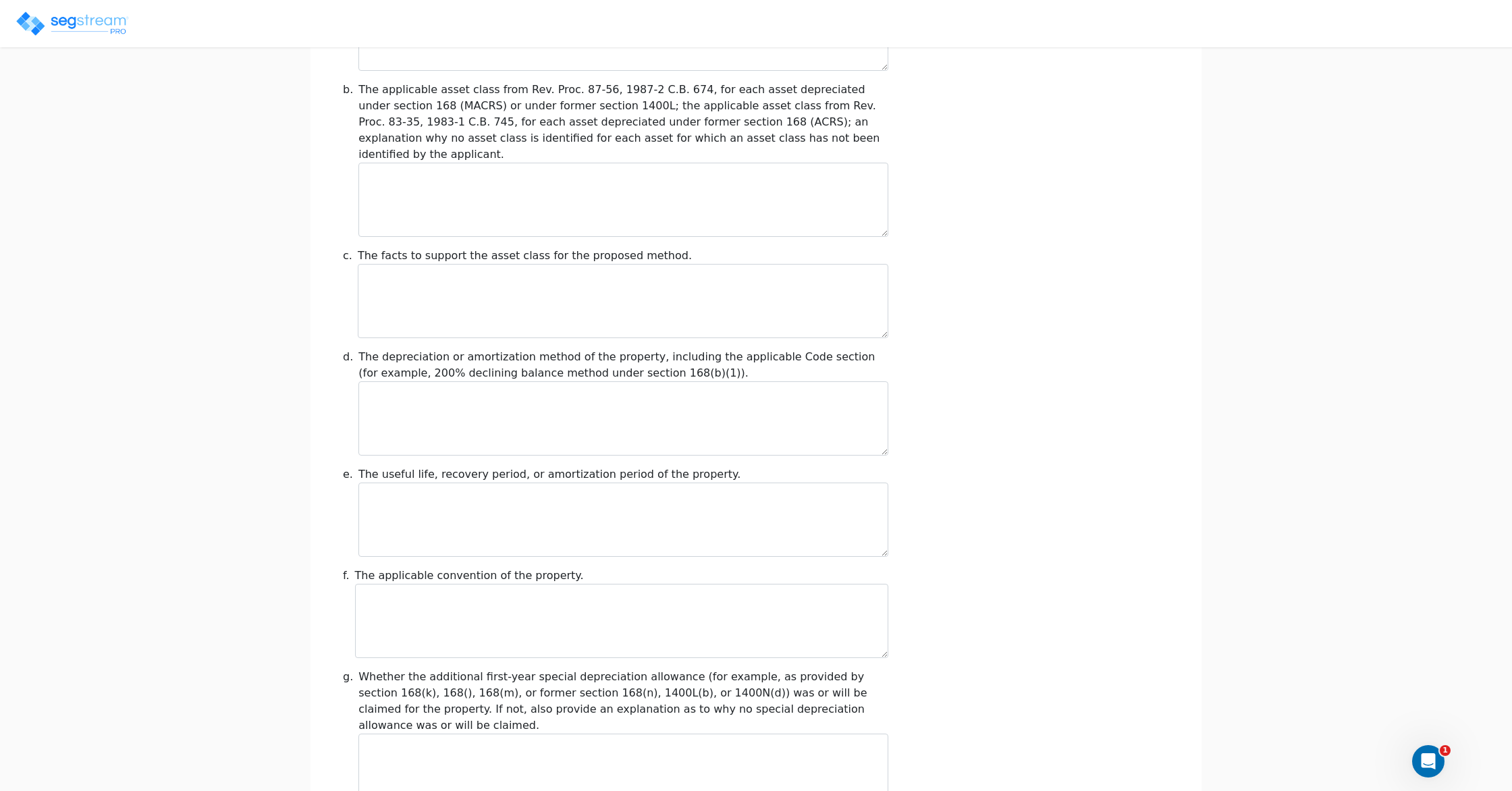
scroll to position [1339, 0]
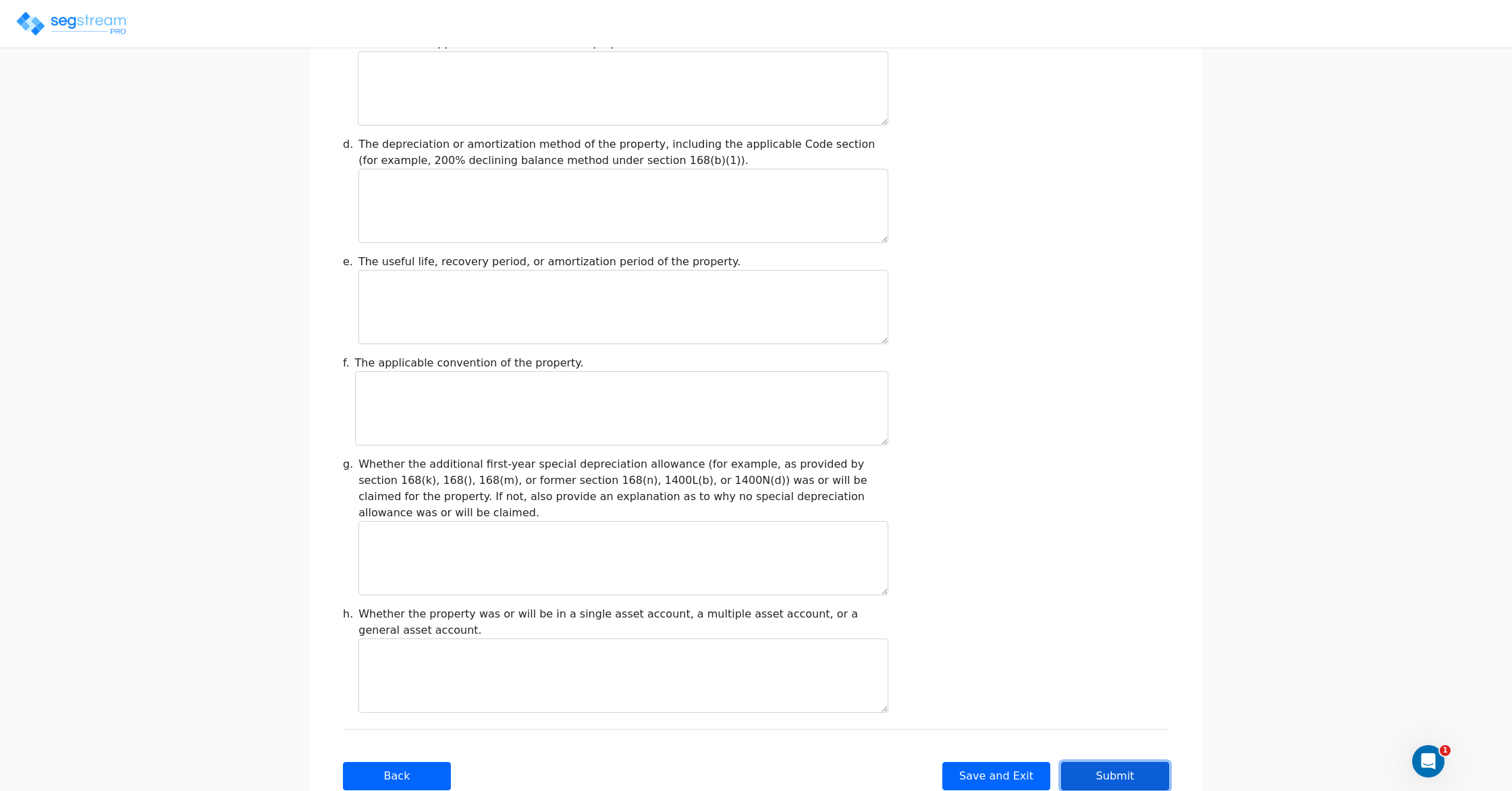
click at [1129, 762] on button "Submit" at bounding box center [1115, 776] width 108 height 29
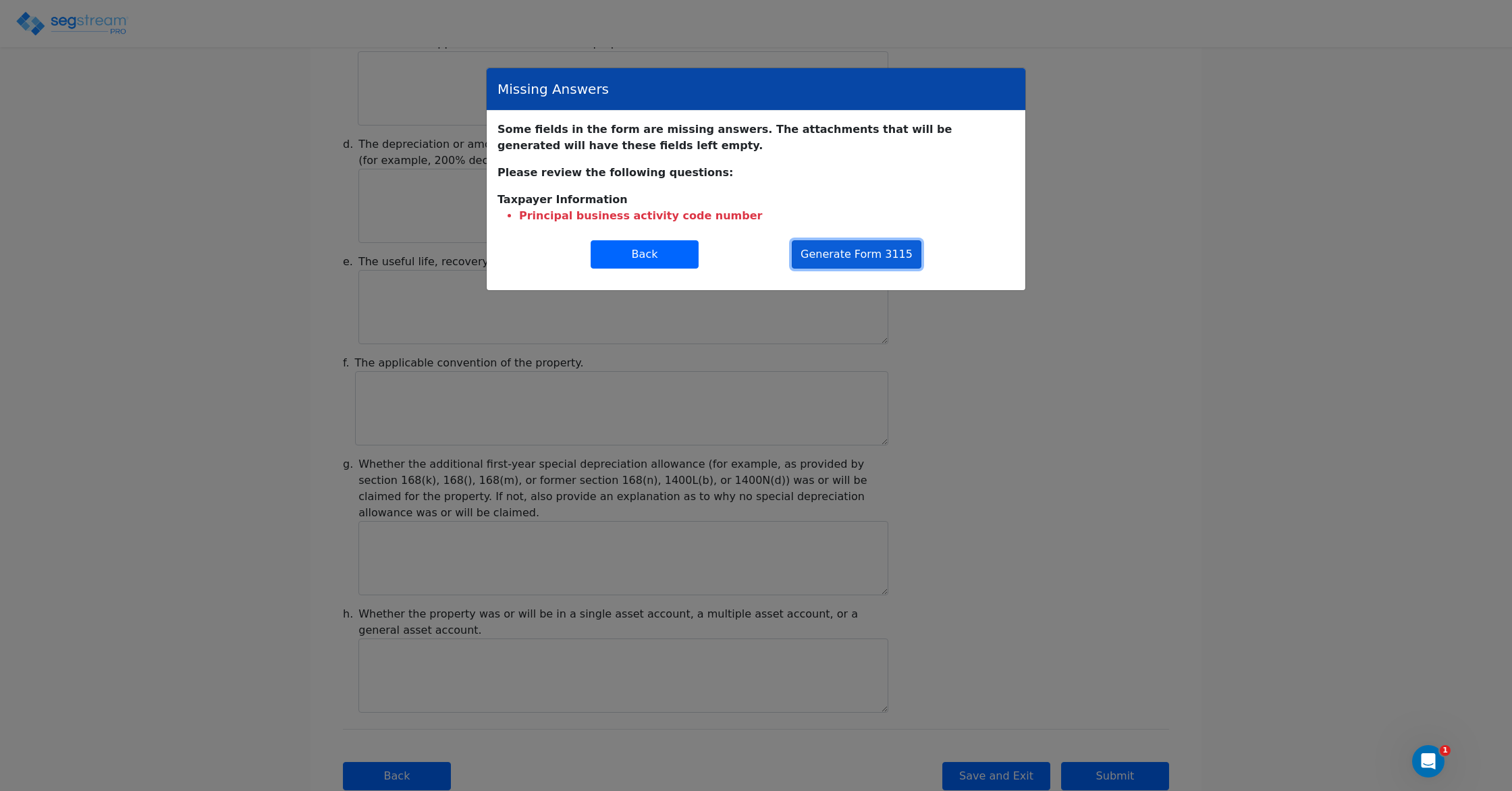
click at [863, 250] on button "Generate Form 3115" at bounding box center [856, 254] width 130 height 29
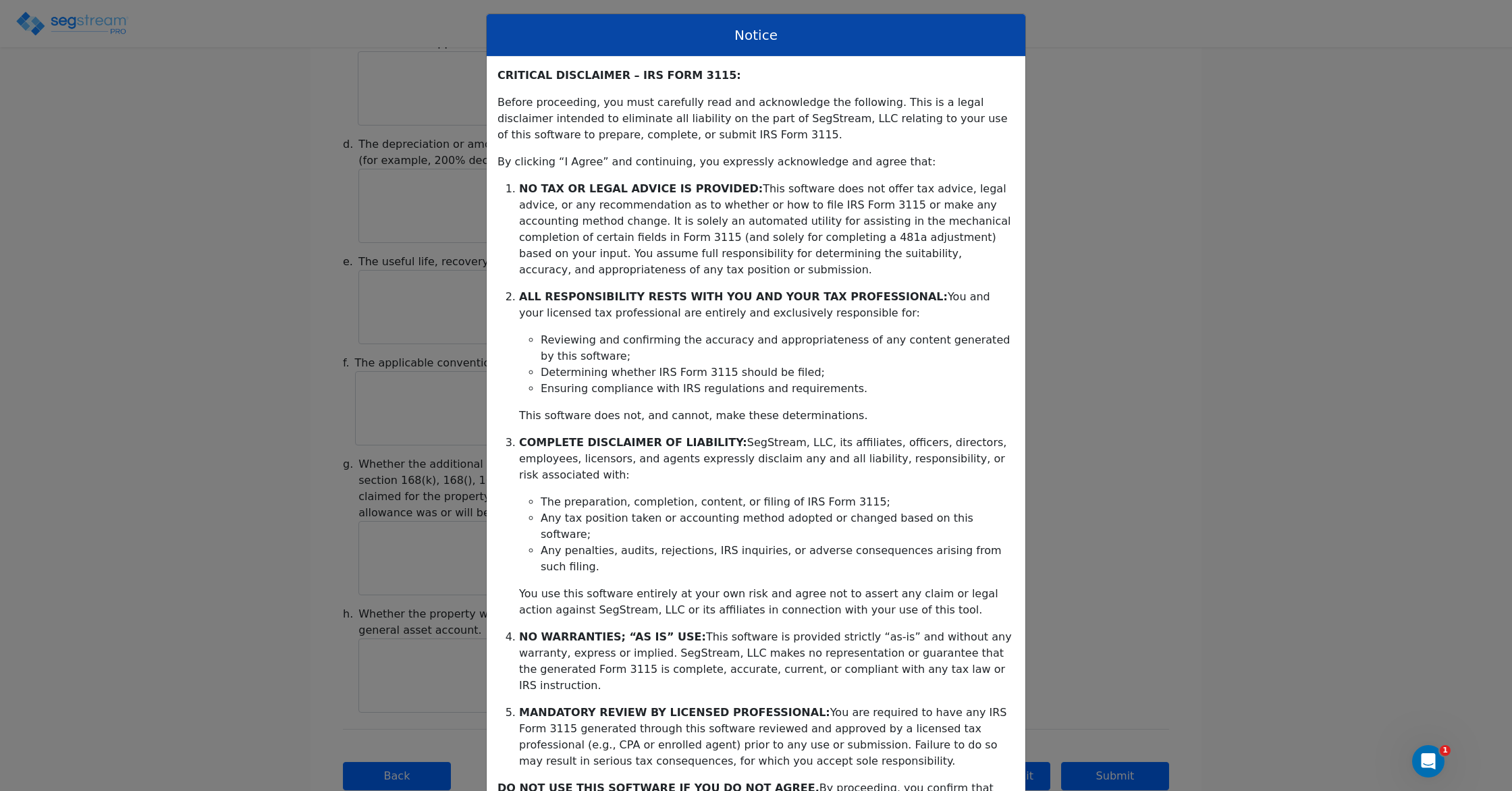
scroll to position [75, 0]
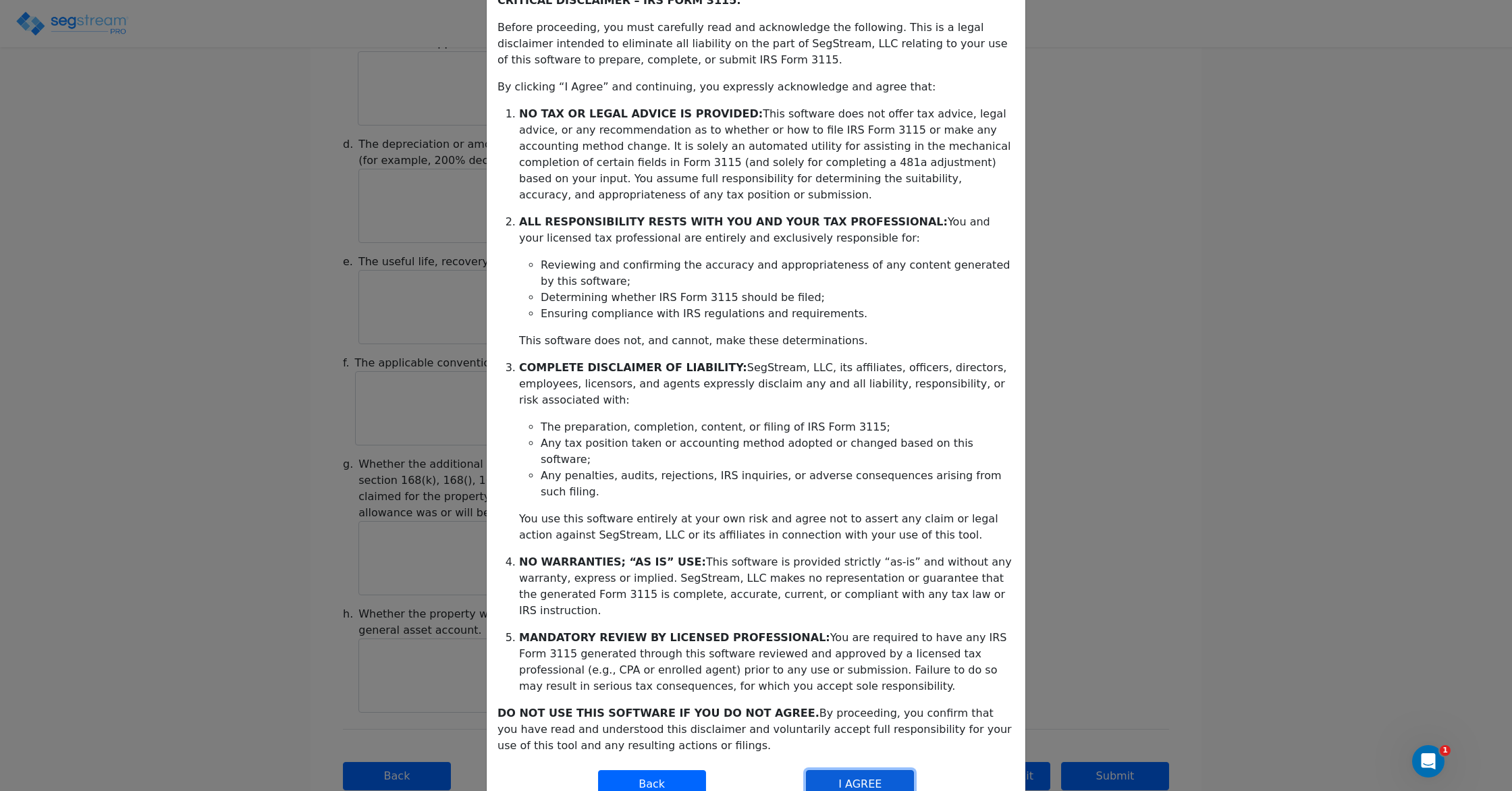
click at [864, 770] on button "I AGREE" at bounding box center [860, 784] width 108 height 29
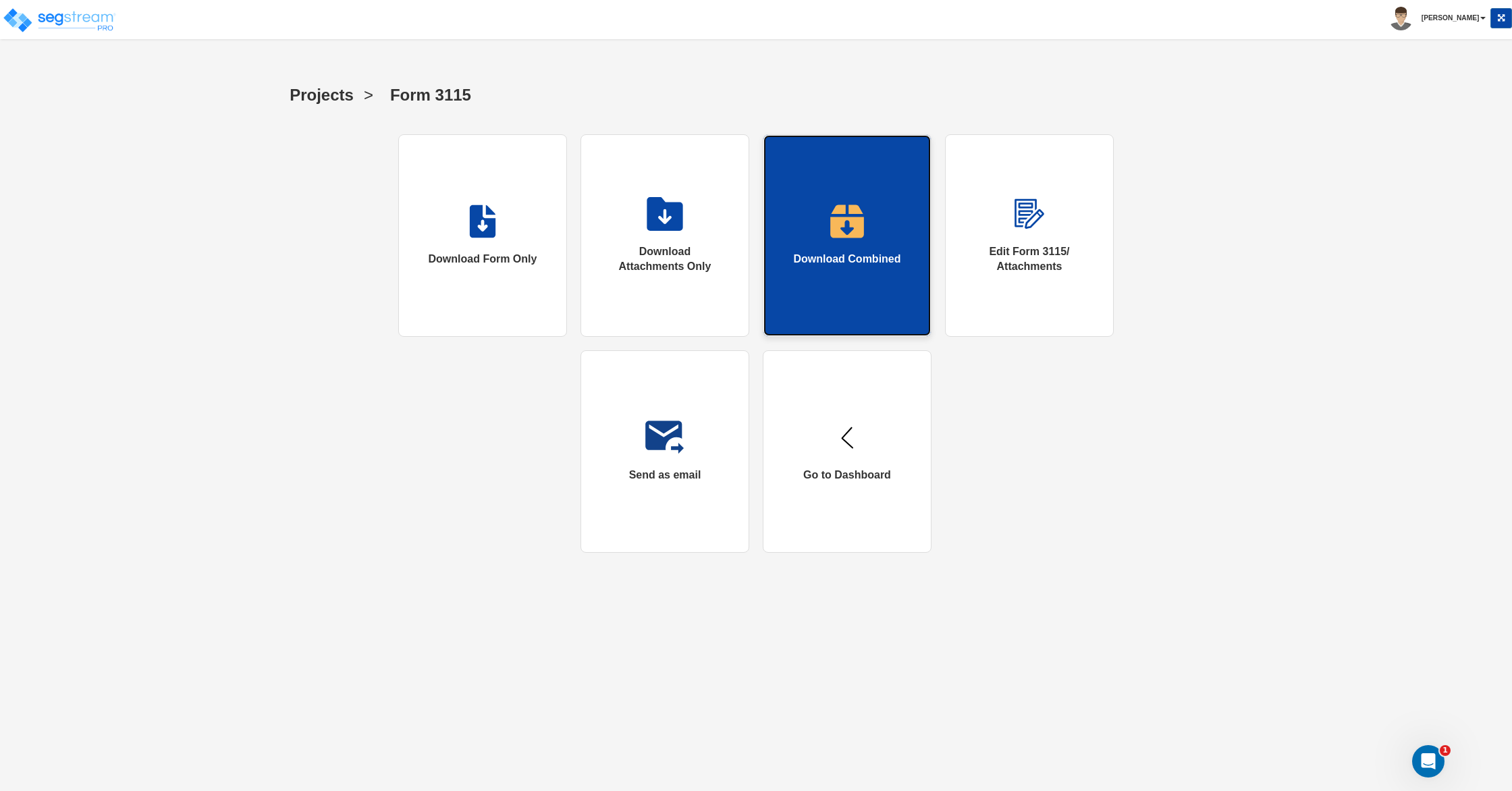
click at [781, 211] on link "Download Combined" at bounding box center [847, 236] width 169 height 203
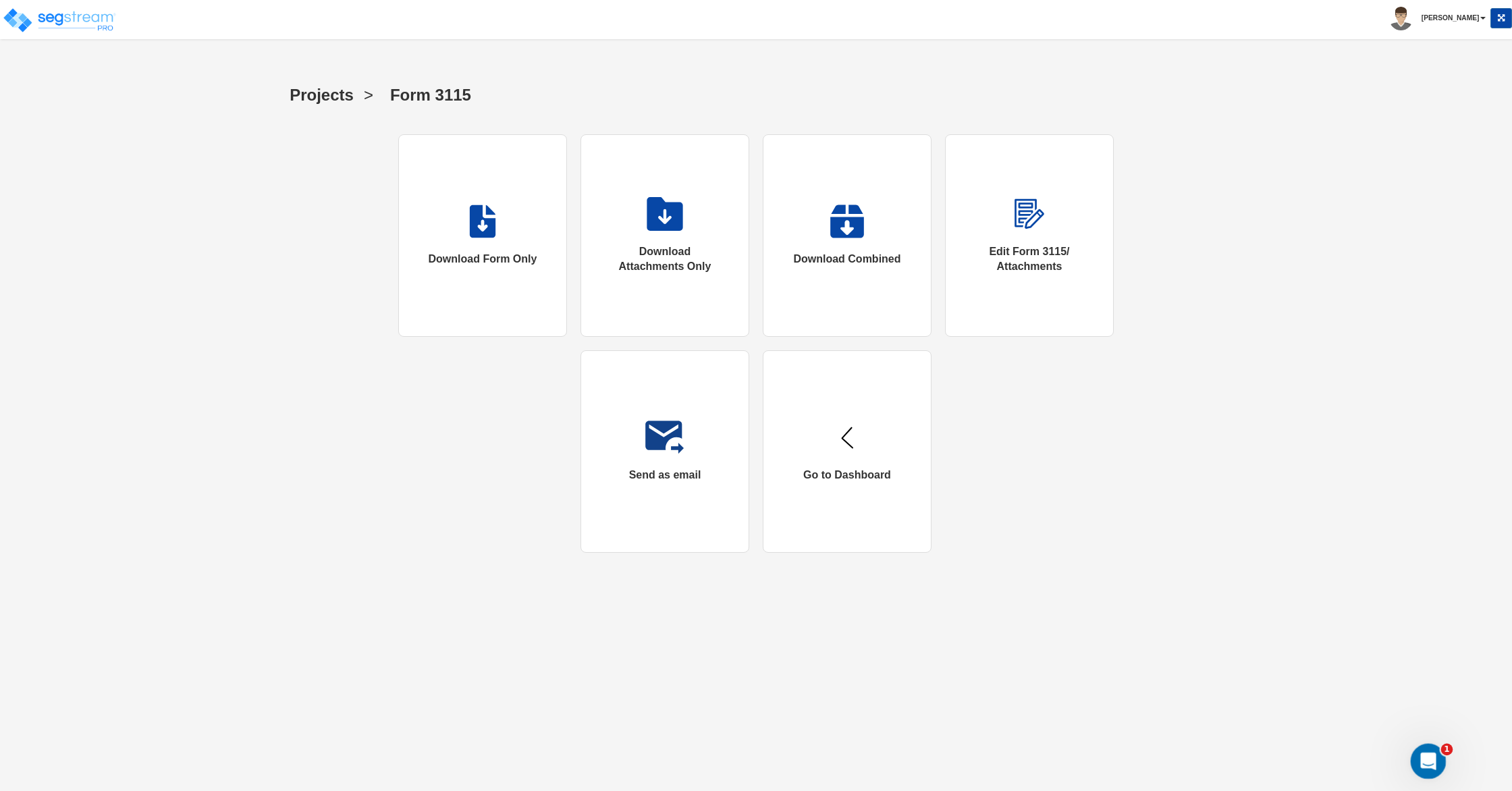
click at [1430, 758] on icon "Open Intercom Messenger" at bounding box center [1427, 760] width 22 height 22
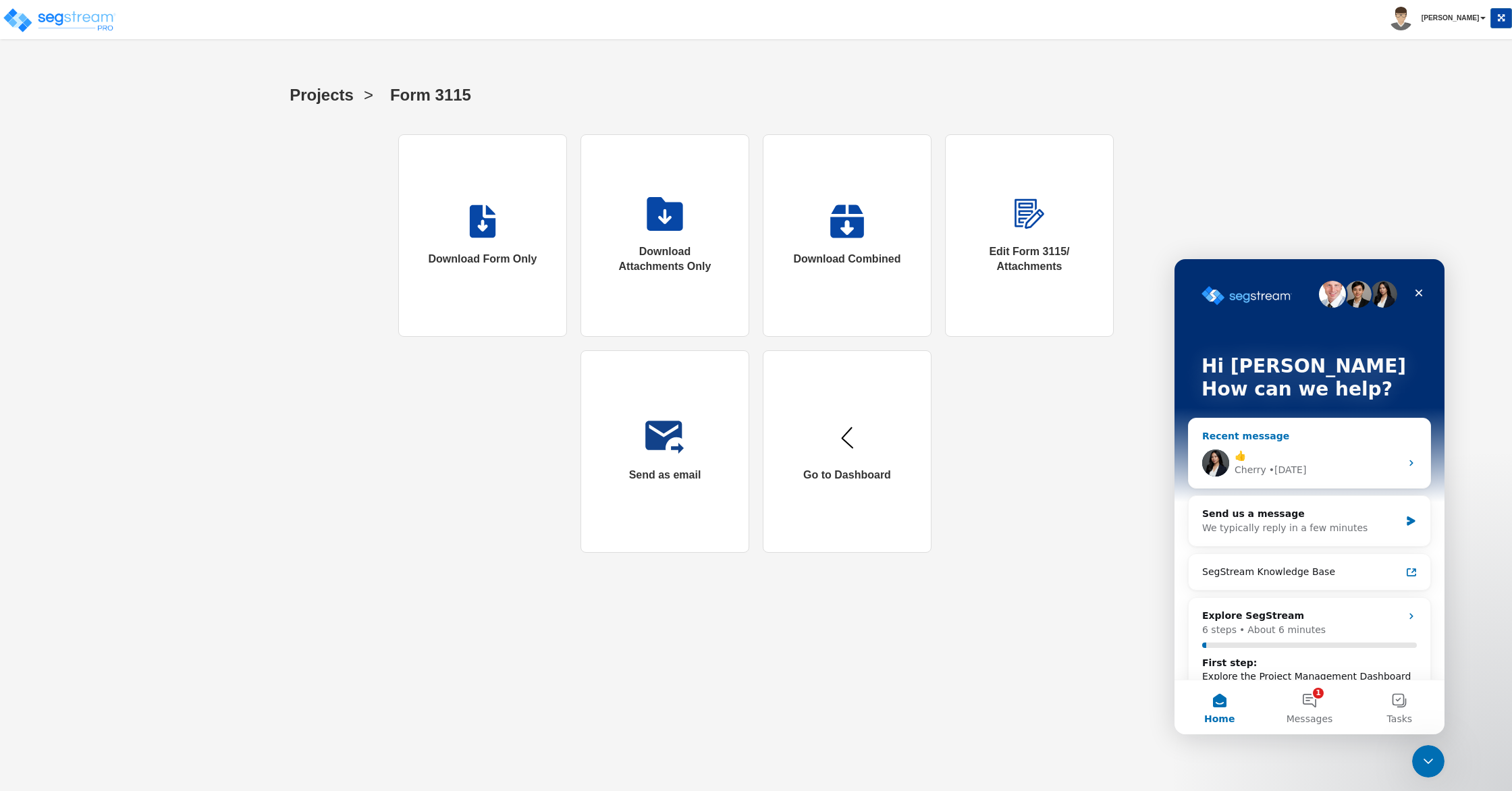
click at [1311, 456] on div "👍" at bounding box center [1318, 456] width 166 height 14
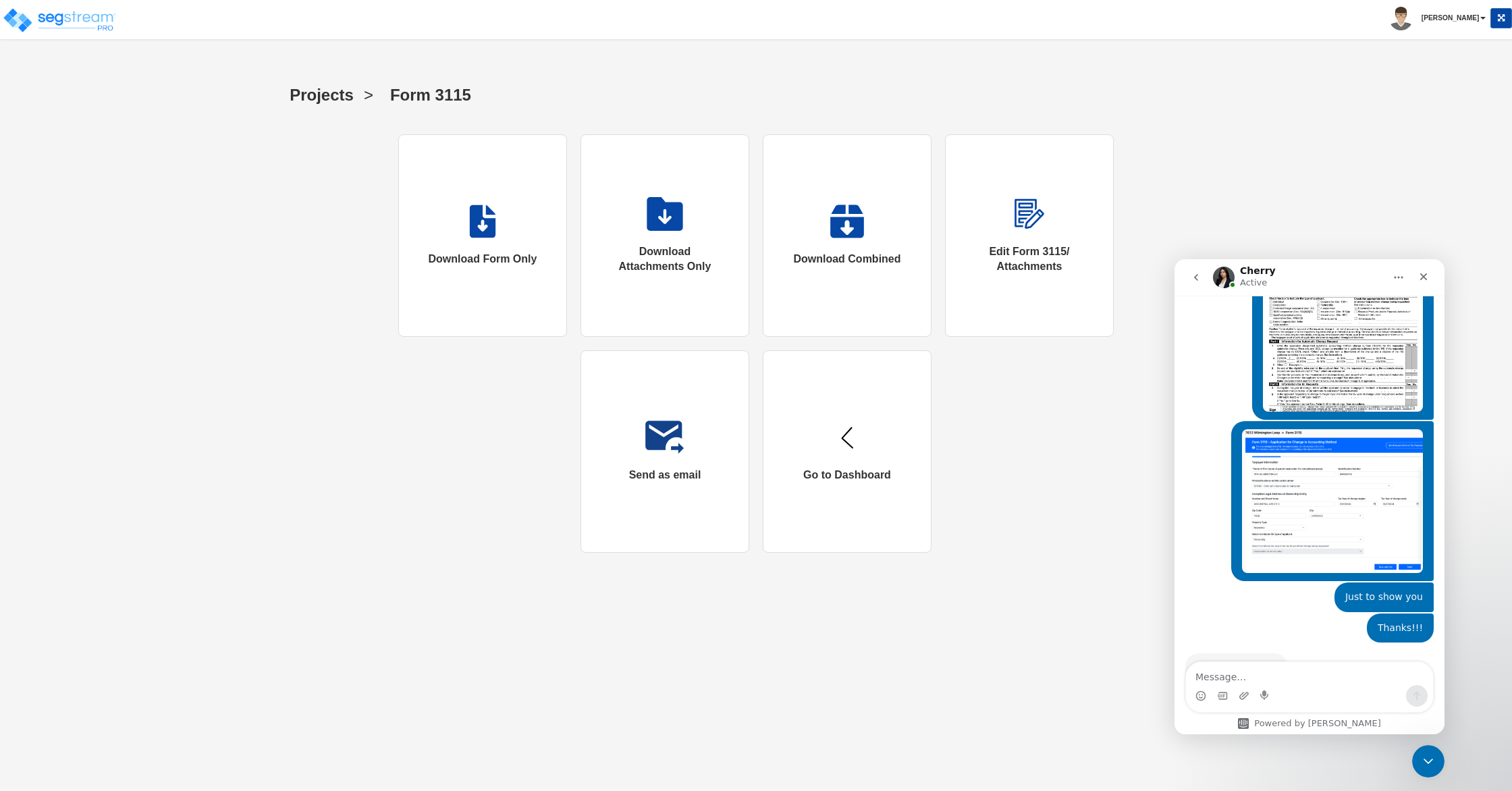
scroll to position [3493, 0]
click at [1314, 680] on textarea "Message…" at bounding box center [1309, 673] width 247 height 23
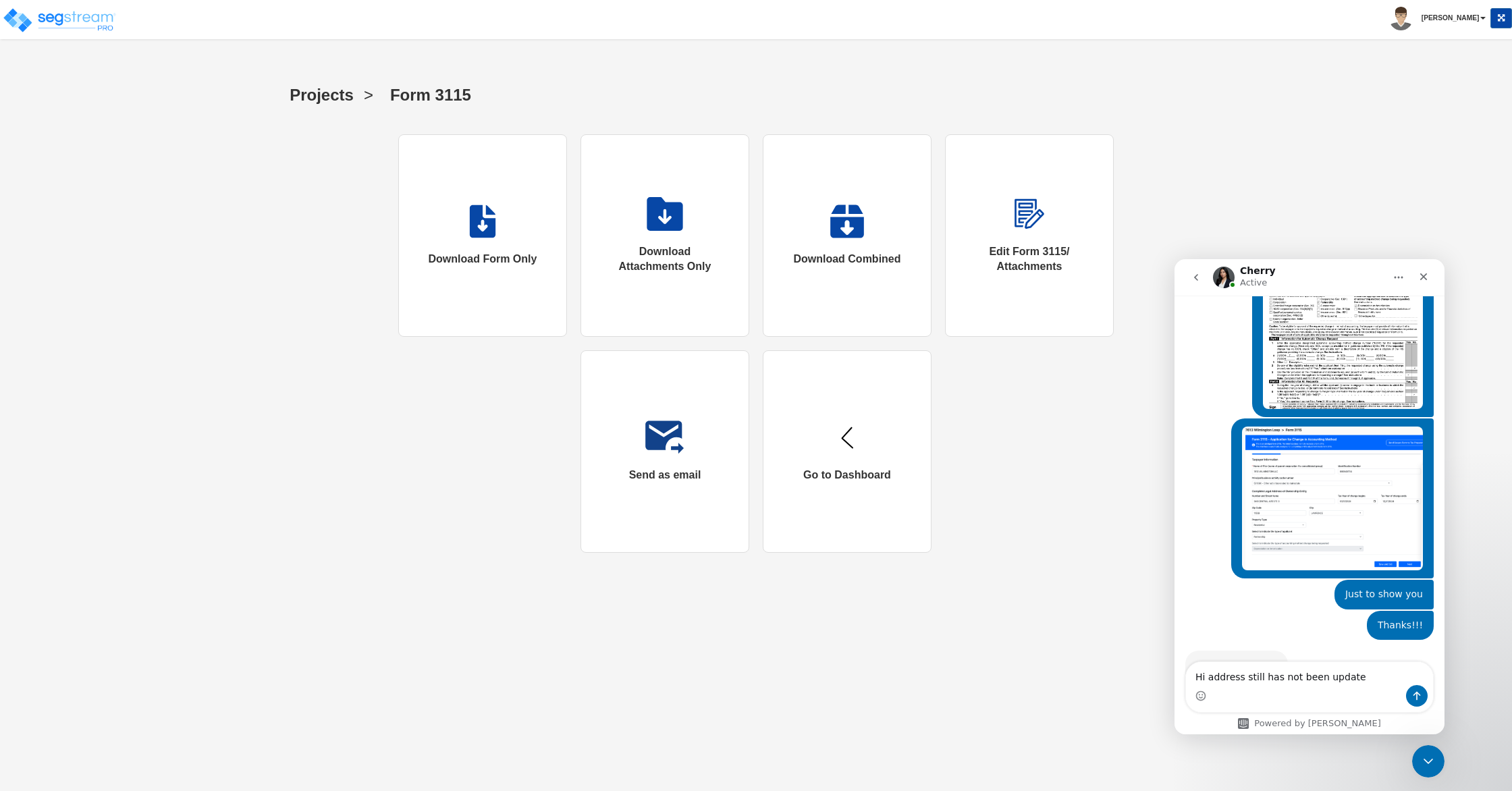
type textarea "Hi address still has not been updated"
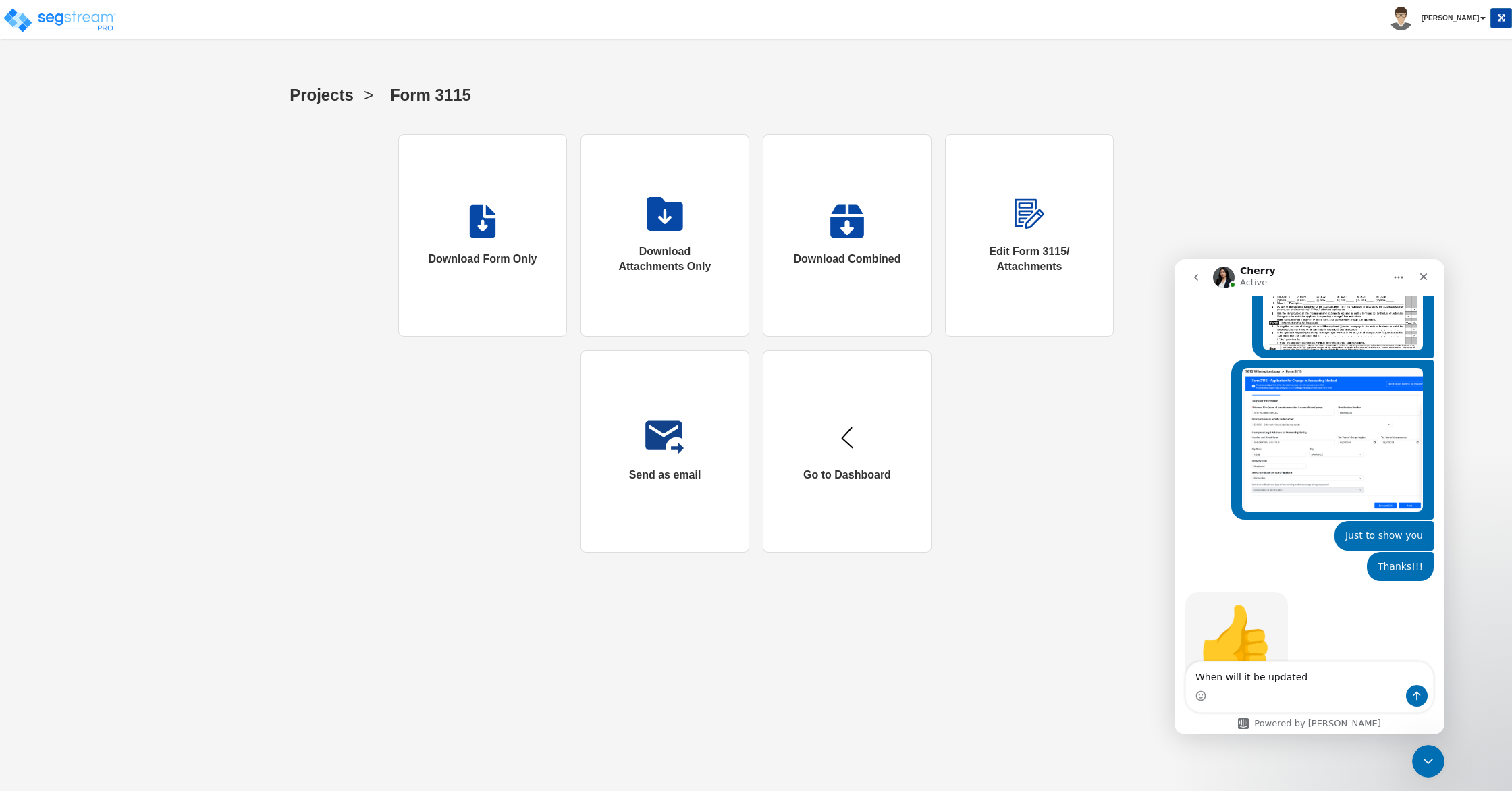
type textarea "When will it be updated?"
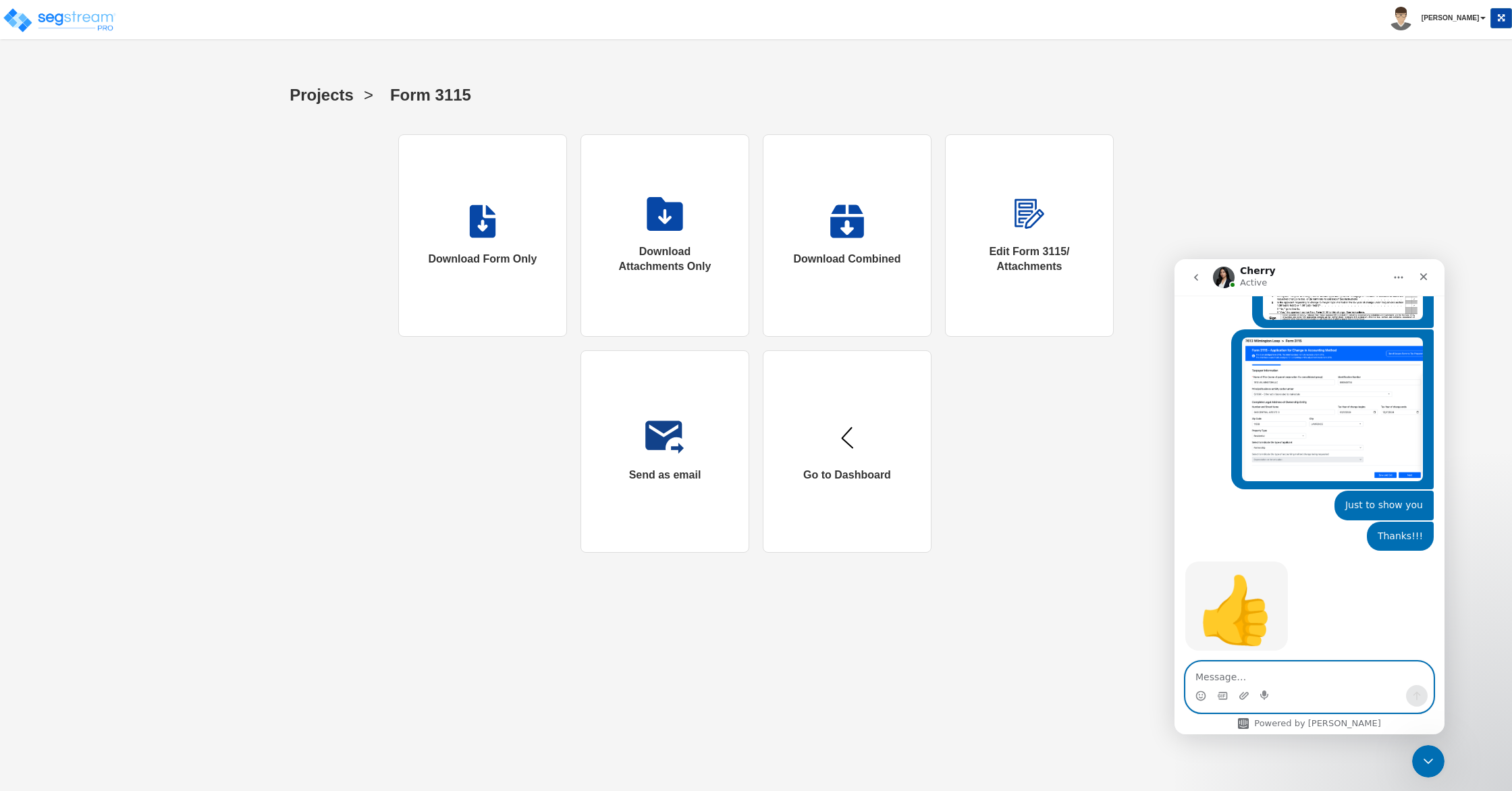
scroll to position [3623, 0]
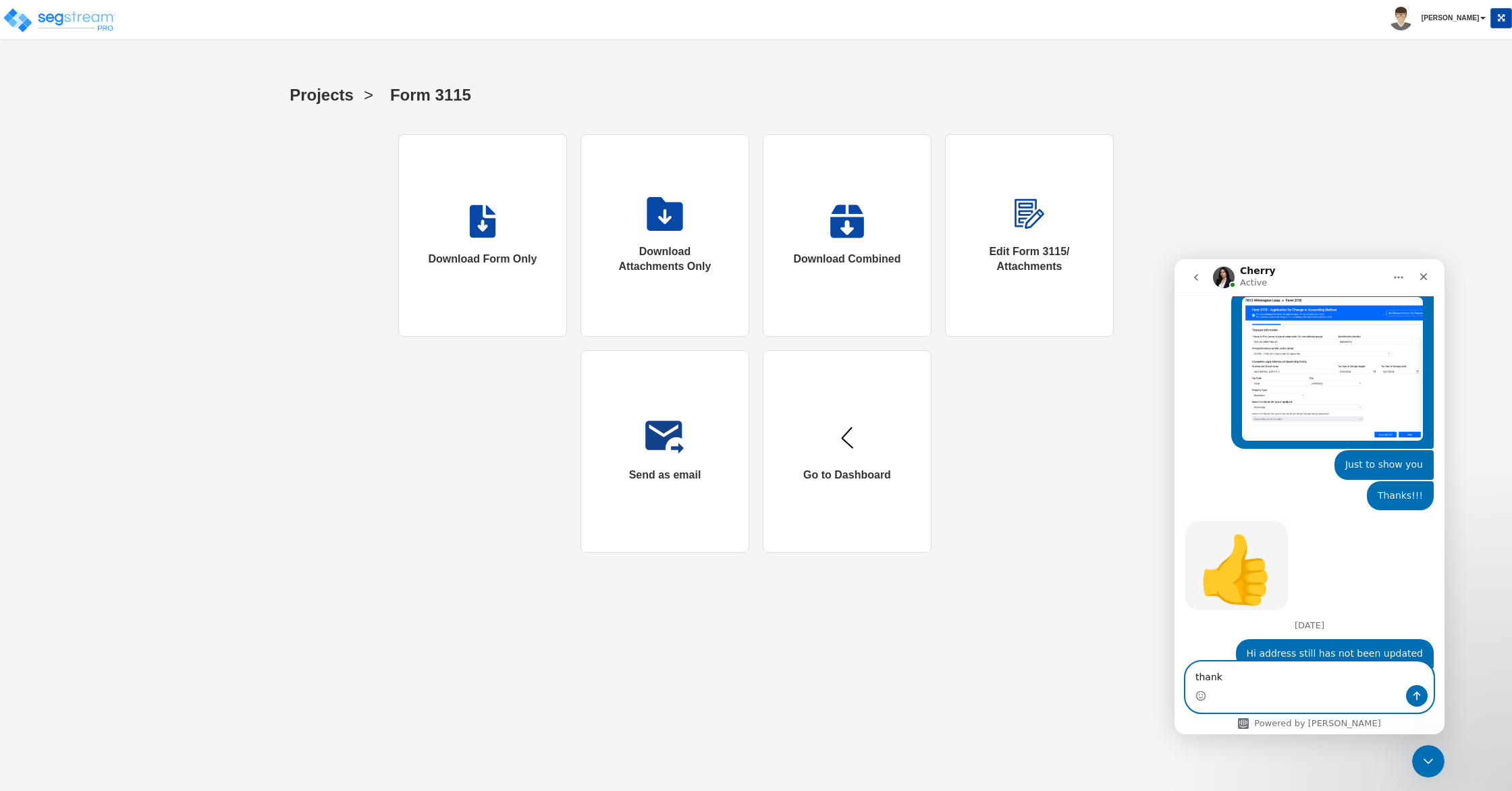
type textarea "thanks"
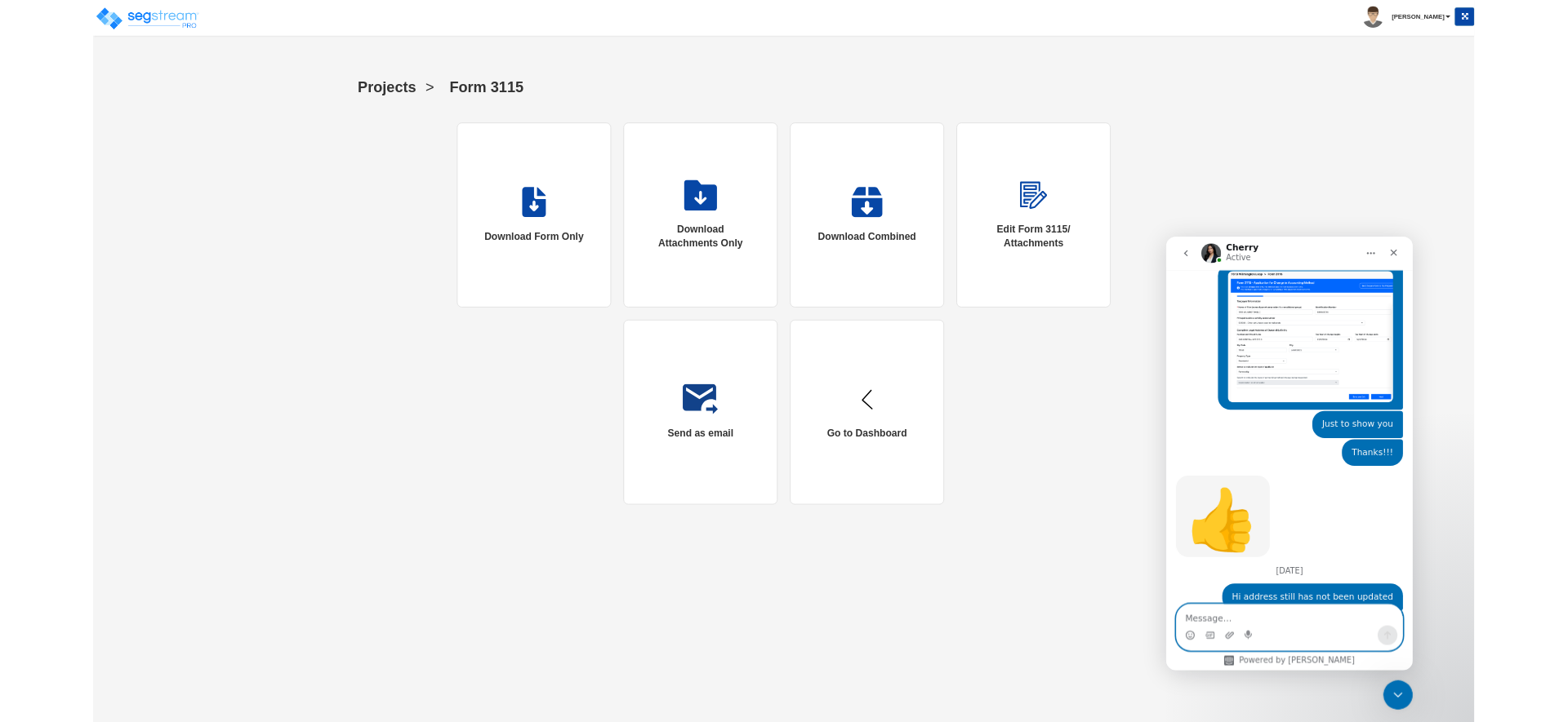
scroll to position [4428, 0]
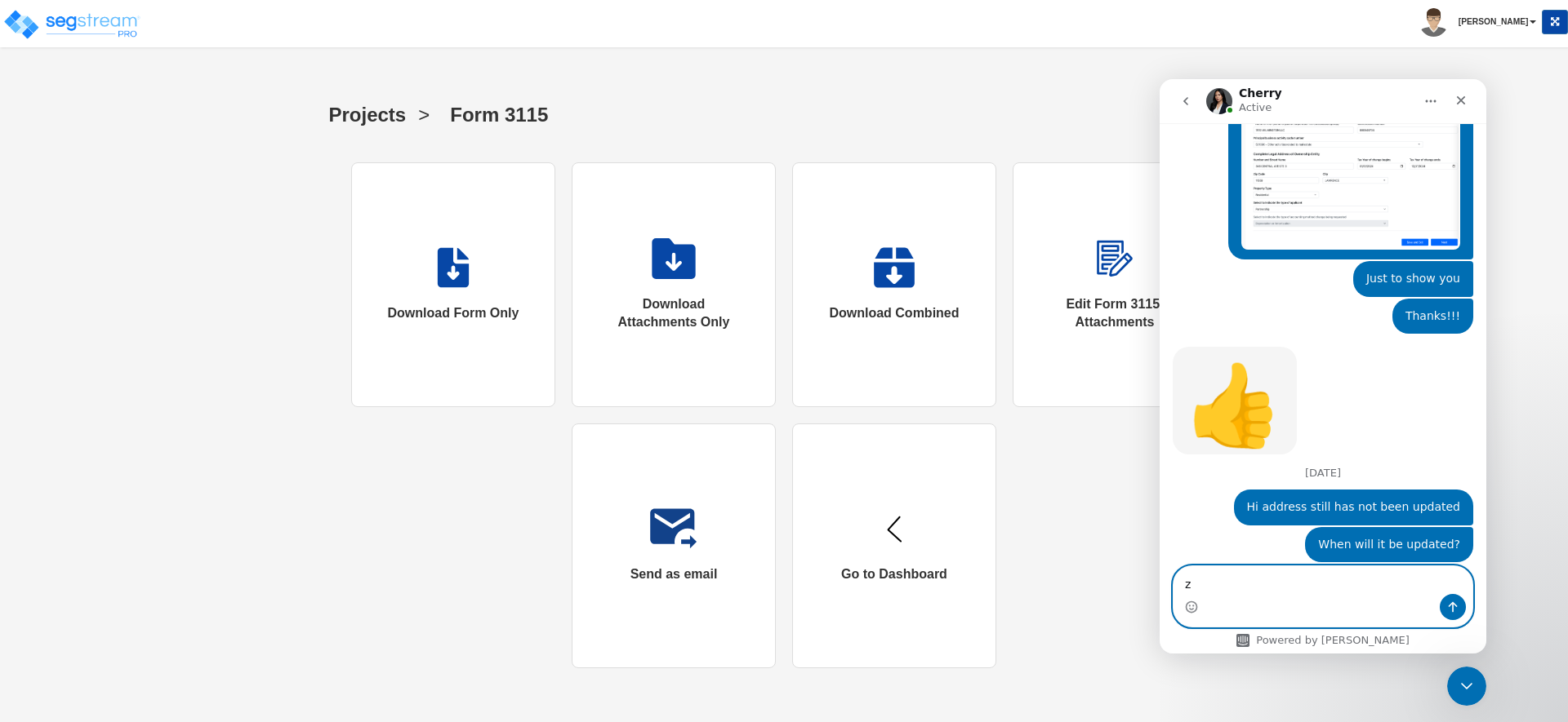
type textarea "z"
